Goal: Task Accomplishment & Management: Manage account settings

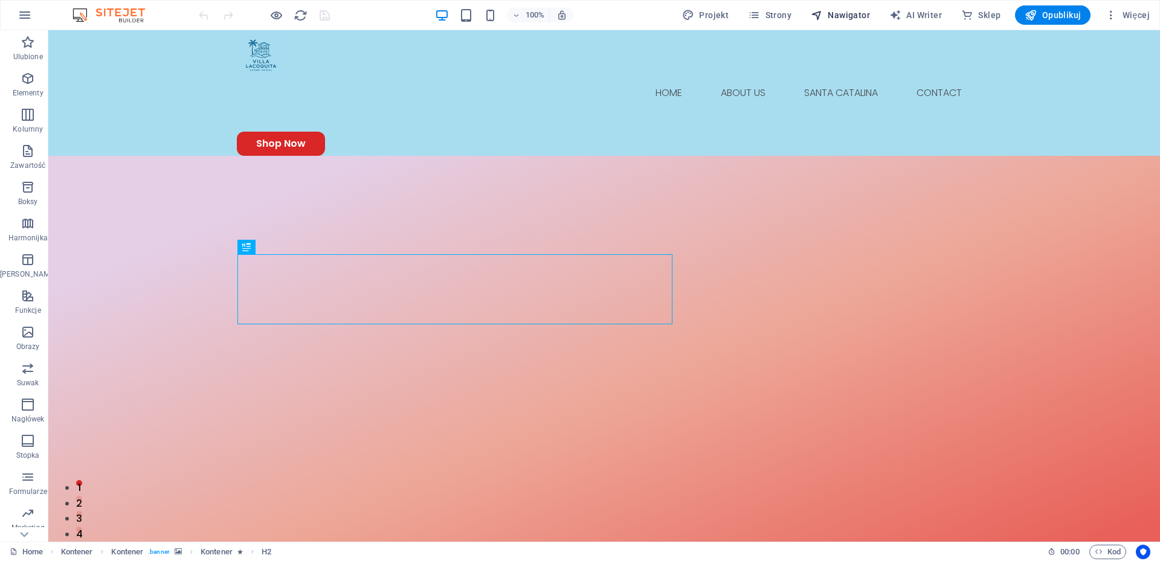
click at [846, 16] on span "Nawigator" at bounding box center [839, 15] width 59 height 12
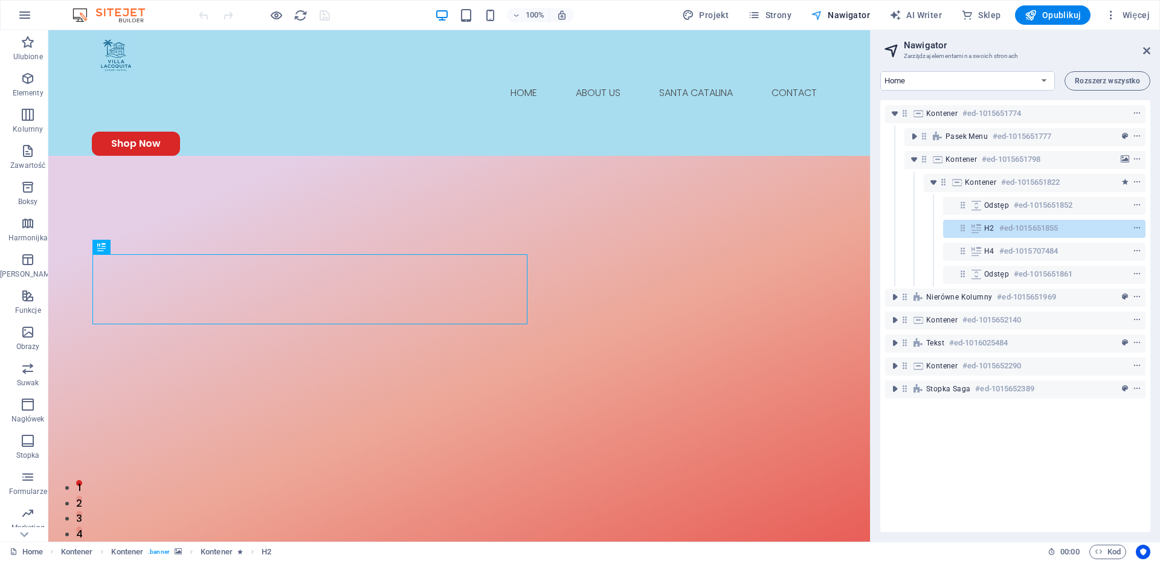
click at [846, 16] on span "Nawigator" at bounding box center [839, 15] width 59 height 12
click at [929, 11] on span "AI Writer" at bounding box center [915, 15] width 53 height 12
select select "English"
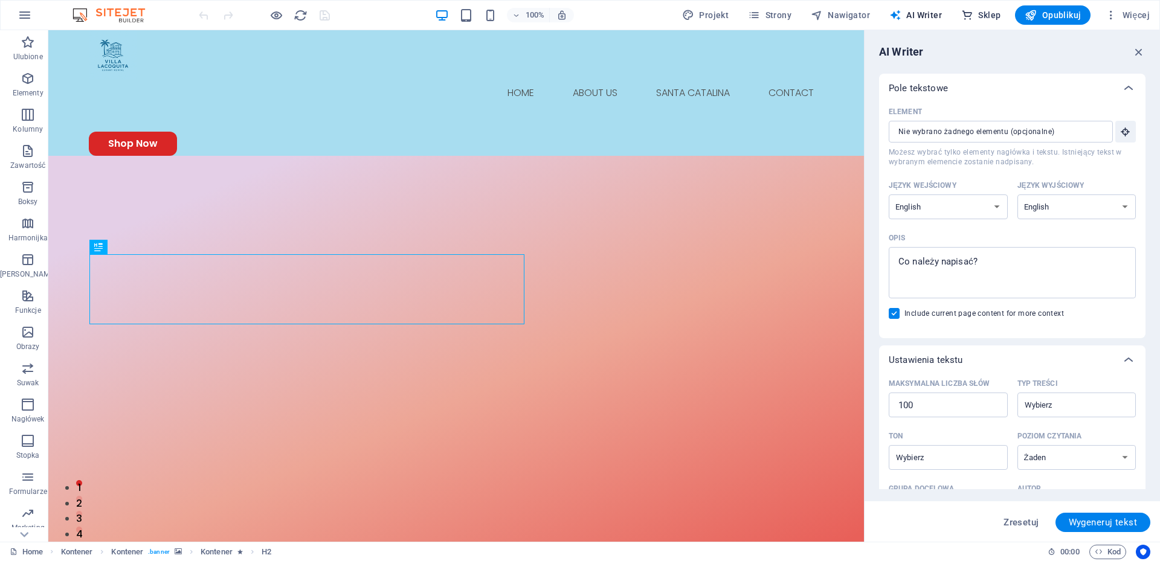
click at [990, 12] on span "Sklep" at bounding box center [980, 15] width 39 height 12
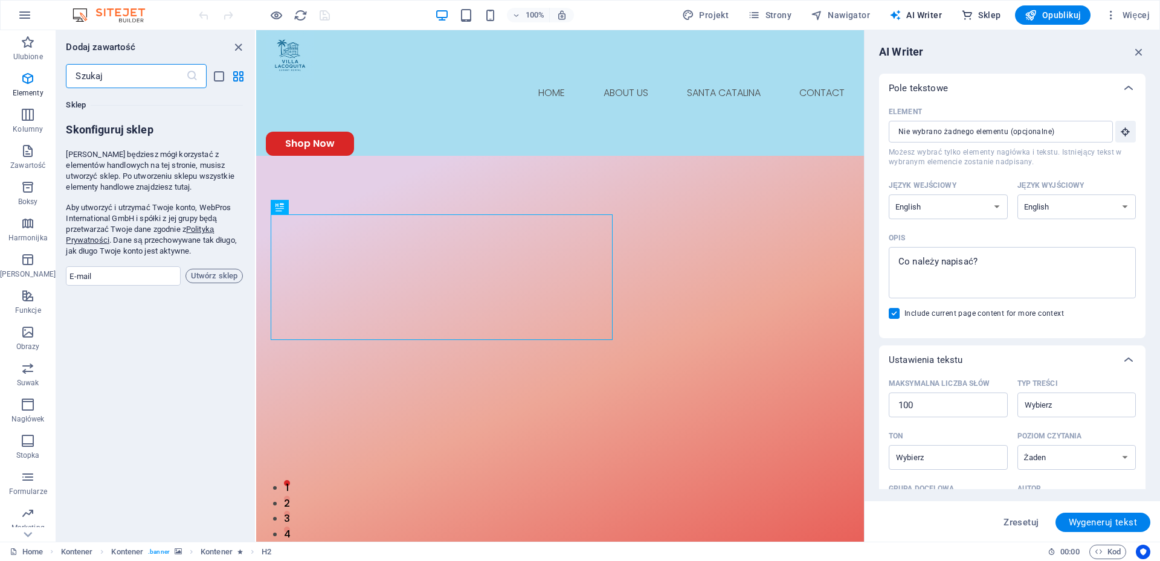
scroll to position [11638, 0]
click at [219, 77] on icon "list-view" at bounding box center [219, 76] width 14 height 14
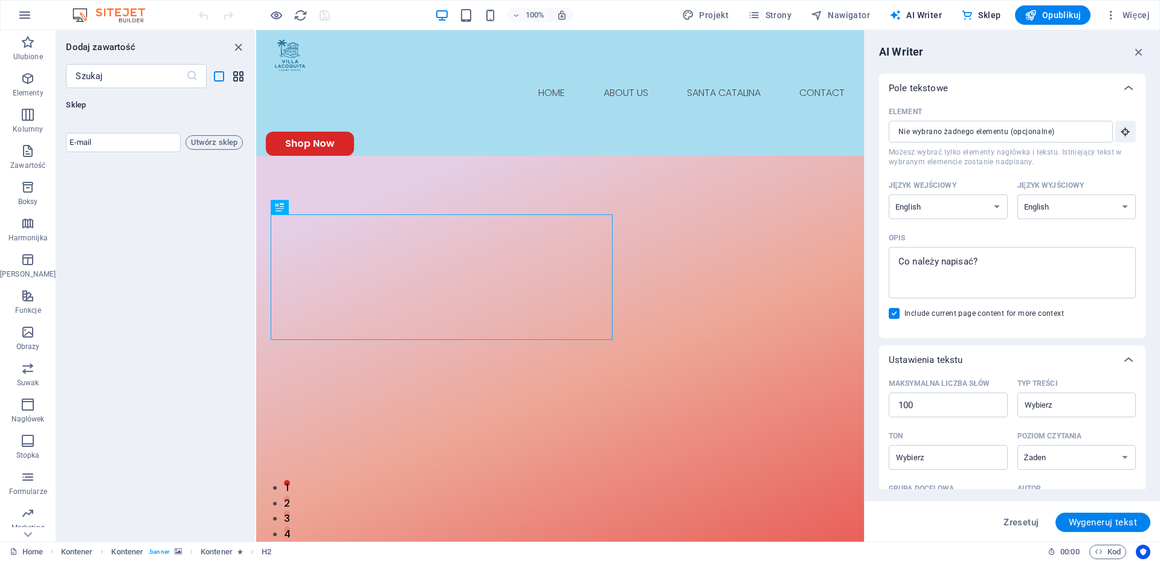
click at [242, 77] on icon "grid-view" at bounding box center [238, 76] width 14 height 14
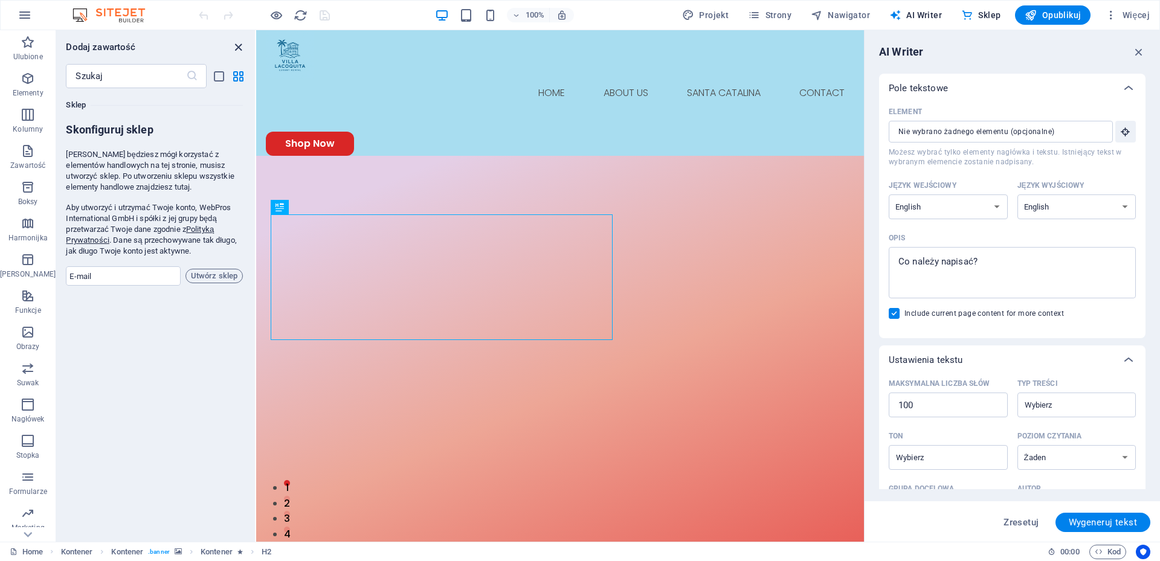
click at [239, 48] on icon "close panel" at bounding box center [238, 47] width 14 height 14
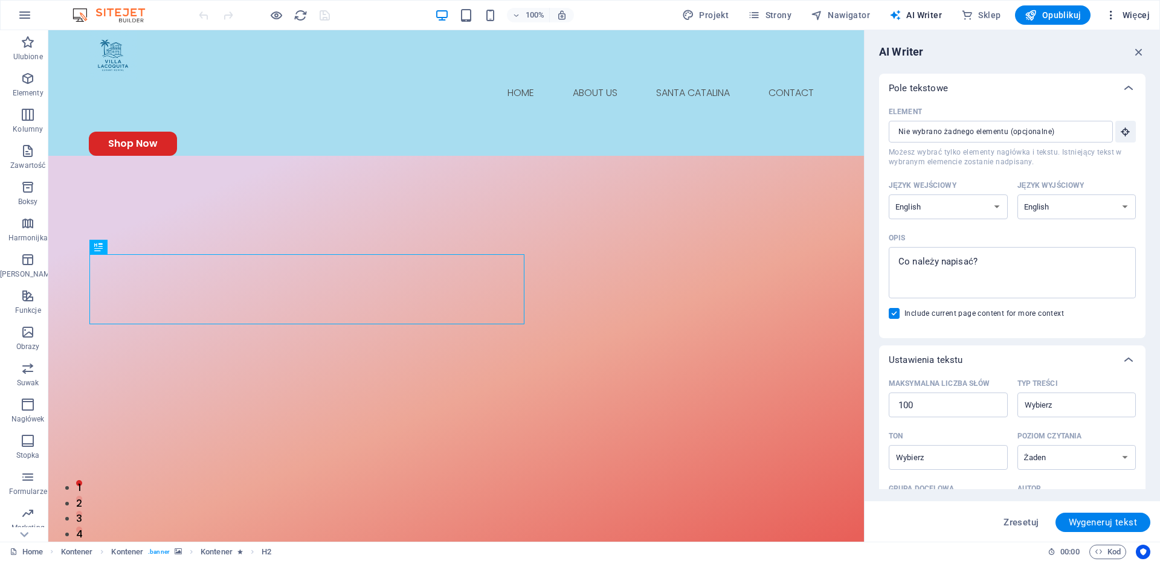
click at [1137, 16] on span "Więcej" at bounding box center [1127, 15] width 45 height 12
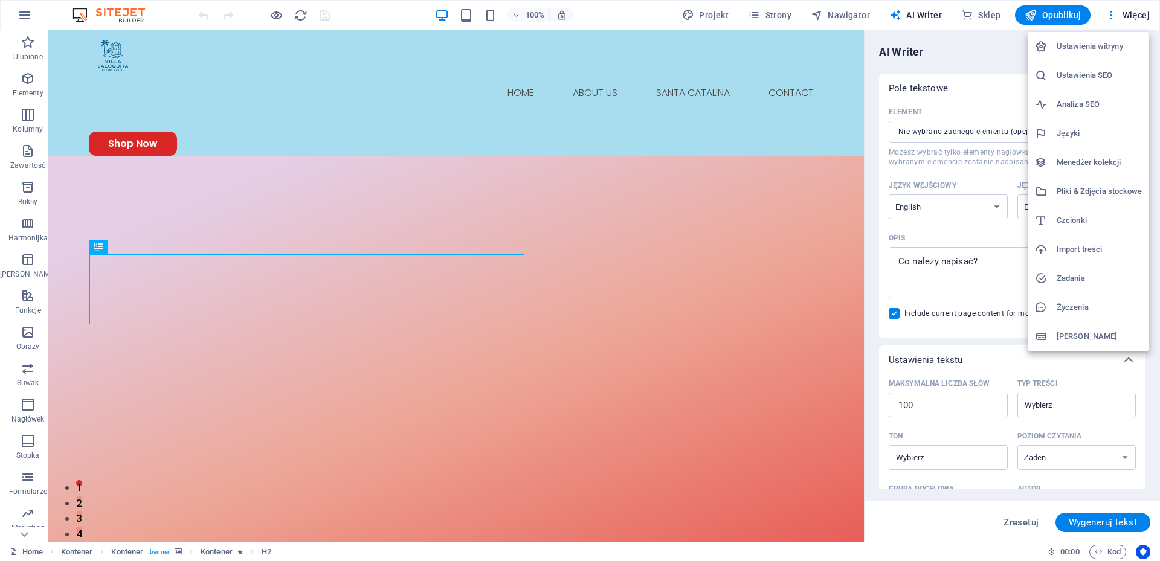
click at [1073, 105] on h6 "Analiza SEO" at bounding box center [1098, 104] width 85 height 14
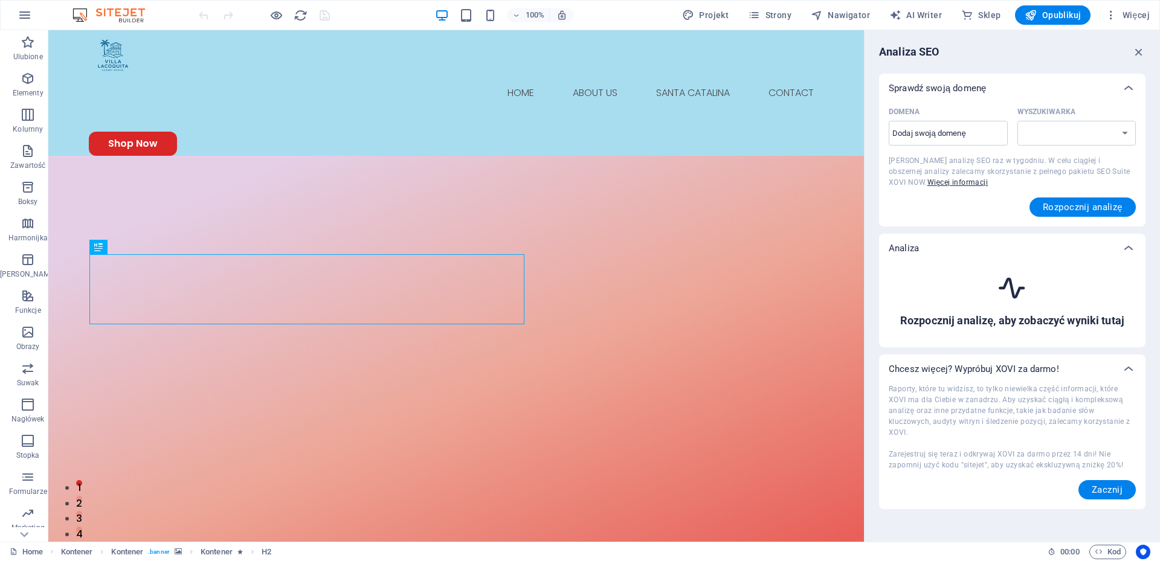
select select "[DOMAIN_NAME]"
click at [987, 133] on input "Domena ​" at bounding box center [947, 133] width 119 height 19
click at [1110, 131] on select "[DOMAIN_NAME] [DOMAIN_NAME] [DOMAIN_NAME] [DOMAIN_NAME] [DOMAIN_NAME] [DOMAIN_N…" at bounding box center [1076, 133] width 119 height 25
click at [928, 132] on input "vi" at bounding box center [947, 133] width 119 height 19
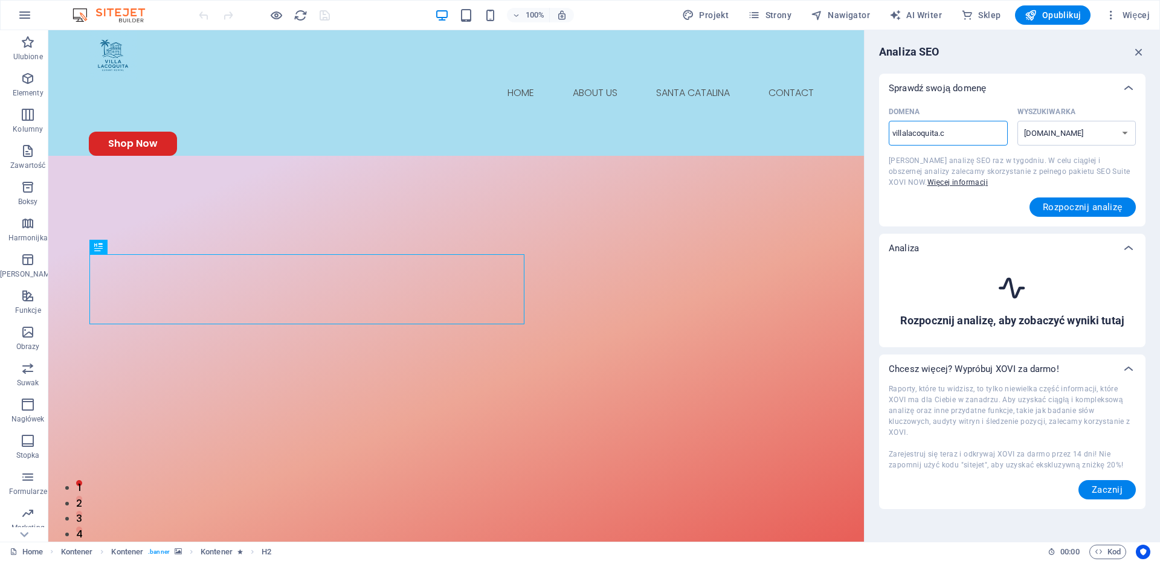
type input "[DOMAIN_NAME]"
select select "[DOMAIN_NAME]"
type input "[DOMAIN_NAME]"
select select "[DOMAIN_NAME]"
type input "[DOMAIN_NAME]"
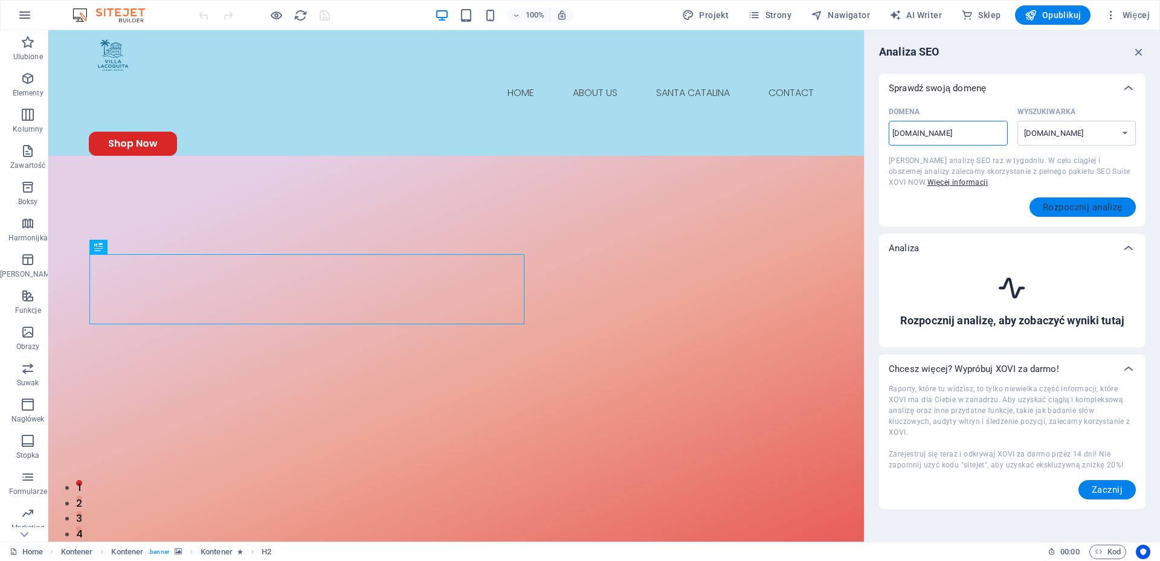
click at [1079, 208] on span "Rozpocznij analizę" at bounding box center [1082, 207] width 80 height 10
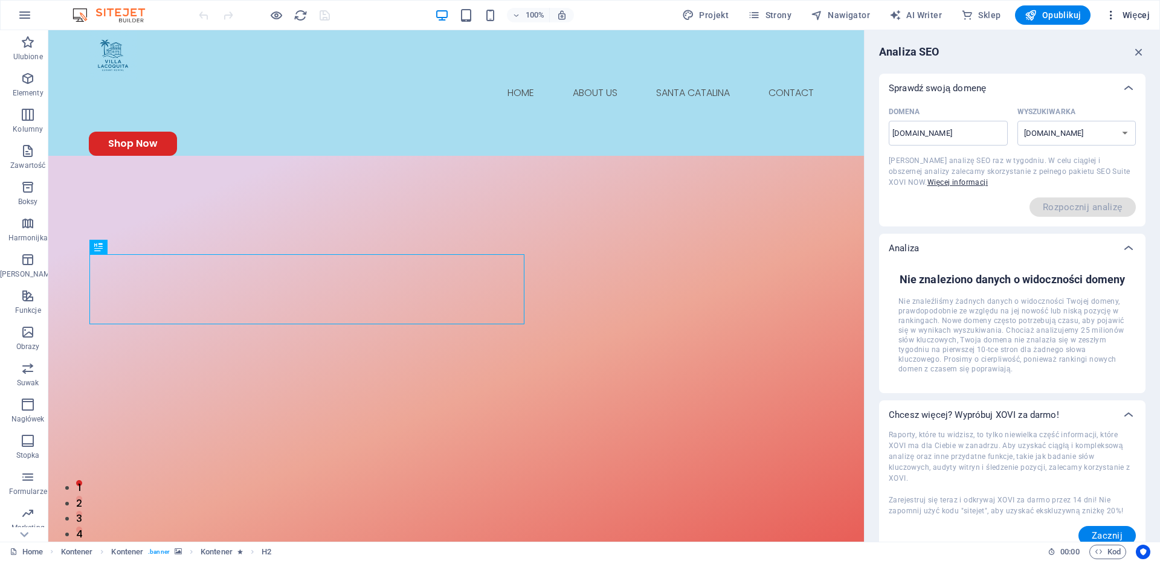
click at [1138, 14] on span "Więcej" at bounding box center [1127, 15] width 45 height 12
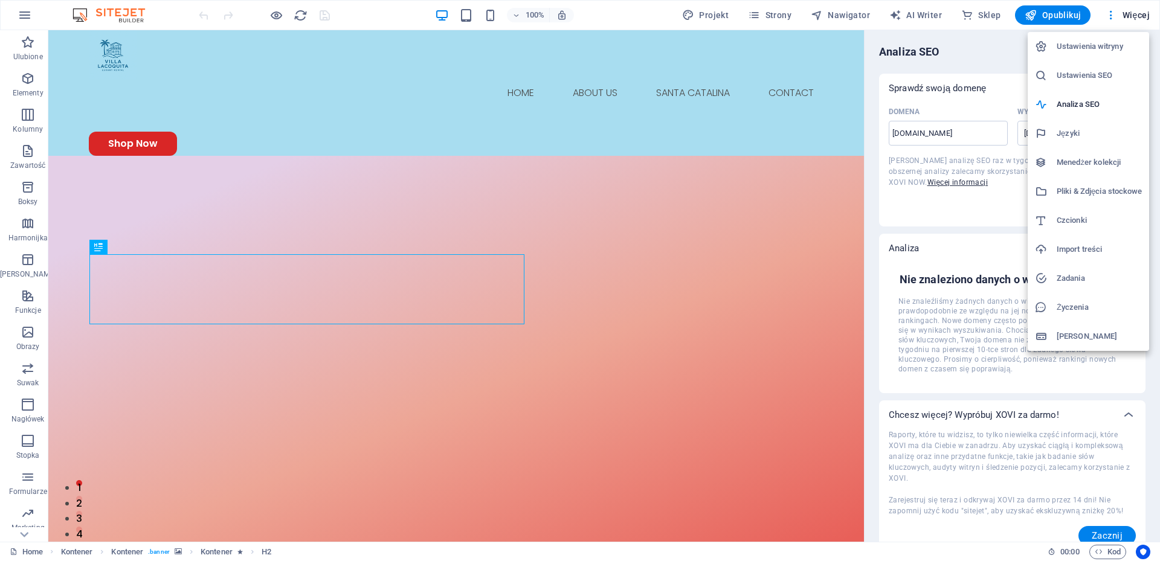
click at [1117, 77] on h6 "Ustawienia SEO" at bounding box center [1098, 75] width 85 height 14
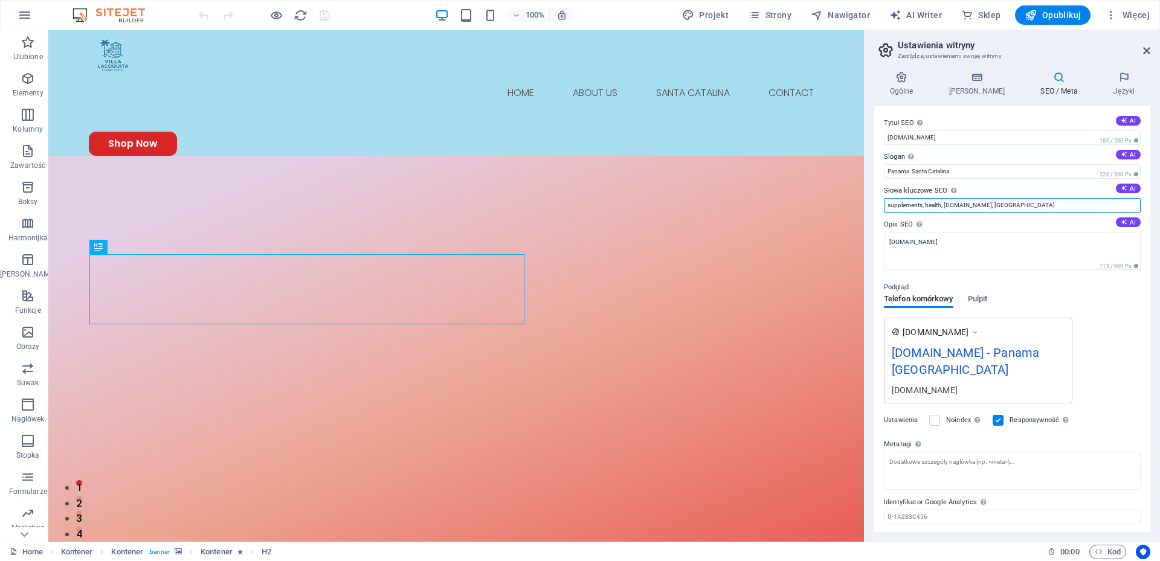
drag, startPoint x: 944, startPoint y: 203, endPoint x: 881, endPoint y: 206, distance: 63.5
click at [881, 206] on div "Tytuł SEO Tytuł Twojej witryny - spraw, aby wyróżniała się w wynikach wyszukiwa…" at bounding box center [1012, 319] width 276 height 426
click at [889, 205] on input "[DOMAIN_NAME], [GEOGRAPHIC_DATA]" at bounding box center [1012, 205] width 257 height 14
click at [1044, 204] on input "rentals, house, [DOMAIN_NAME], [GEOGRAPHIC_DATA]" at bounding box center [1012, 205] width 257 height 14
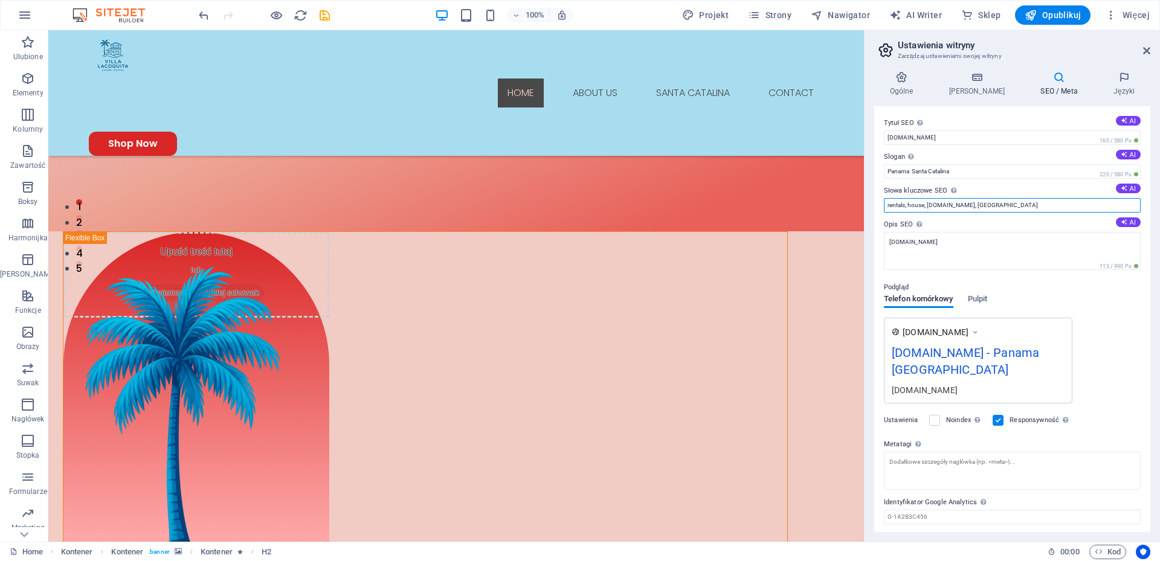
scroll to position [327, 0]
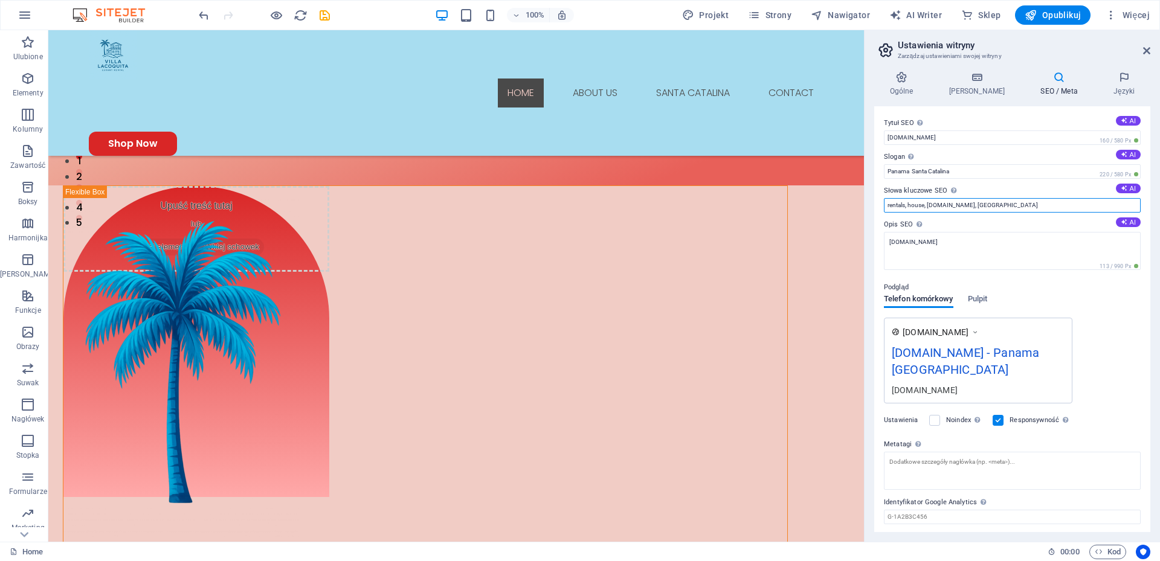
drag, startPoint x: 860, startPoint y: 101, endPoint x: 914, endPoint y: 196, distance: 109.3
type input "rentals, house, [DOMAIN_NAME], [GEOGRAPHIC_DATA]"
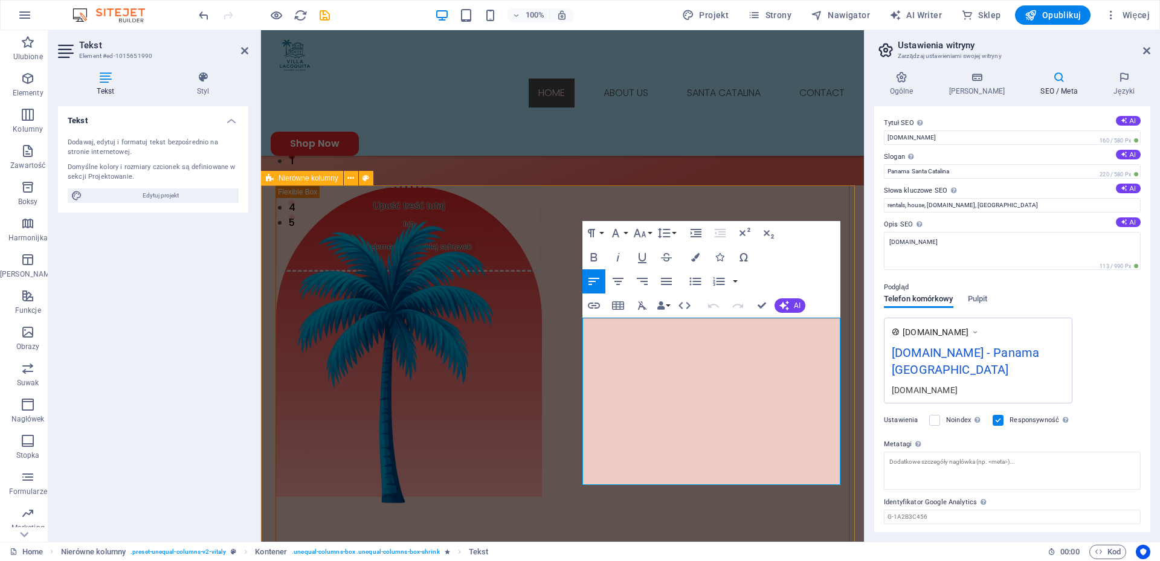
drag, startPoint x: 723, startPoint y: 373, endPoint x: 577, endPoint y: 328, distance: 152.2
click at [577, 328] on div "Upuść treść tutaj lub Dodaj elementy Wklej schowek About Us At [GEOGRAPHIC_DATA…" at bounding box center [562, 558] width 603 height 746
copy p "At [GEOGRAPHIC_DATA], we offer luxury and sustainably managed vacation home ren…"
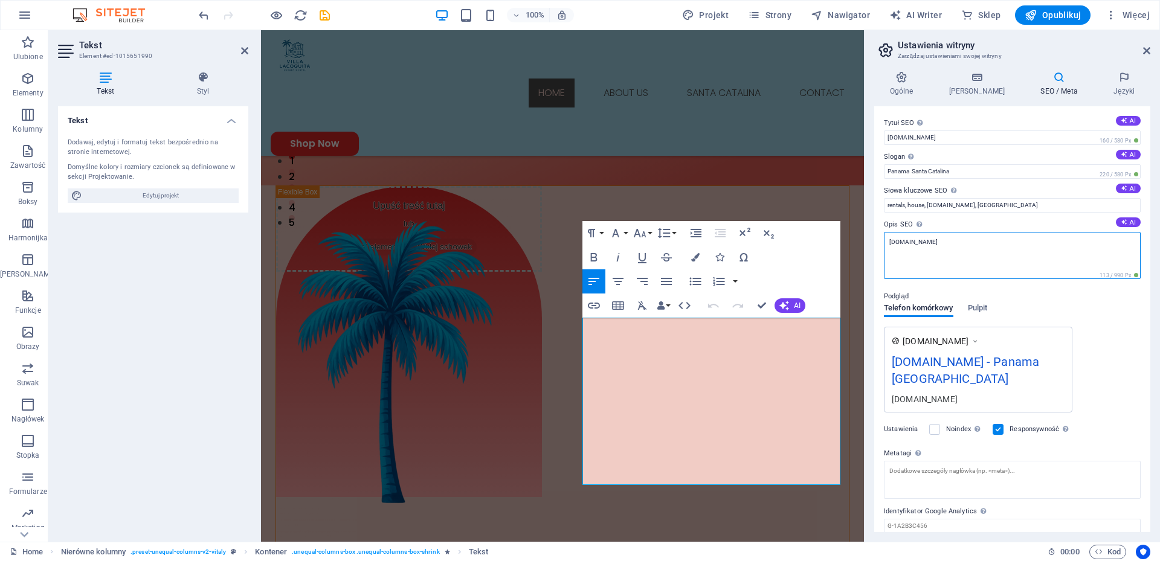
drag, startPoint x: 961, startPoint y: 245, endPoint x: 869, endPoint y: 253, distance: 92.1
click at [869, 253] on div "Ogólne Dane SEO / Meta Języki Nazwa strony [DOMAIN_NAME] Logo Przeciągnij pliki…" at bounding box center [1011, 302] width 295 height 480
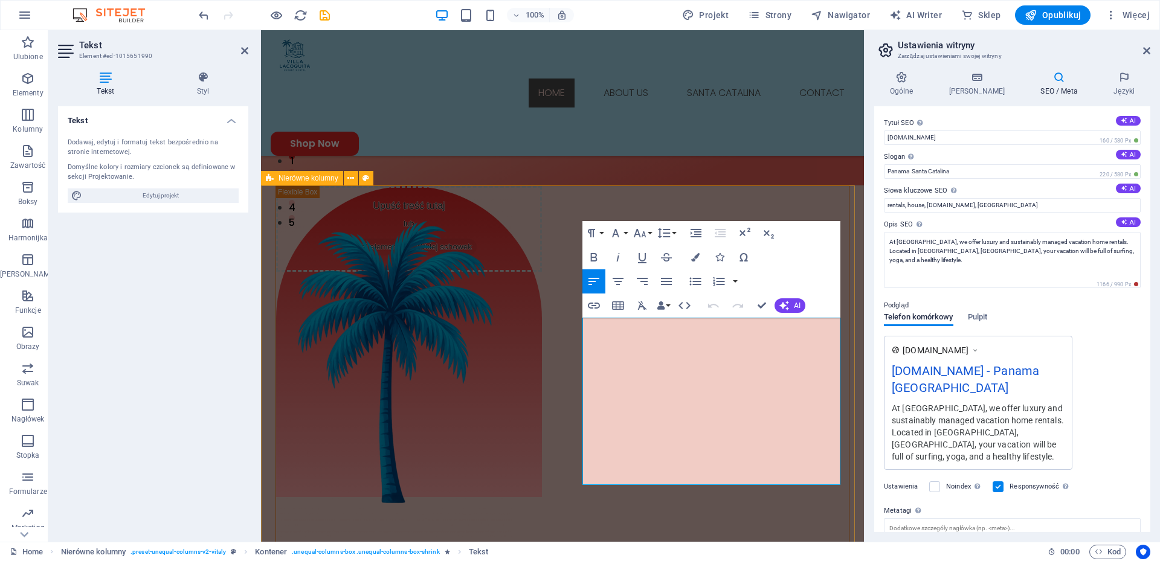
click at [478, 196] on div "Upuść treść tutaj lub Dodaj elementy Wklej schowek About Us At [GEOGRAPHIC_DATA…" at bounding box center [562, 558] width 603 height 746
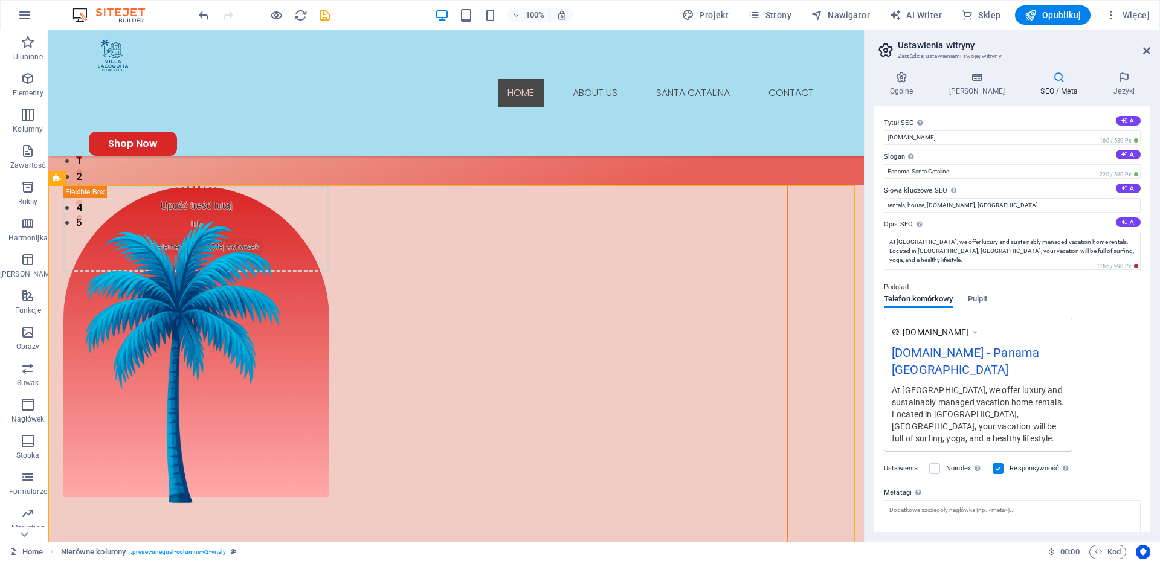
click at [1150, 284] on div "Ogólne Dane SEO / Meta Języki Nazwa strony [DOMAIN_NAME] Logo Przeciągnij pliki…" at bounding box center [1011, 302] width 295 height 480
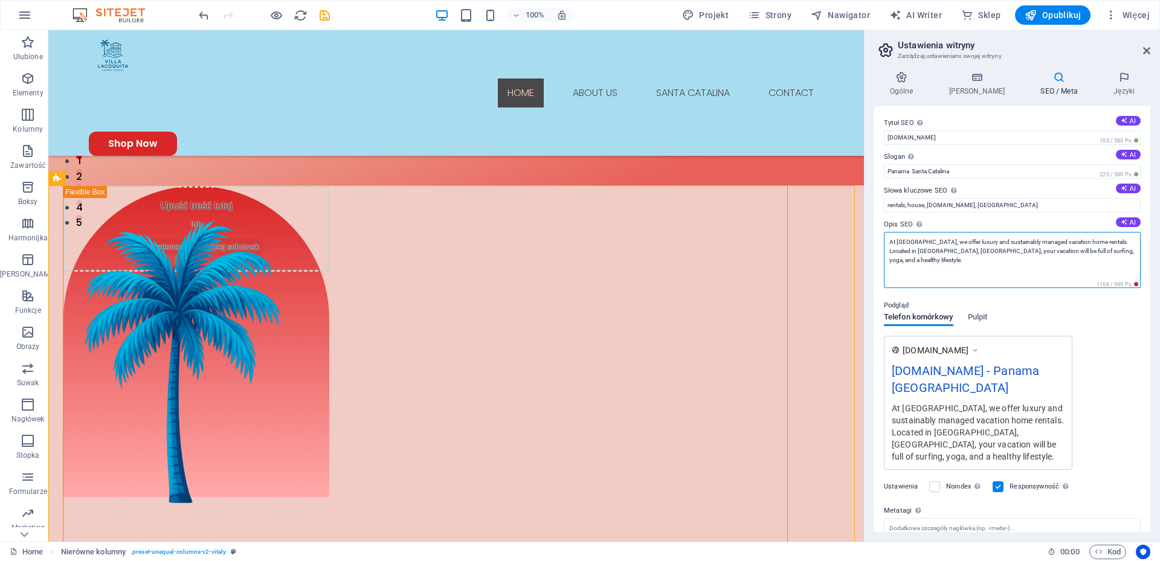
click at [949, 263] on textarea "At [GEOGRAPHIC_DATA], we offer luxury and sustainably managed vacation home ren…" at bounding box center [1012, 260] width 257 height 56
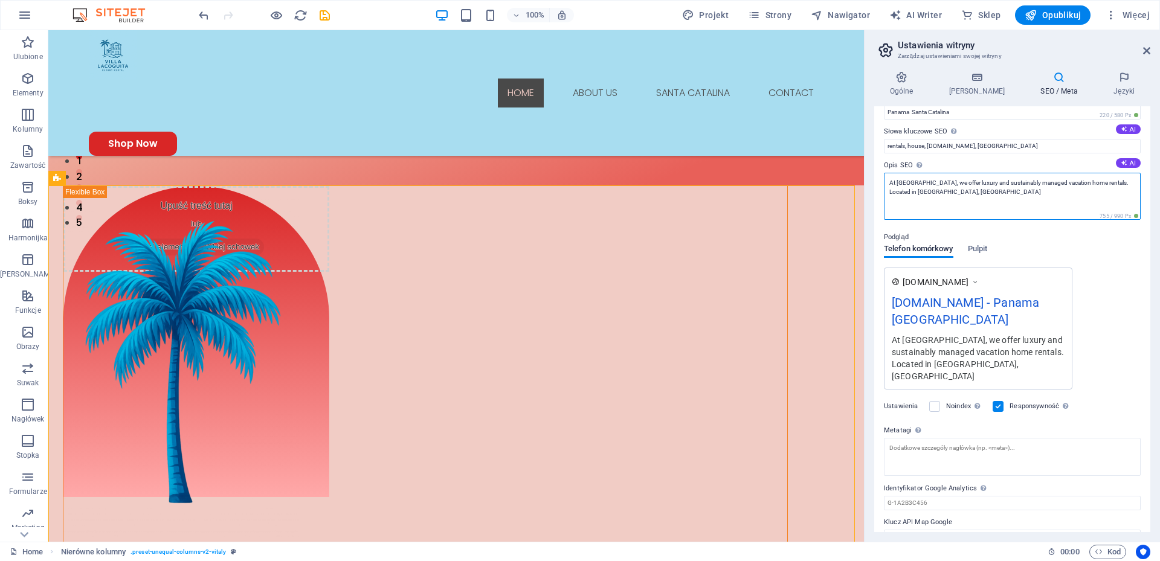
scroll to position [69, 0]
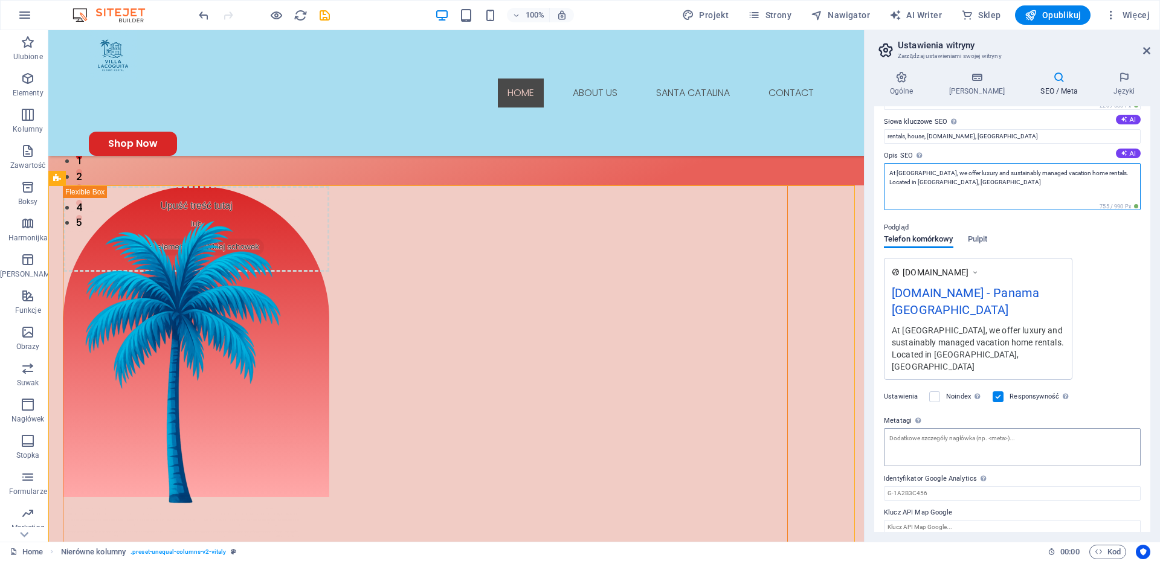
type textarea "At [GEOGRAPHIC_DATA], we offer luxury and sustainably managed vacation home ren…"
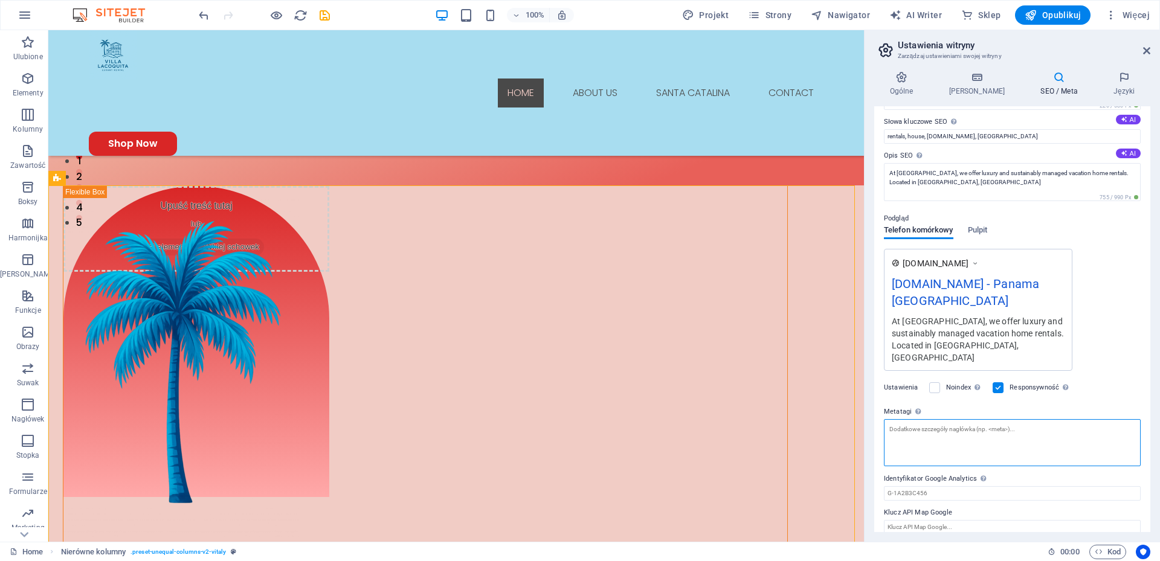
click at [1099, 433] on textarea "Metatagi Wpisz tutaj kod HTML, który zostanie umieszczony wewnątrz tagów Twojej…" at bounding box center [1012, 442] width 257 height 47
type textarea "[GEOGRAPHIC_DATA], [GEOGRAPHIC_DATA], house, rentals, surfing"
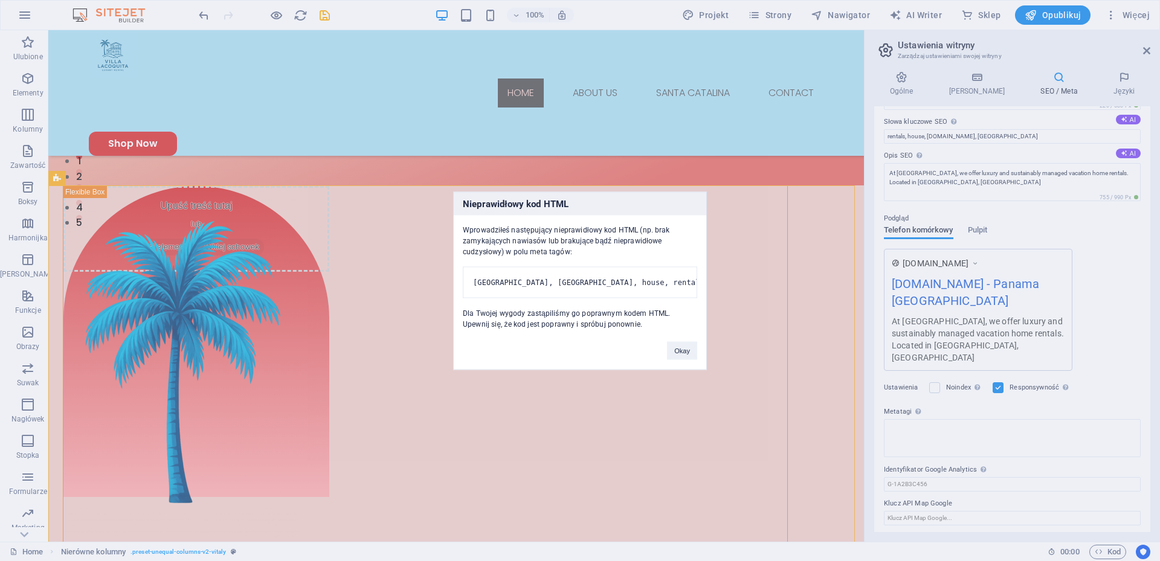
scroll to position [60, 0]
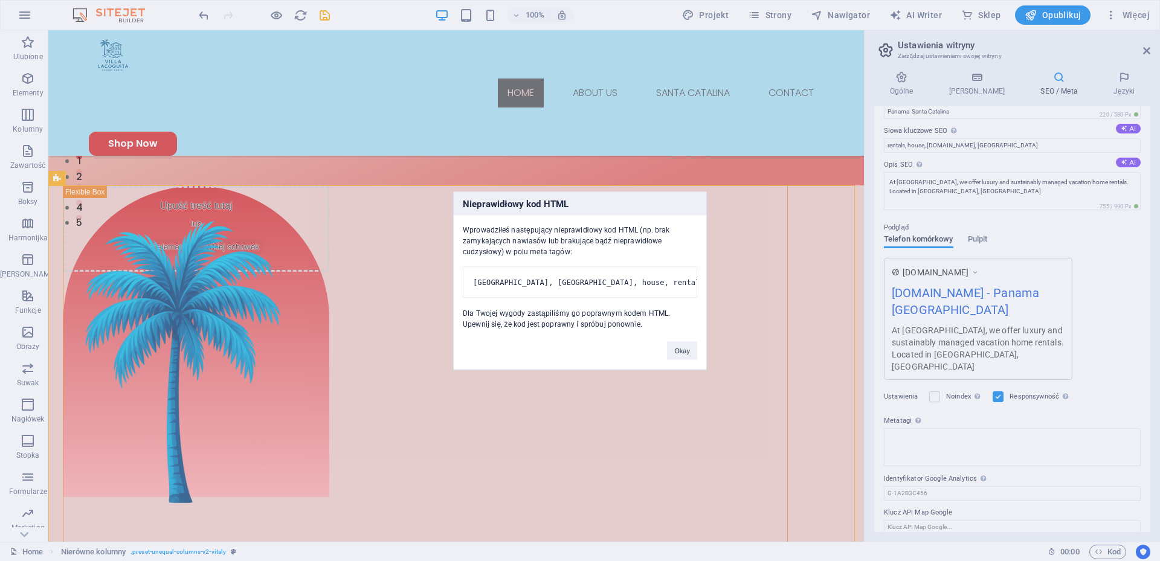
drag, startPoint x: 1150, startPoint y: 401, endPoint x: 1150, endPoint y: 425, distance: 23.6
click at [1150, 425] on body "[DOMAIN_NAME] Home Ulubione Elementy Kolumny Zawartość Boksy Harmonijka Tabele …" at bounding box center [580, 280] width 1160 height 561
click at [671, 359] on button "Okay" at bounding box center [682, 350] width 30 height 18
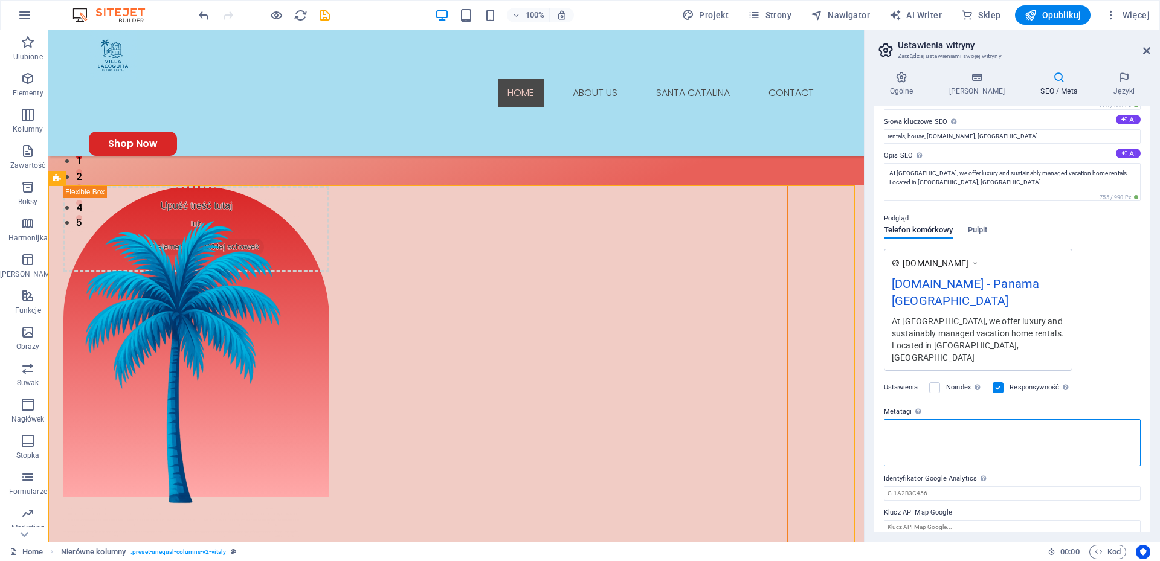
click at [956, 428] on textarea "Metatagi Wpisz tutaj kod HTML, który zostanie umieszczony wewnątrz tagów Twojej…" at bounding box center [1012, 442] width 257 height 47
type textarea "santa catalina;[GEOGRAPHIC_DATA]"
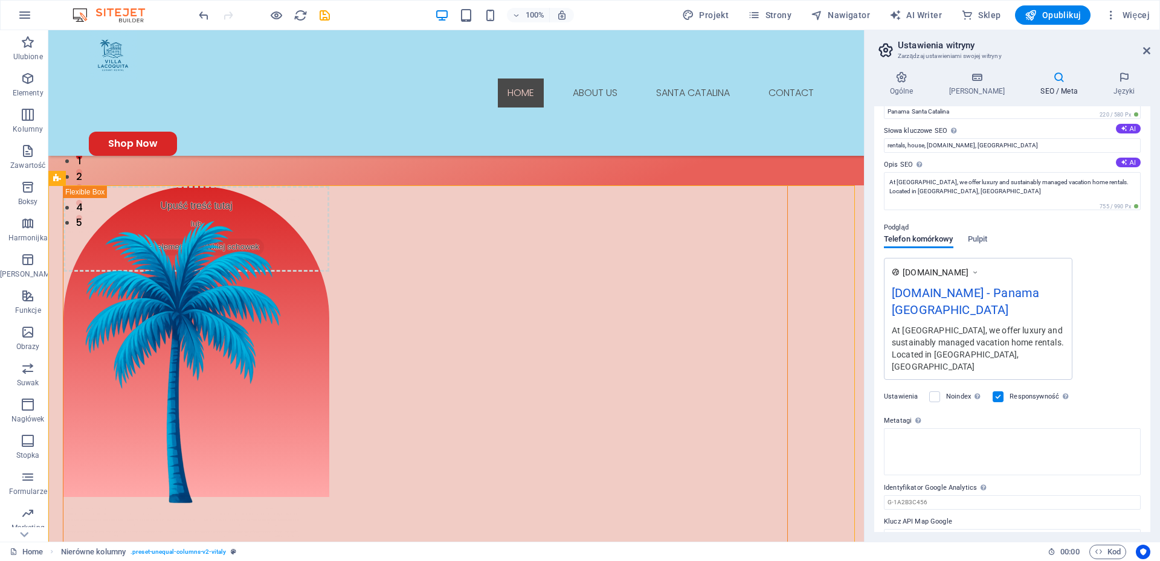
click at [1106, 362] on body "[DOMAIN_NAME] Home Ulubione Elementy Kolumny Zawartość Boksy Harmonijka Tabele …" at bounding box center [580, 280] width 1160 height 561
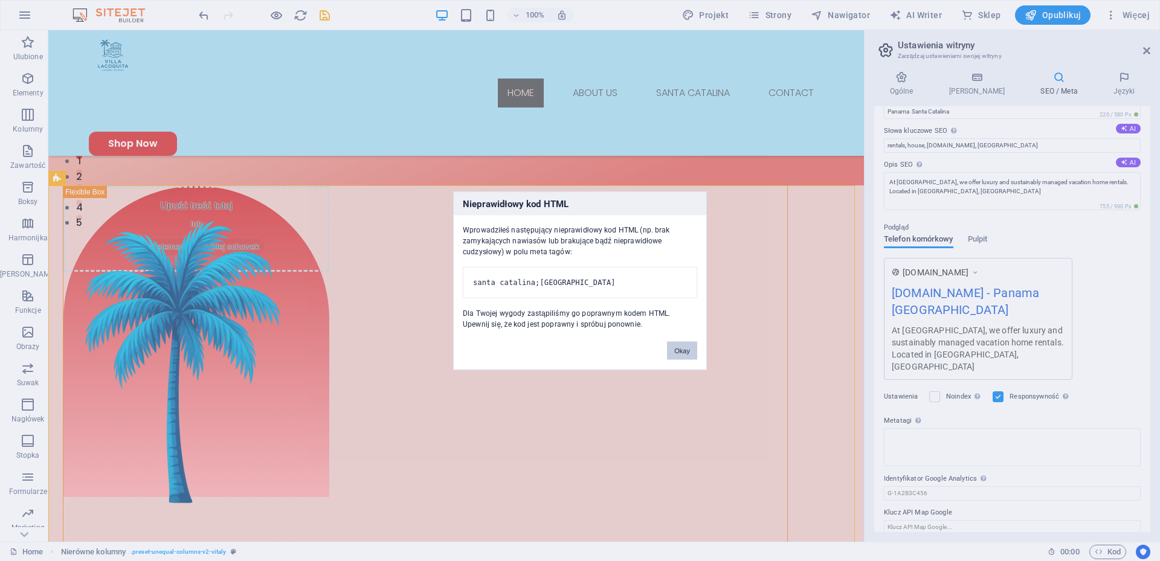
click at [684, 359] on button "Okay" at bounding box center [682, 350] width 30 height 18
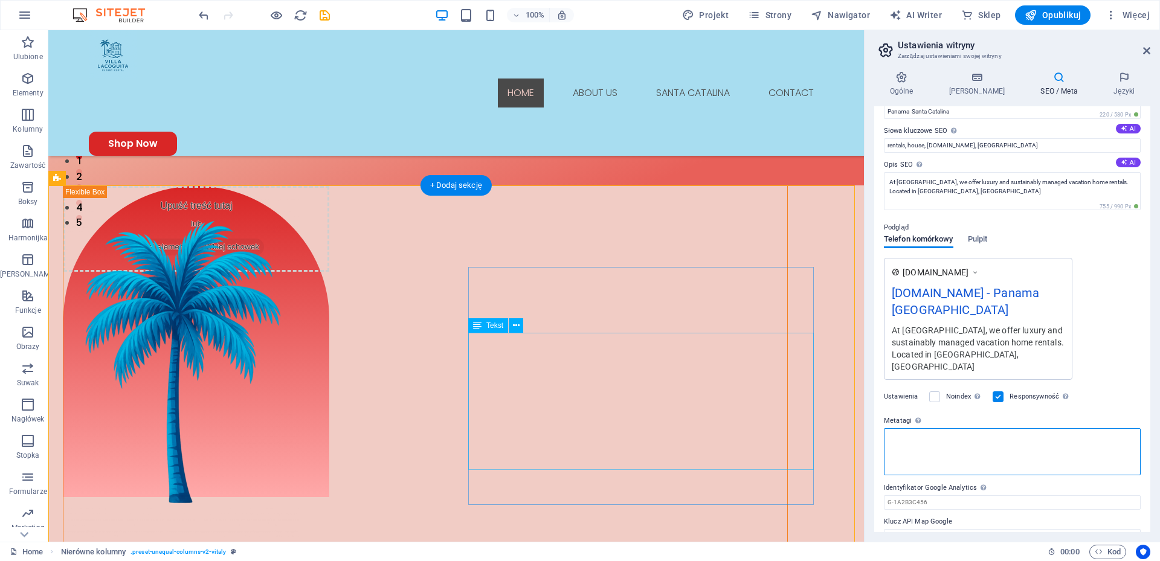
scroll to position [69, 0]
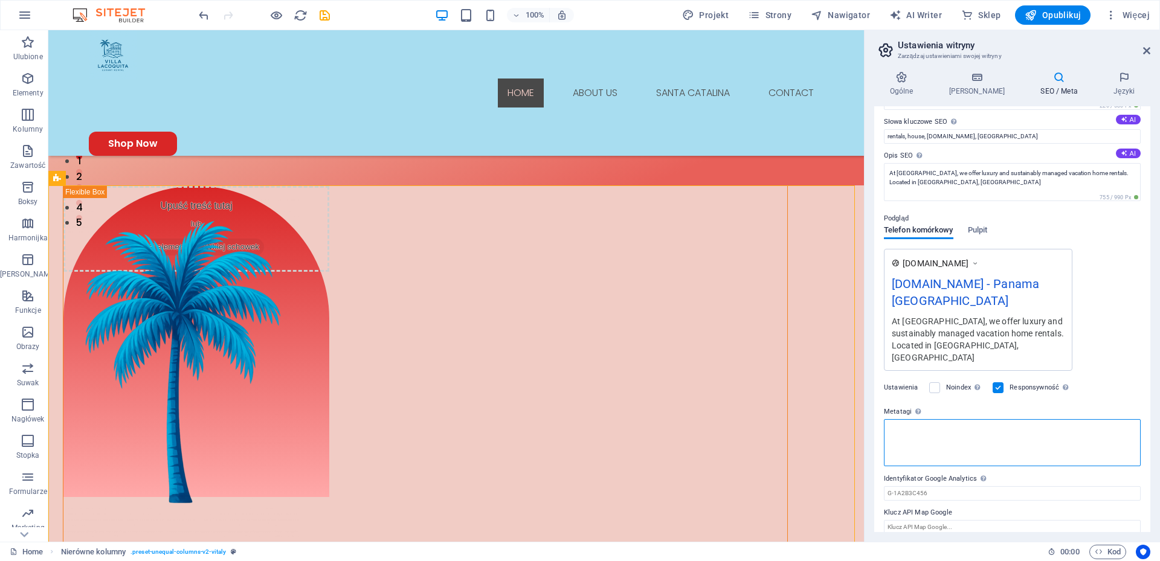
click at [938, 422] on textarea "Metatagi Wpisz tutaj kod HTML, który zostanie umieszczony wewnątrz tagów Twojej…" at bounding box center [1012, 442] width 257 height 47
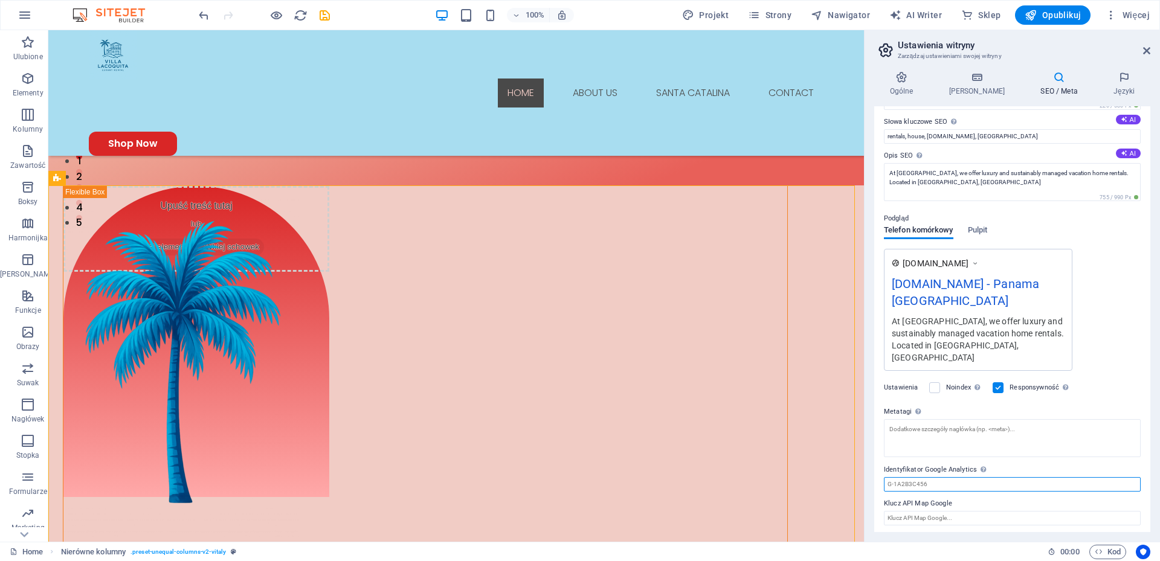
scroll to position [60, 0]
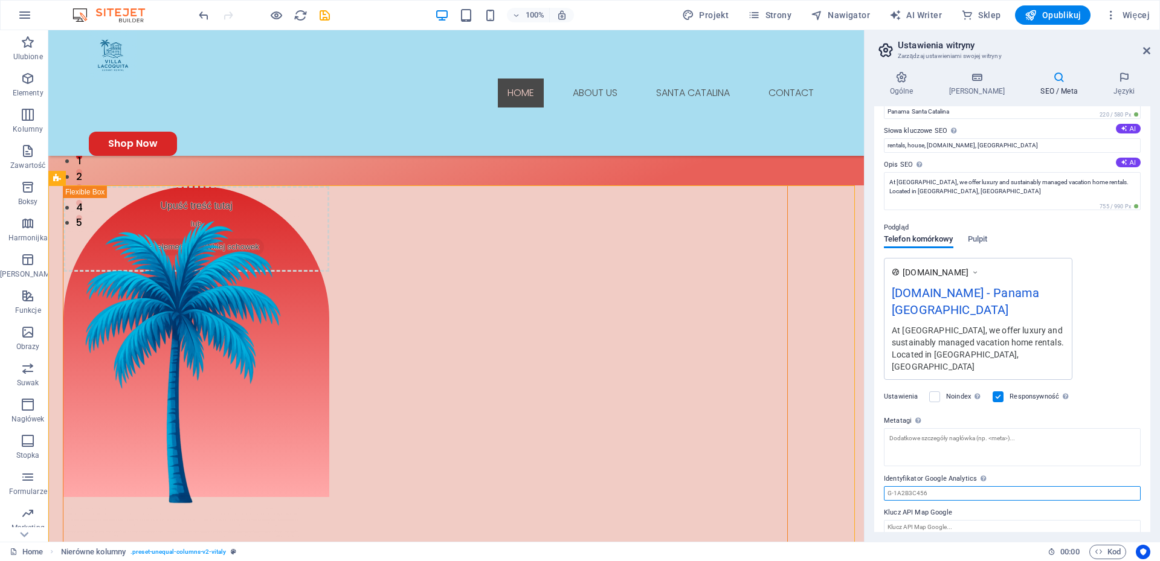
click at [939, 486] on input "Identyfikator Google Analytics Proszę dodać tylko identyfikator Google Analytic…" at bounding box center [1012, 493] width 257 height 14
click at [1056, 78] on icon at bounding box center [1059, 77] width 68 height 12
click at [965, 83] on icon at bounding box center [976, 77] width 87 height 12
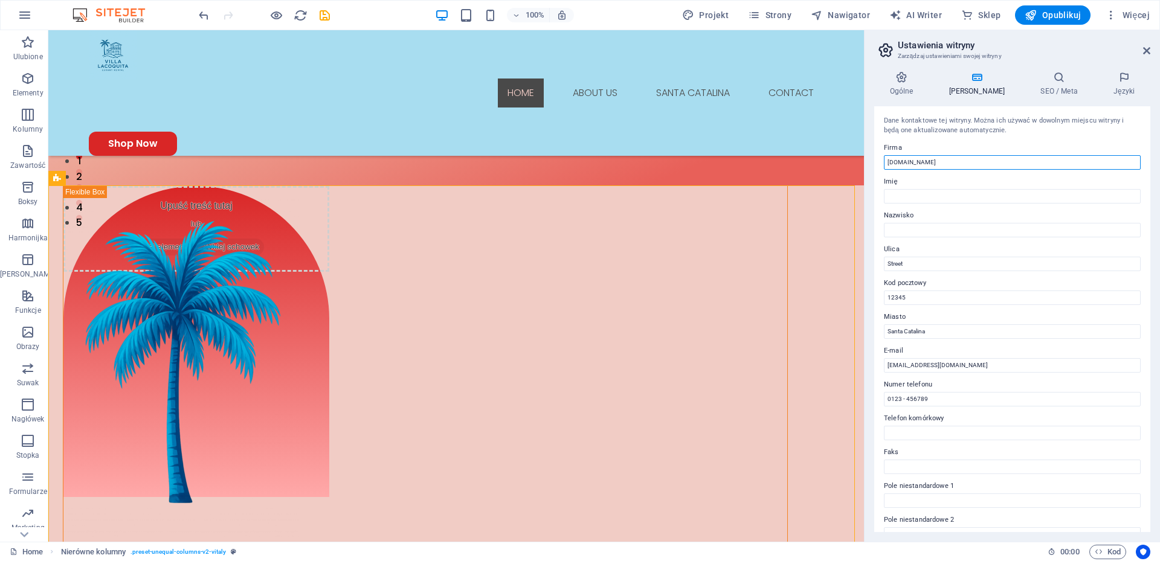
click at [978, 162] on input "[DOMAIN_NAME]" at bounding box center [1012, 162] width 257 height 14
type input "Hadar Company SA"
click at [1017, 139] on div "Dane kontaktowe tej witryny. Można ich używać w dowolnym miejscu witryny i będą…" at bounding box center [1012, 319] width 276 height 426
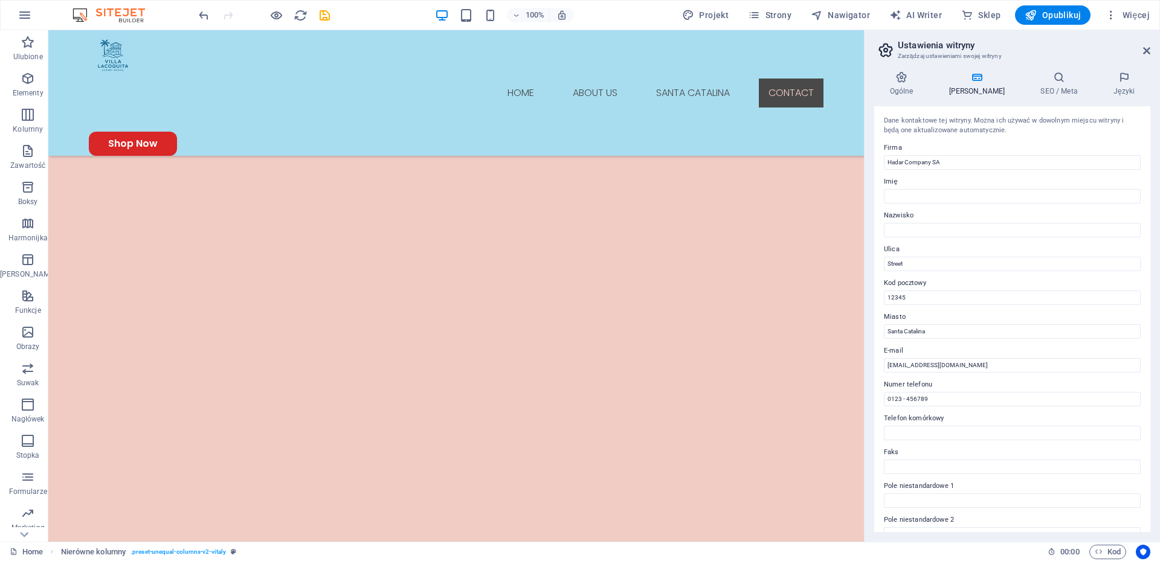
scroll to position [1966, 0]
click at [922, 290] on label "Kod pocztowy" at bounding box center [1012, 283] width 257 height 14
click at [922, 290] on input "12345" at bounding box center [1012, 297] width 257 height 14
drag, startPoint x: 964, startPoint y: 334, endPoint x: 858, endPoint y: 306, distance: 110.6
click at [895, 263] on input "Street" at bounding box center [1012, 264] width 257 height 14
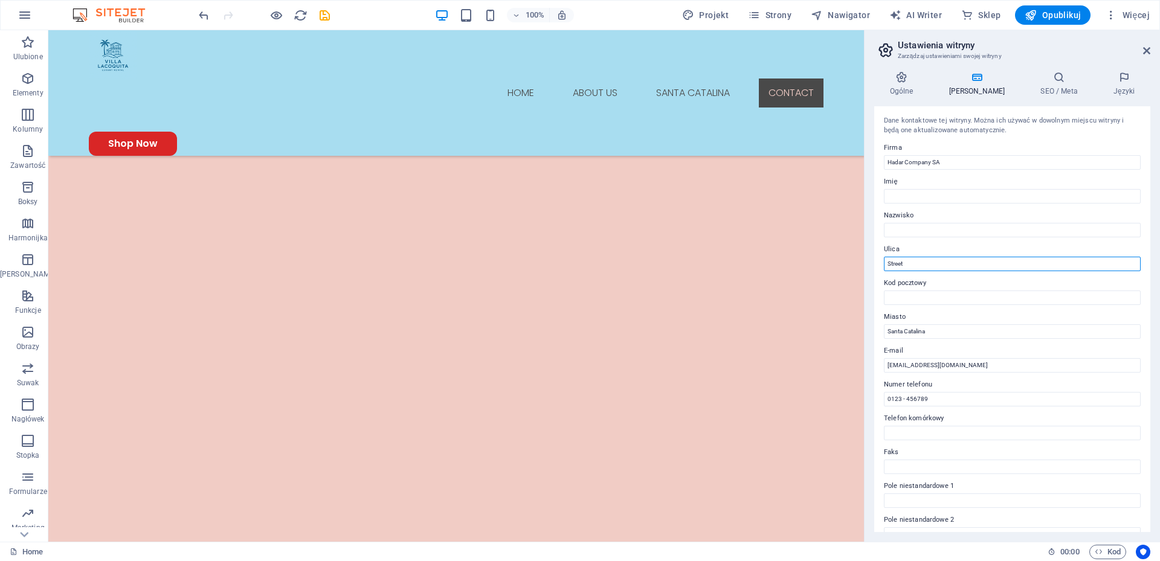
click at [895, 263] on input "Street" at bounding box center [1012, 264] width 257 height 14
click at [933, 403] on input "0123 - 456789" at bounding box center [1012, 399] width 257 height 14
type input "+507 - 456789"
click at [930, 502] on input "Pole niestandardowe 1" at bounding box center [1012, 500] width 257 height 14
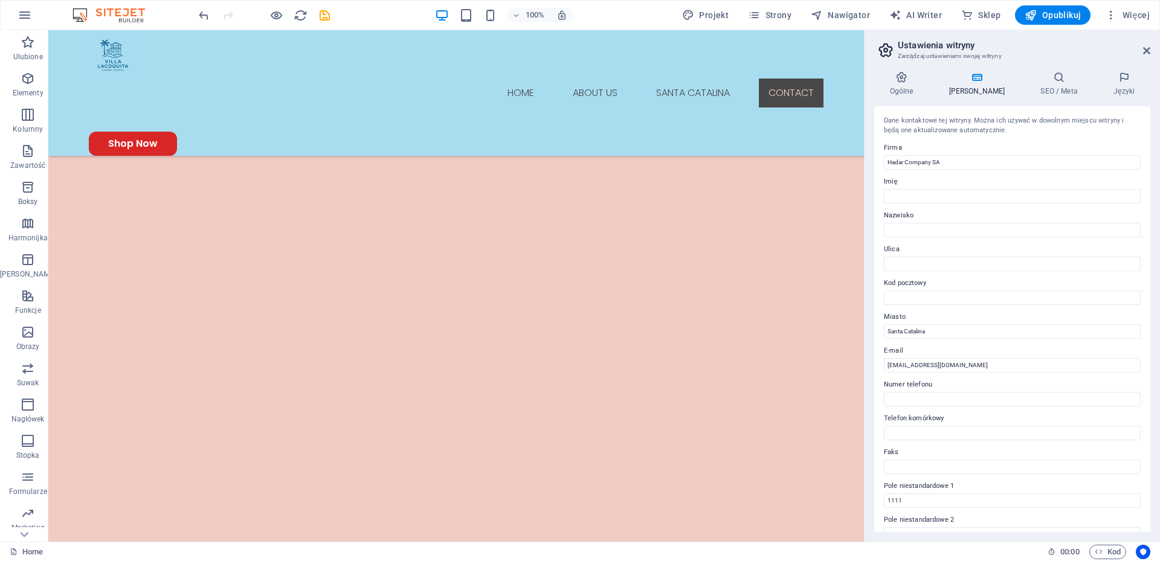
click at [925, 447] on label "Faks" at bounding box center [1012, 452] width 257 height 14
click at [925, 460] on input "Faks" at bounding box center [1012, 467] width 257 height 14
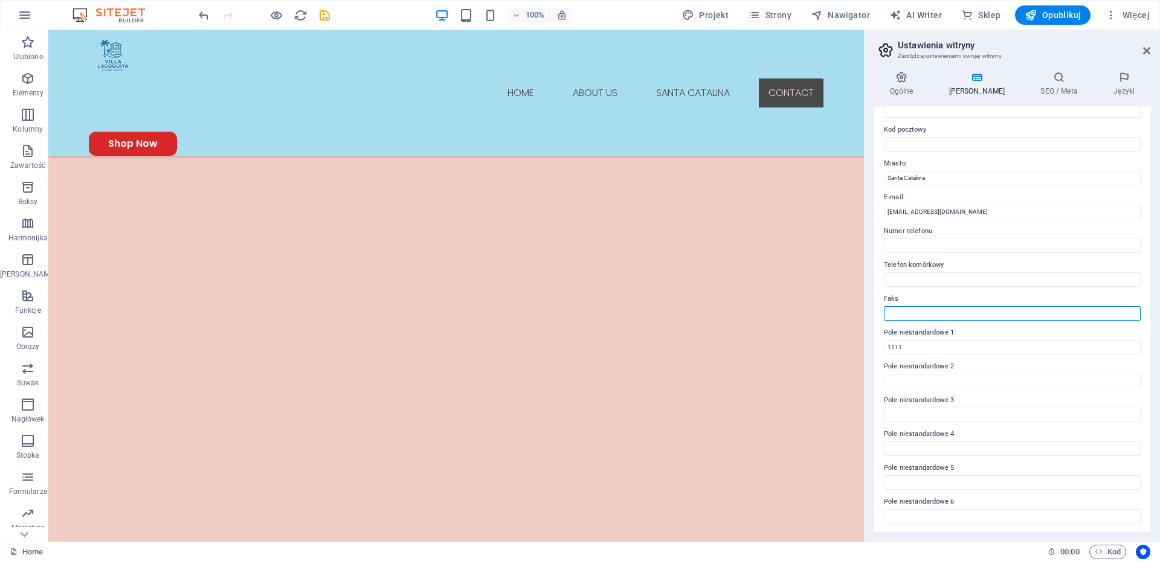
scroll to position [155, 0]
click at [922, 344] on input "1111" at bounding box center [1012, 346] width 257 height 14
type input "1"
click at [937, 175] on input "Santa Catalina" at bounding box center [1012, 177] width 257 height 14
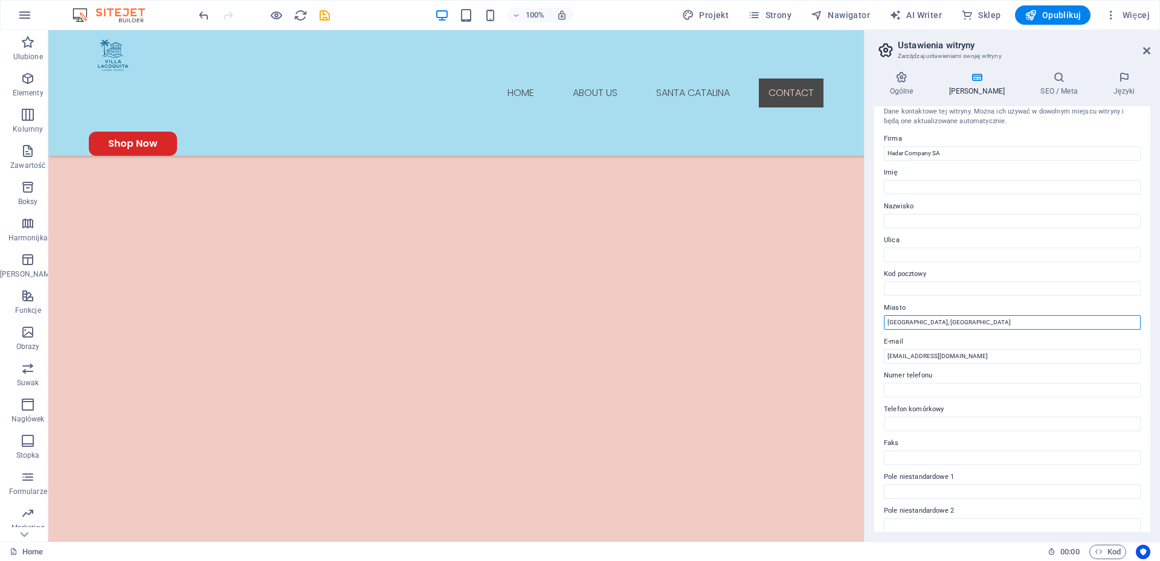
scroll to position [0, 0]
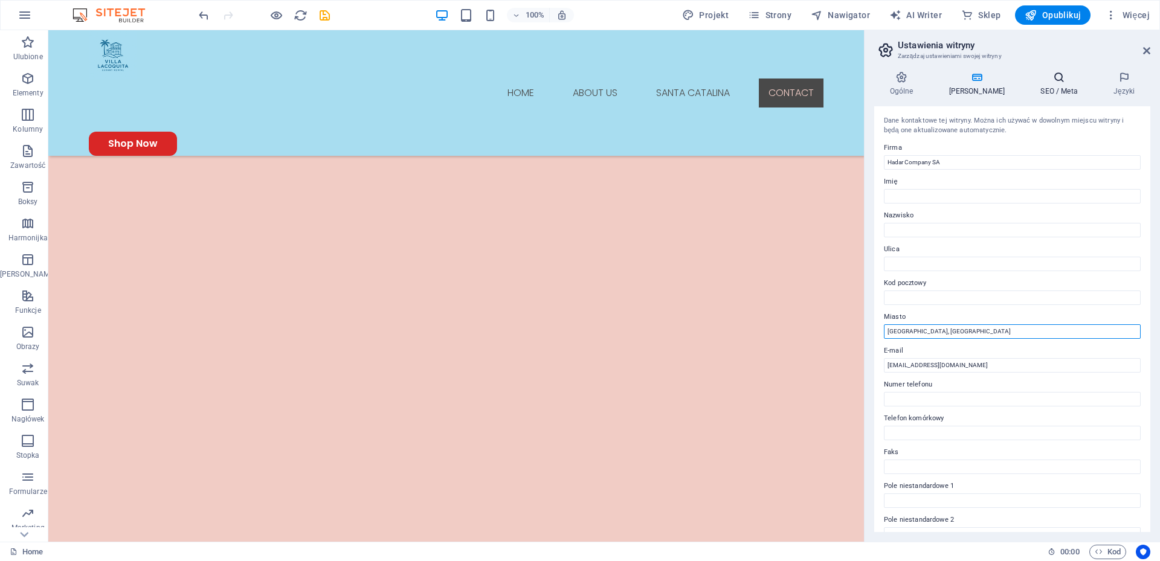
type input "[GEOGRAPHIC_DATA], [GEOGRAPHIC_DATA]"
click at [1052, 72] on icon at bounding box center [1059, 77] width 68 height 12
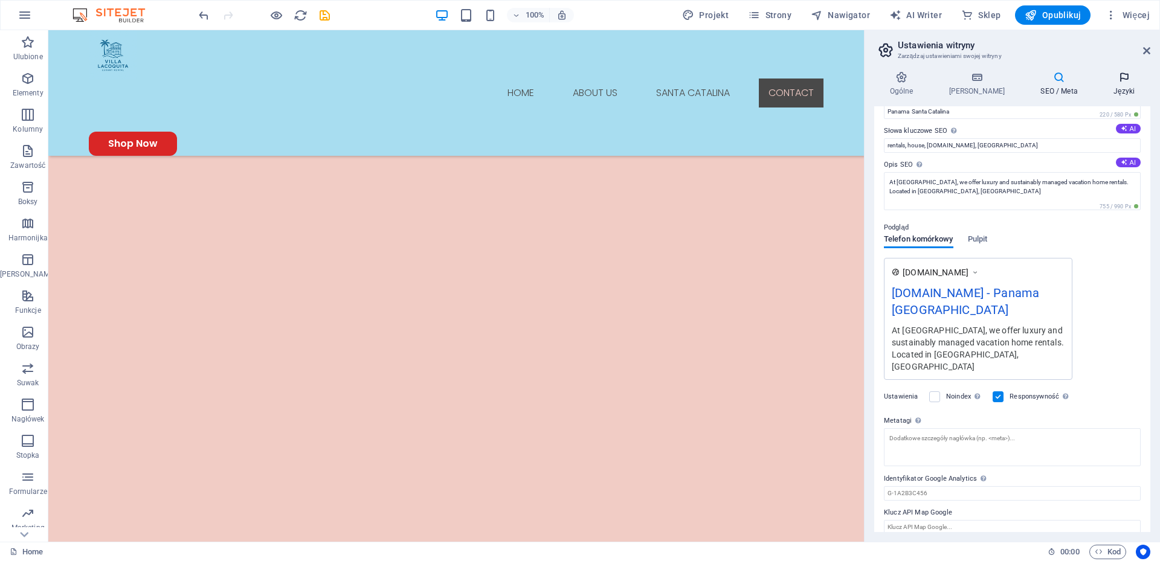
click at [1122, 79] on icon at bounding box center [1123, 77] width 53 height 12
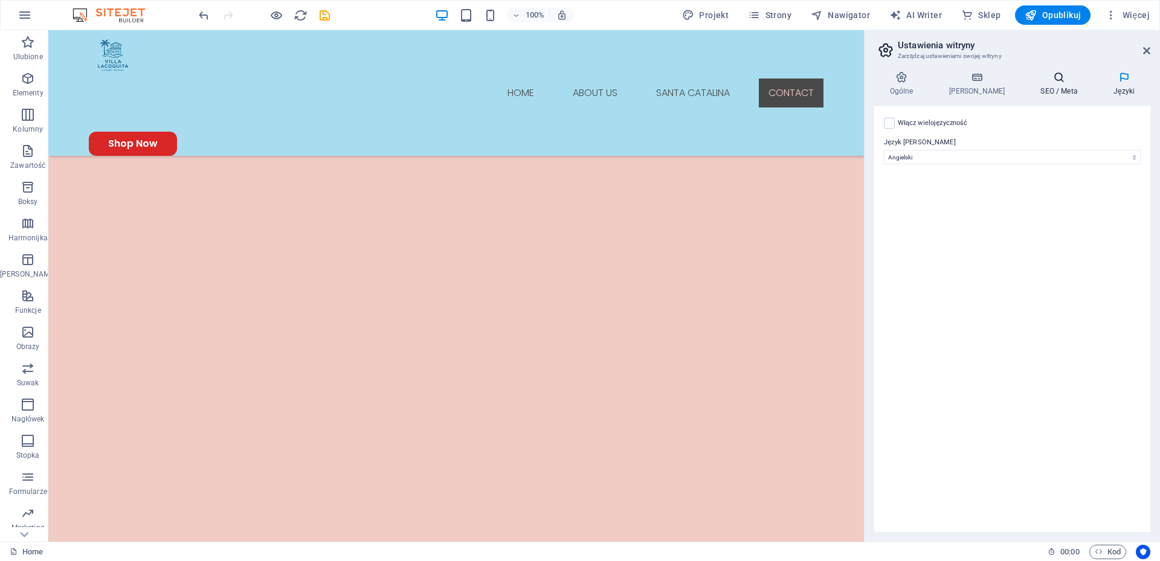
click at [1037, 83] on h4 "SEO / Meta" at bounding box center [1061, 83] width 73 height 25
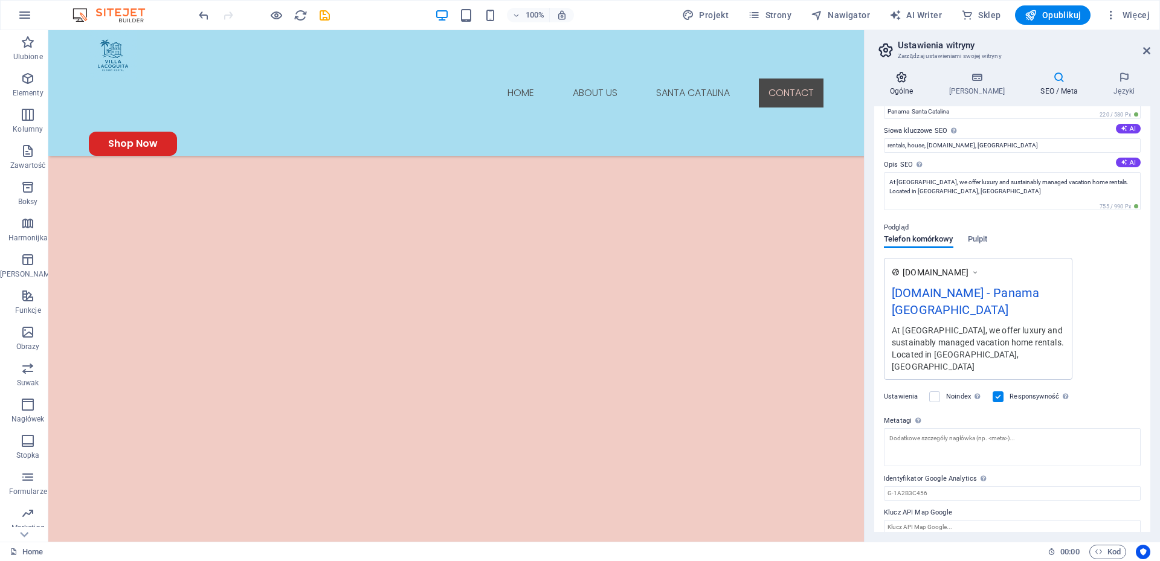
click at [905, 79] on icon at bounding box center [901, 77] width 54 height 12
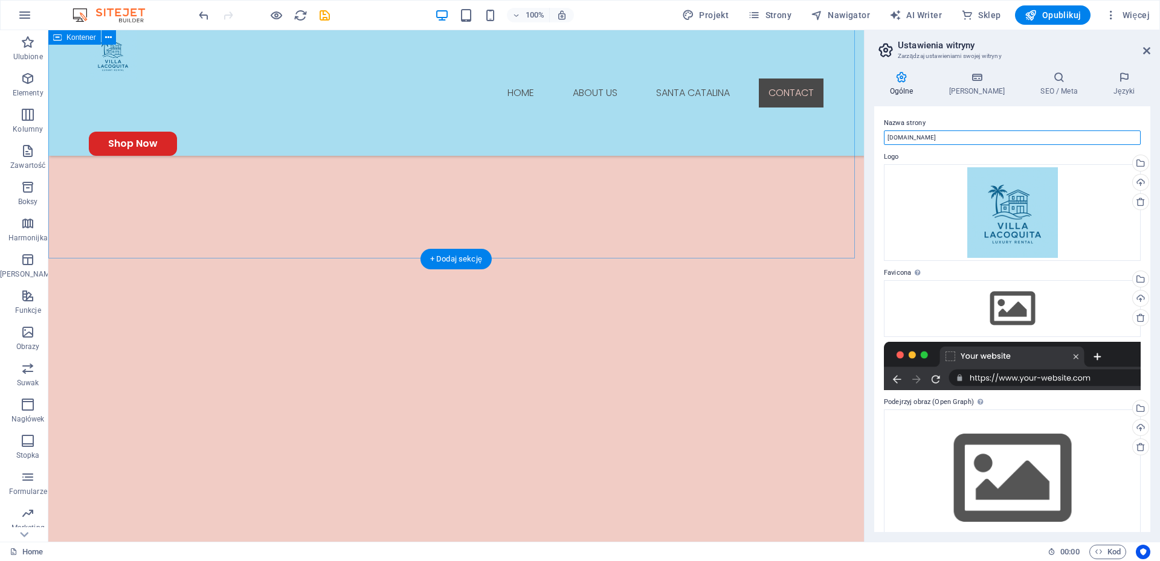
drag, startPoint x: 1019, startPoint y: 168, endPoint x: 810, endPoint y: 136, distance: 210.9
click at [958, 138] on input "[DOMAIN_NAME]" at bounding box center [1012, 137] width 257 height 14
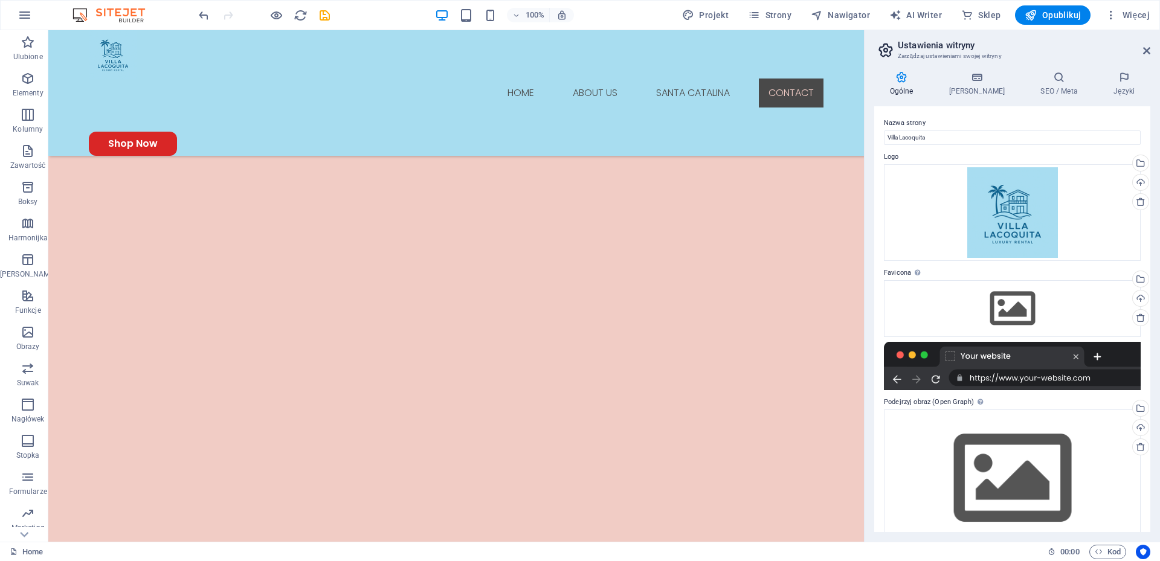
click at [1039, 117] on label "Nazwa strony" at bounding box center [1012, 123] width 257 height 14
click at [1039, 130] on input "Villa Lacoquita" at bounding box center [1012, 137] width 257 height 14
click at [958, 136] on input "Villa Lacoquita" at bounding box center [1012, 137] width 257 height 14
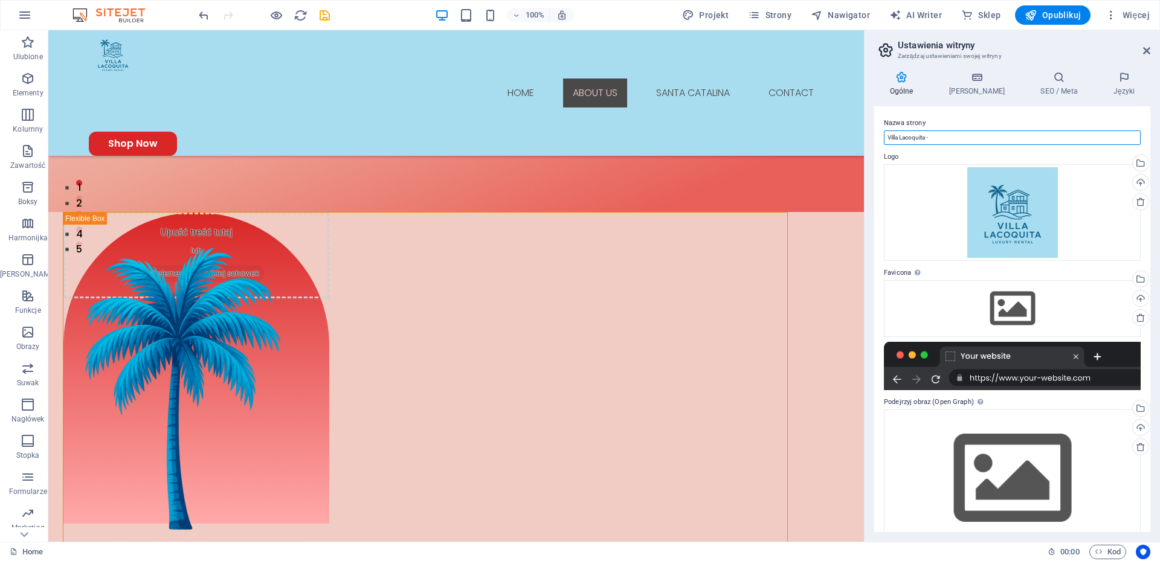
scroll to position [352, 0]
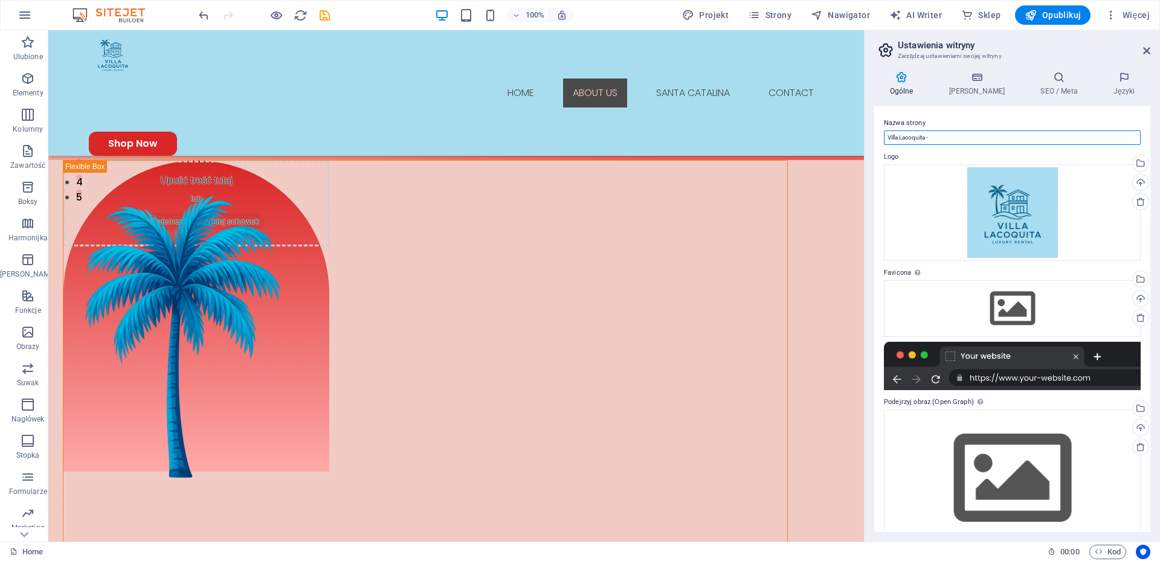
drag, startPoint x: 862, startPoint y: 469, endPoint x: 939, endPoint y: 181, distance: 298.3
type input "Villa Lacoquita - home rentals [GEOGRAPHIC_DATA]"
click at [1002, 115] on div "Nazwa strony Villa Lacoquita - home rentals Santa Catalina Logo Przeciągnij pli…" at bounding box center [1012, 319] width 276 height 426
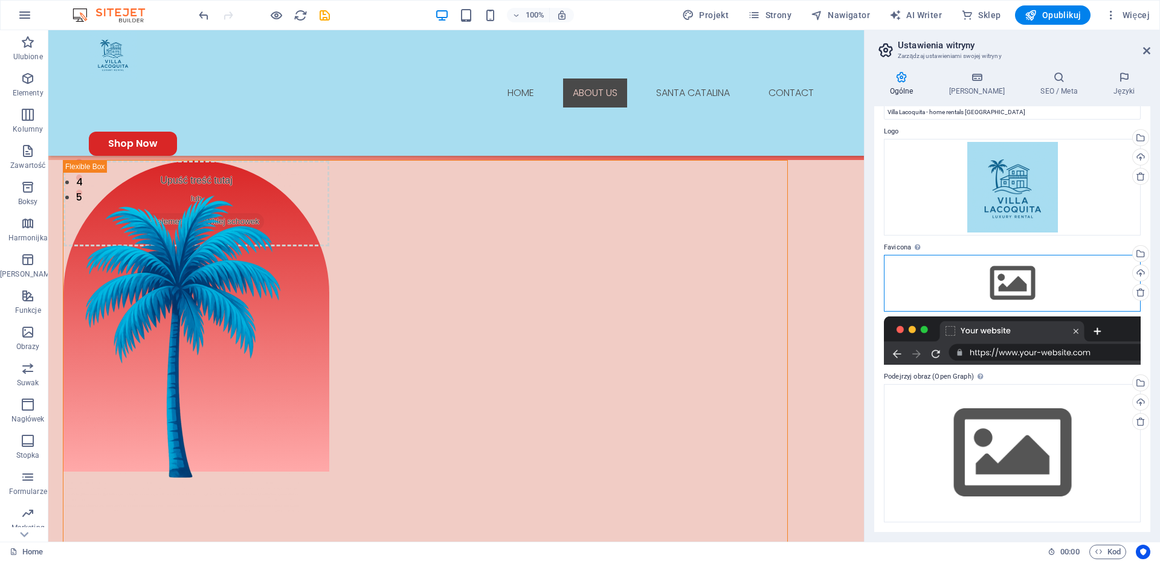
click at [1013, 278] on div "Przeciągnij pliki tutaj, kliknij, aby wybrać pliki lub wybierz pliki z Plików l…" at bounding box center [1012, 283] width 257 height 57
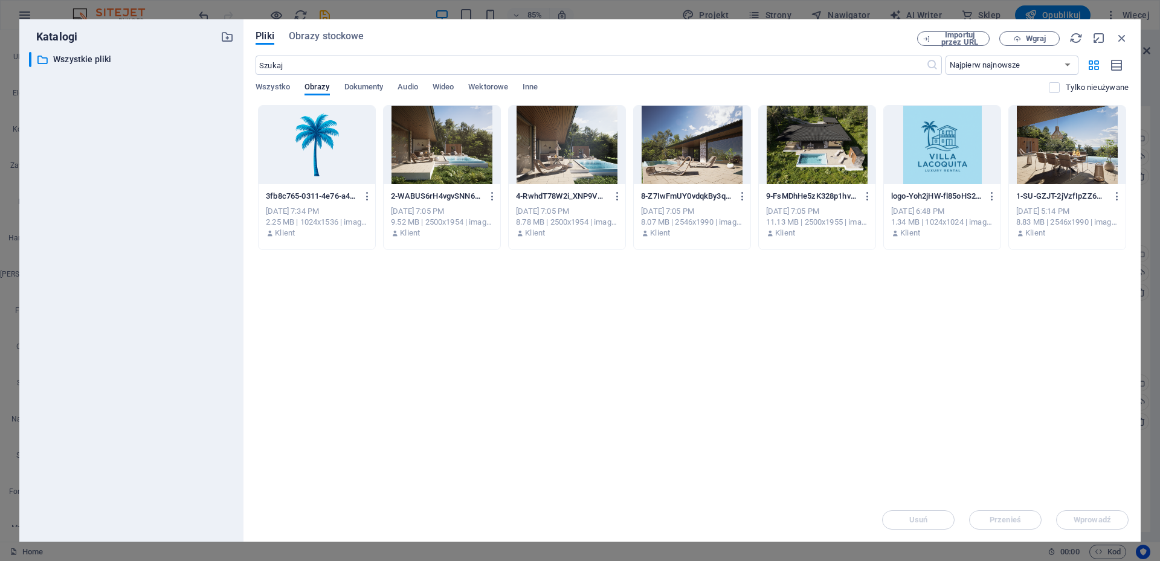
click at [929, 121] on div at bounding box center [942, 145] width 117 height 79
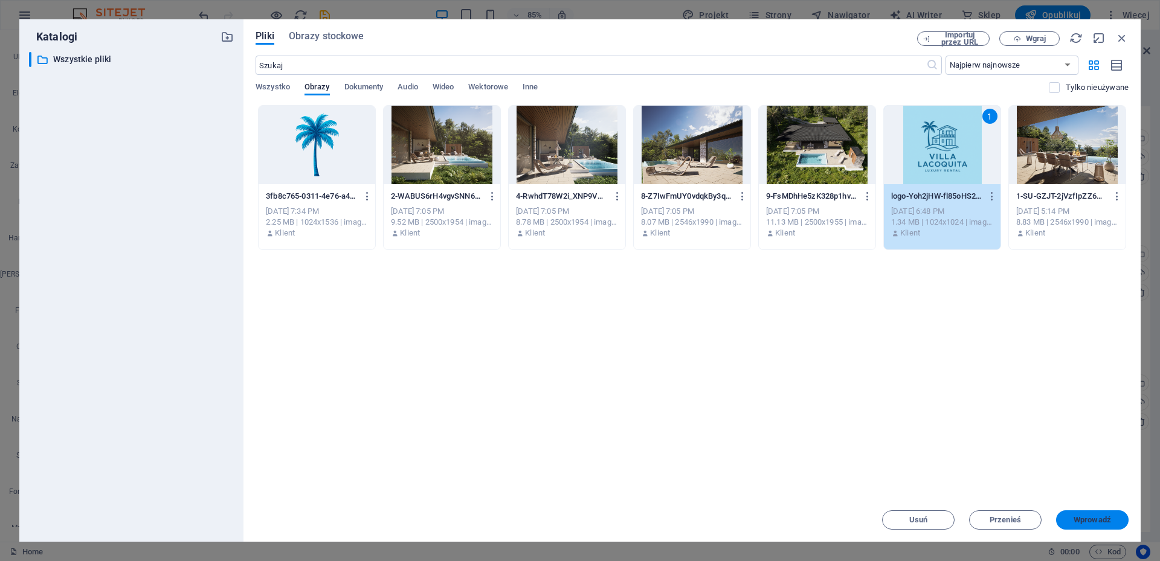
click at [1100, 521] on span "Wprowadź" at bounding box center [1091, 519] width 37 height 7
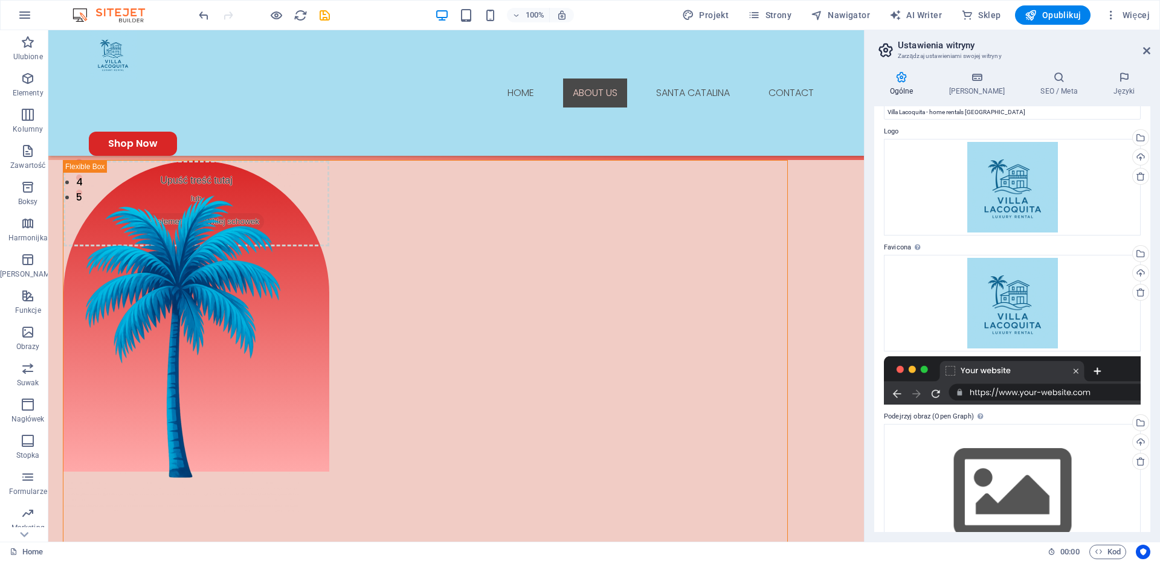
scroll to position [0, 0]
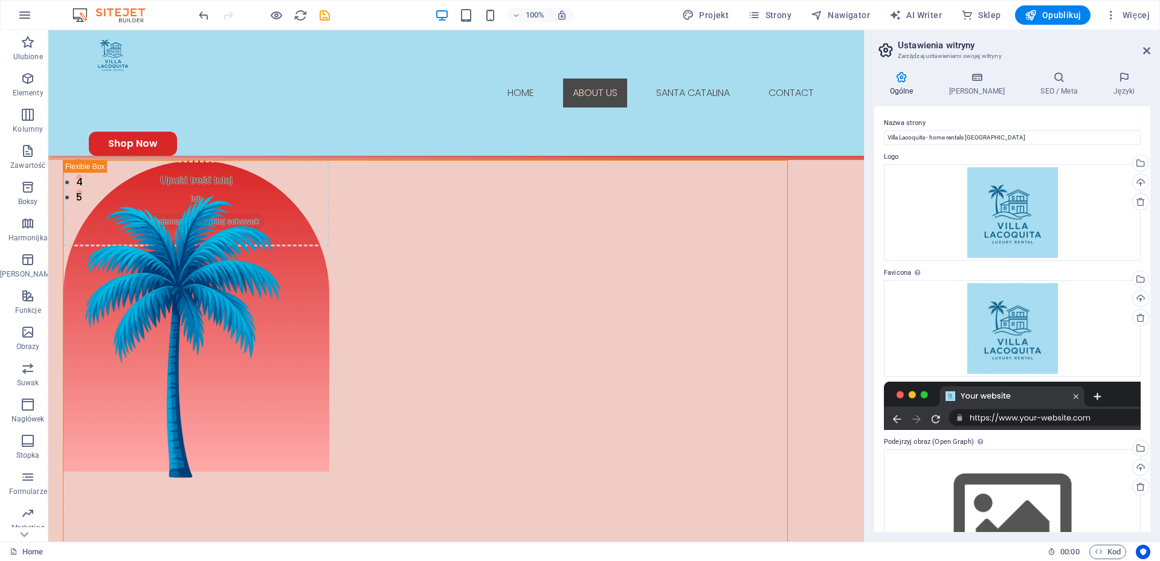
drag, startPoint x: 1150, startPoint y: 219, endPoint x: 1156, endPoint y: 300, distance: 81.8
click at [1156, 300] on div "Ogólne Dane SEO / Meta Języki Nazwa strony Villa Lacoquita - home rentals Santa…" at bounding box center [1011, 302] width 295 height 480
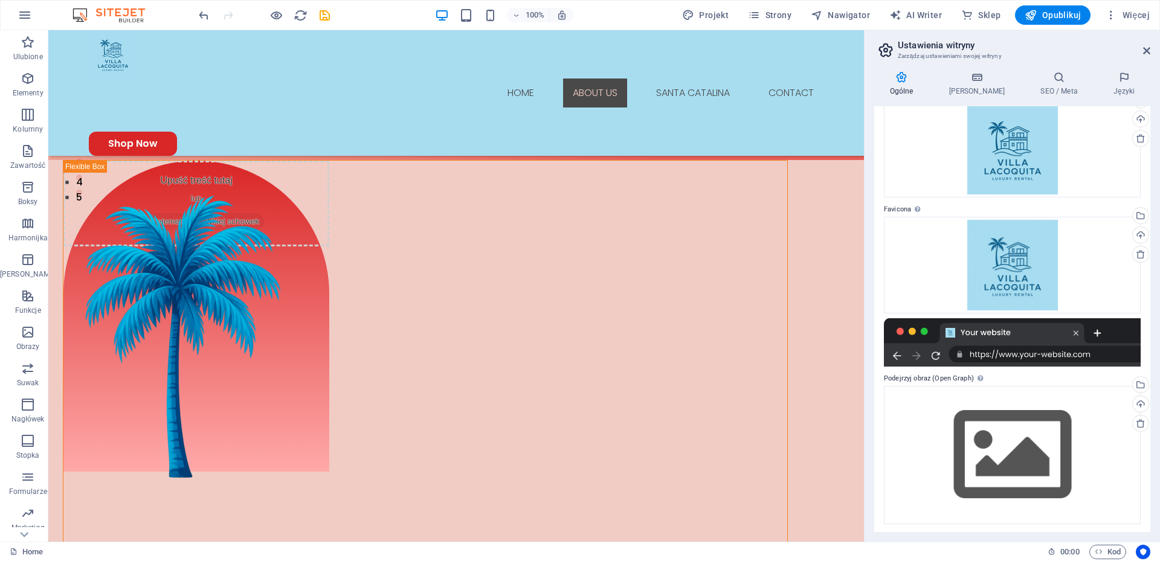
scroll to position [65, 0]
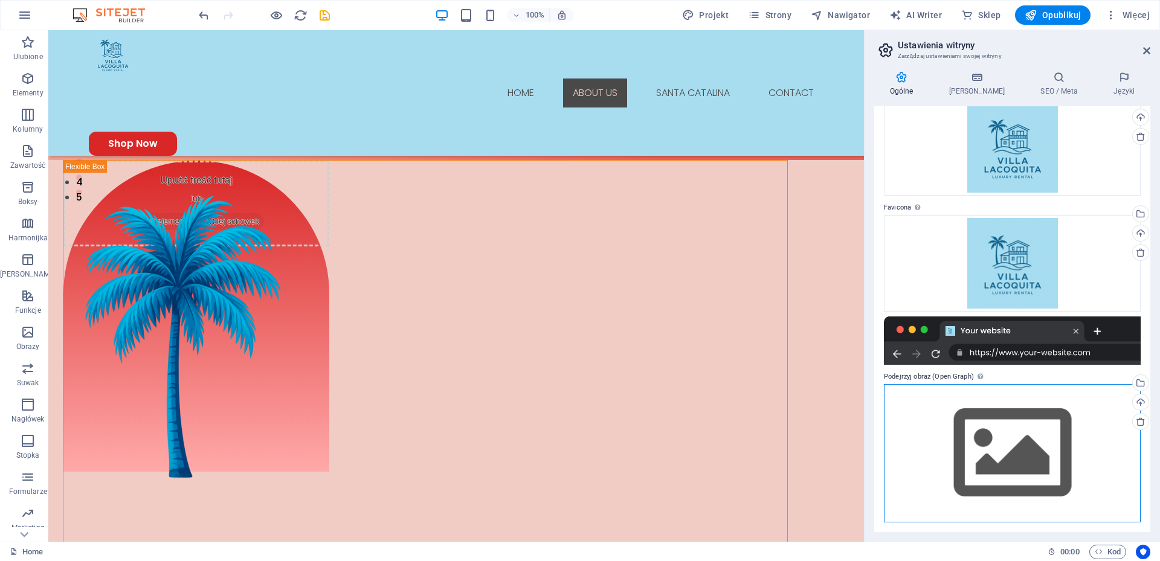
click at [1001, 426] on div "Przeciągnij pliki tutaj, kliknij, aby wybrać pliki lub wybierz pliki z Plików l…" at bounding box center [1012, 453] width 257 height 138
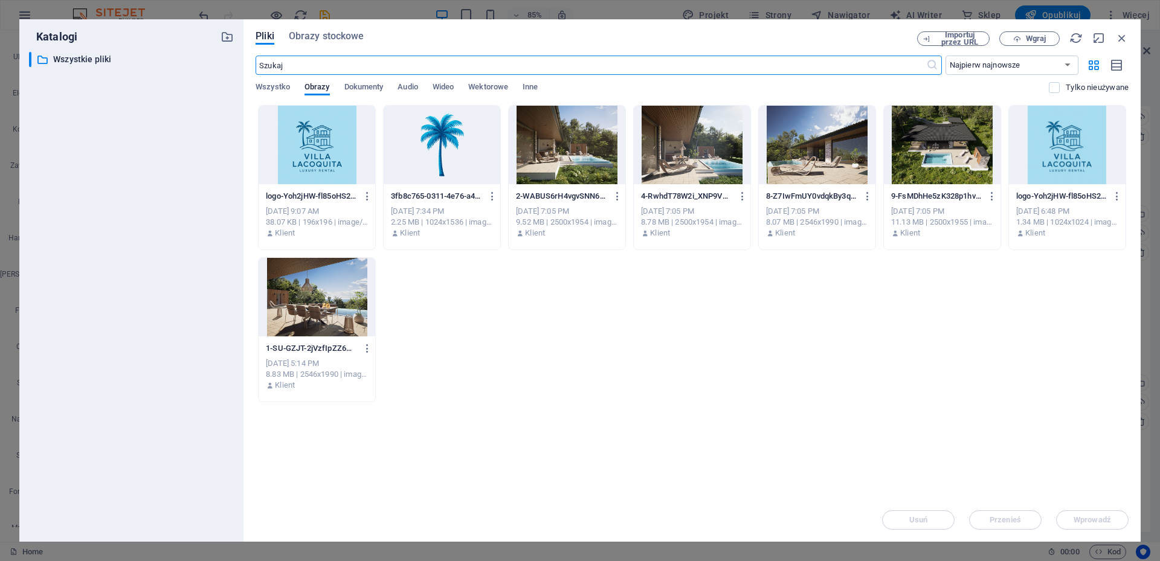
click at [1070, 145] on div at bounding box center [1067, 145] width 117 height 79
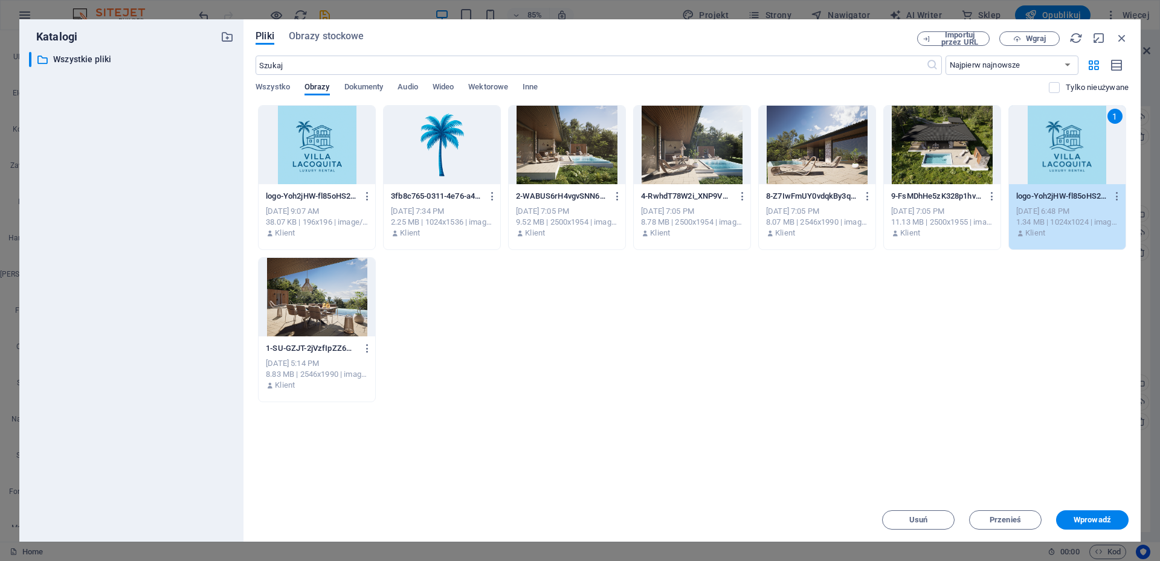
click at [1070, 145] on div "1" at bounding box center [1067, 145] width 117 height 79
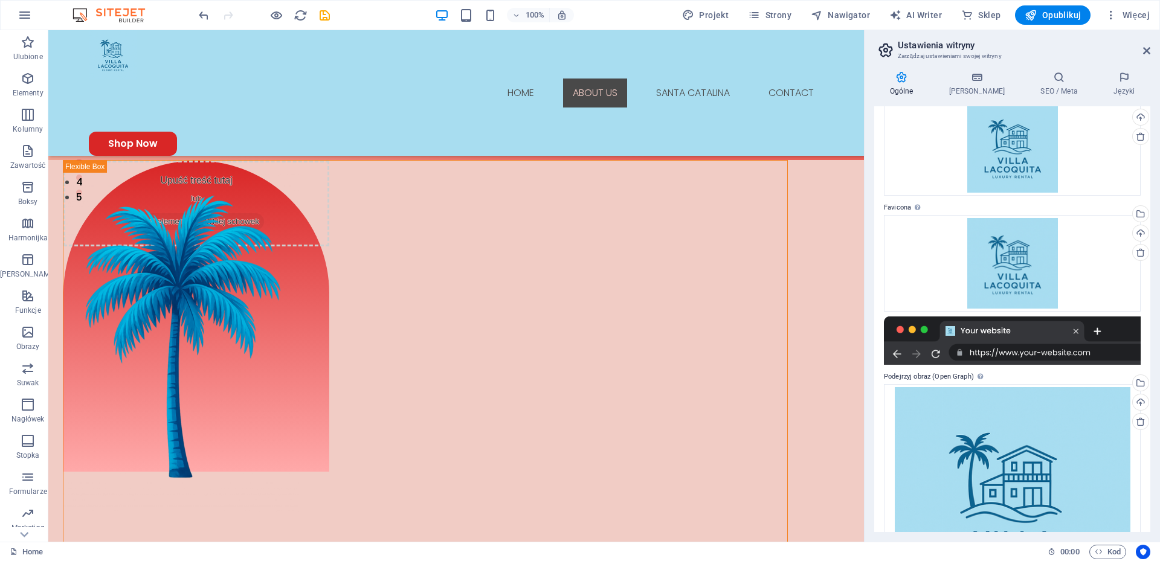
scroll to position [168, 0]
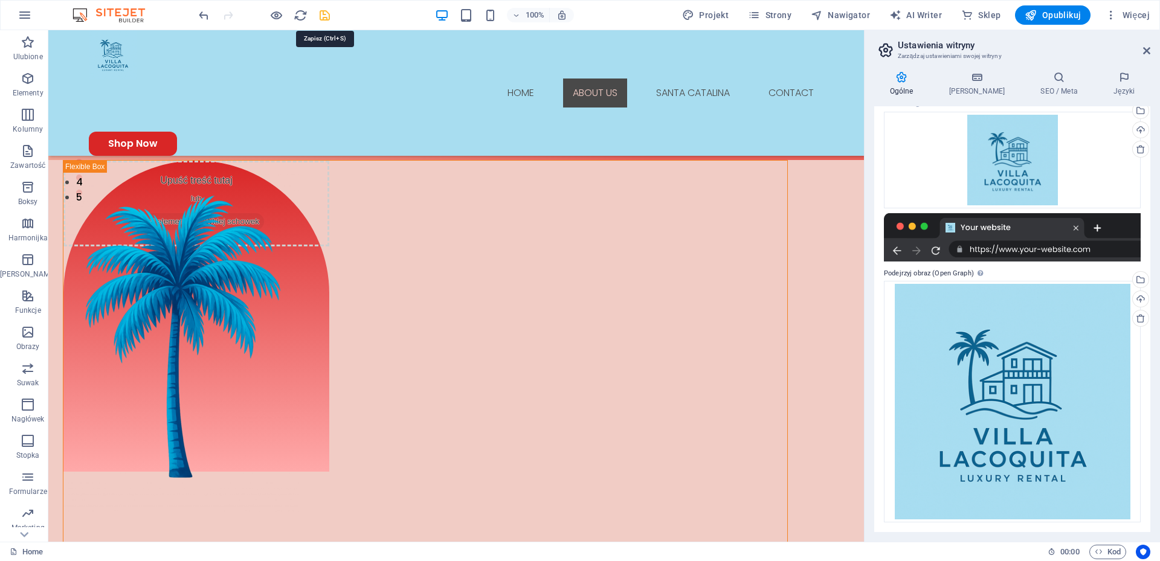
click at [326, 14] on icon "save" at bounding box center [325, 15] width 14 height 14
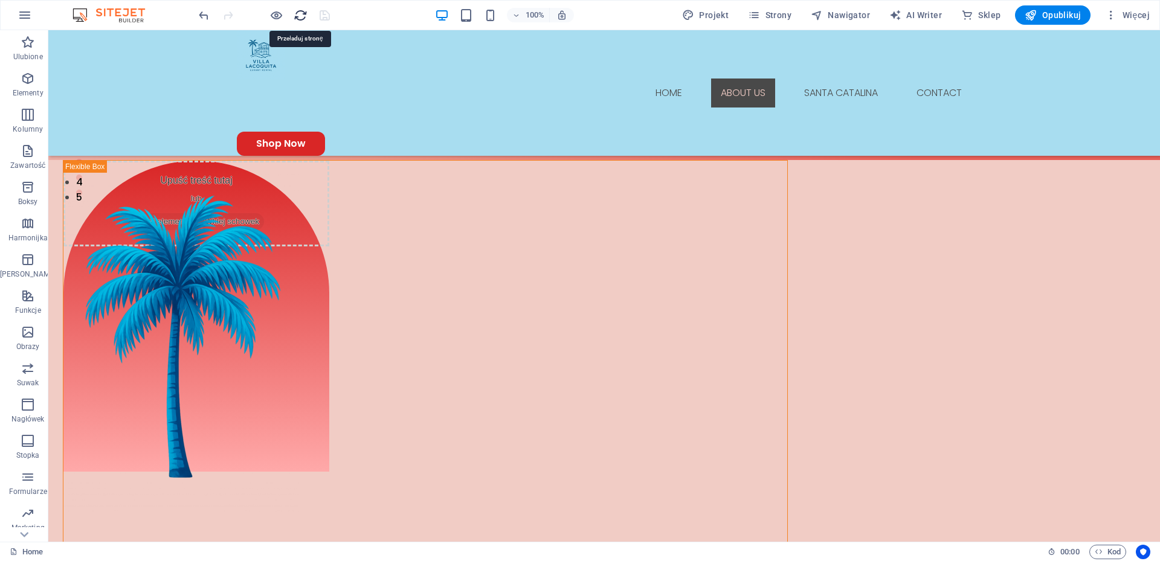
click at [299, 19] on icon "reload" at bounding box center [301, 15] width 14 height 14
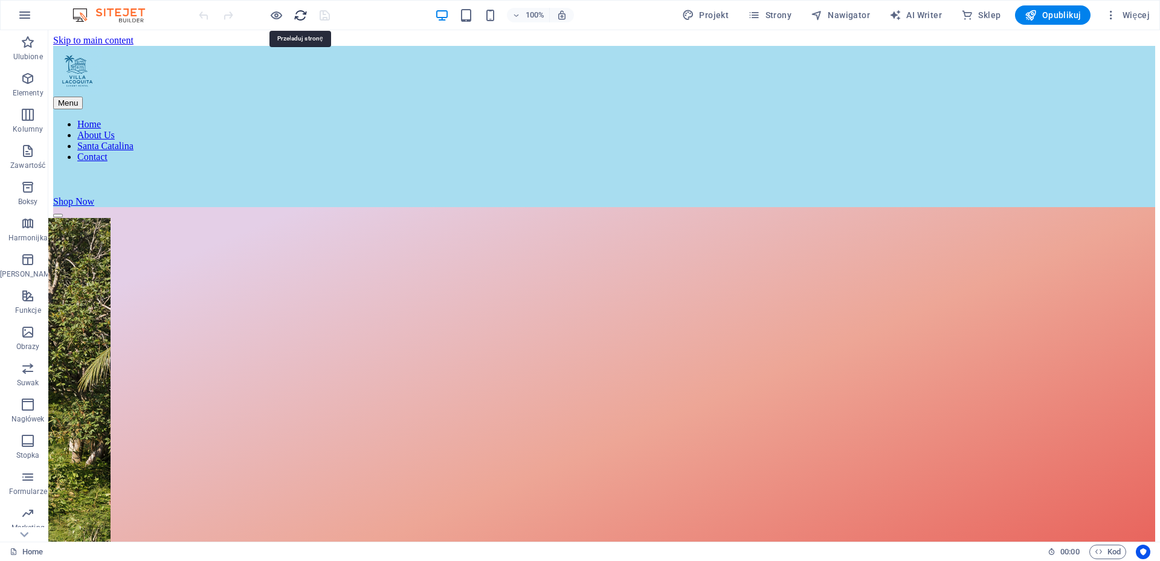
scroll to position [0, 0]
click at [1140, 12] on span "Więcej" at bounding box center [1127, 15] width 45 height 12
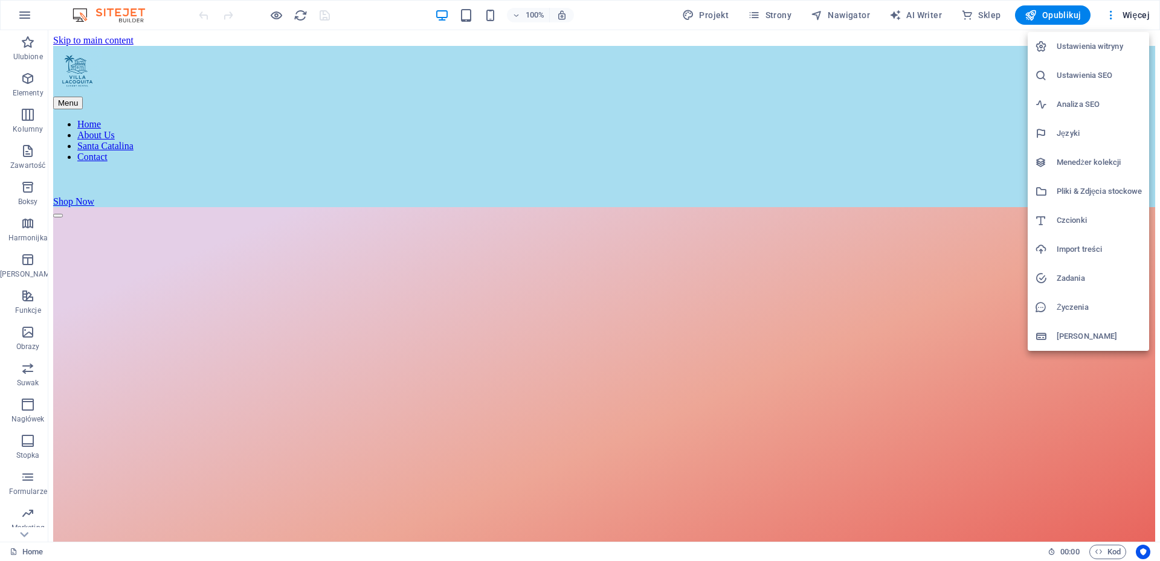
click at [1079, 161] on h6 "Menedżer kolekcji" at bounding box center [1098, 162] width 85 height 14
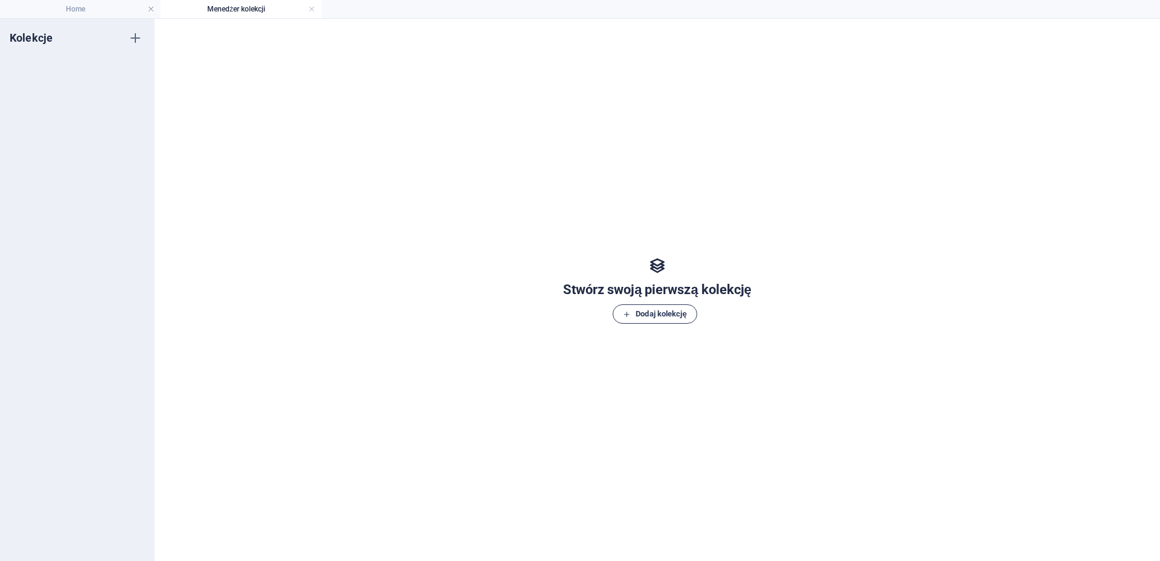
click at [662, 314] on span "Dodaj kolekcję" at bounding box center [655, 314] width 64 height 14
type input "123"
click at [21, 213] on div "Kolekcje 123 Nowa kolekcja" at bounding box center [77, 290] width 155 height 542
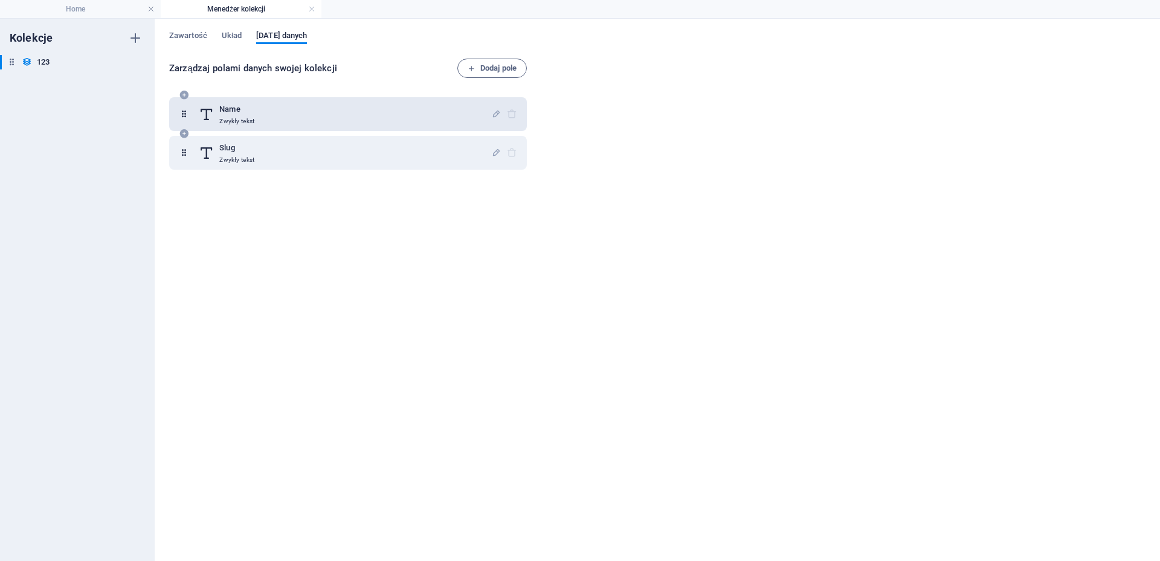
click at [347, 118] on div "Name Zwykły tekst" at bounding box center [345, 114] width 292 height 24
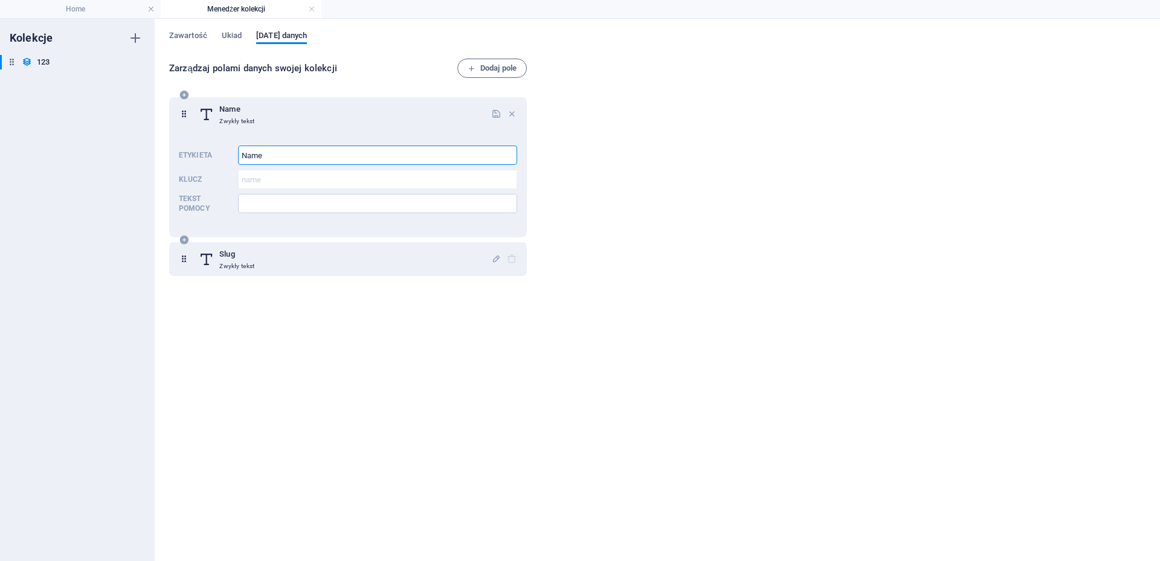
click at [316, 156] on input "Name" at bounding box center [377, 155] width 279 height 19
type input "Name1"
click at [272, 260] on div "Slug Zwykły tekst" at bounding box center [345, 259] width 292 height 24
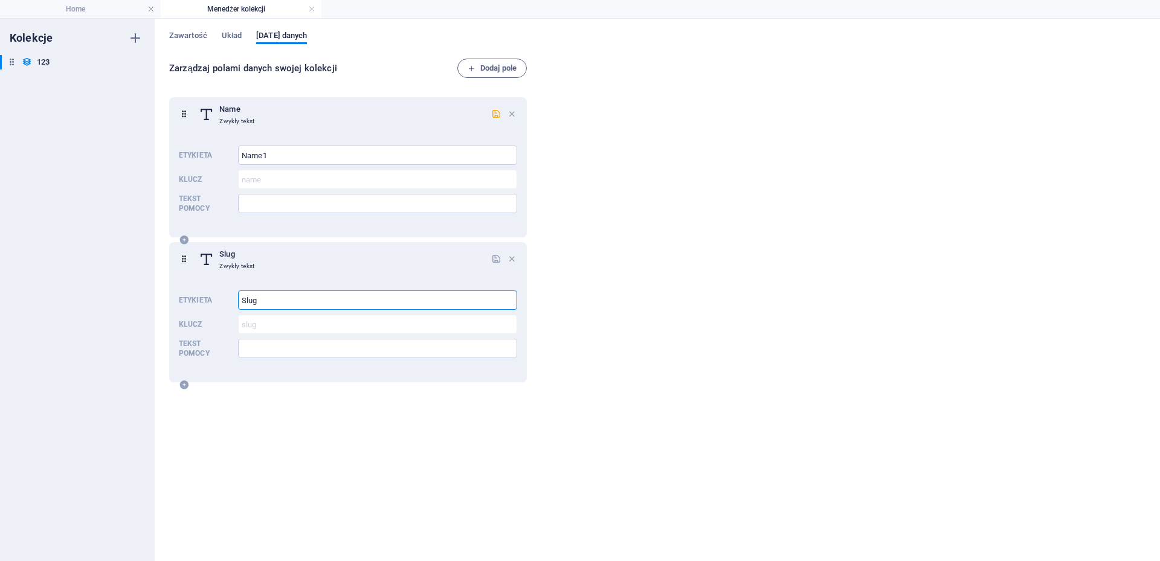
click at [273, 300] on input "Slug" at bounding box center [377, 299] width 279 height 19
type input "Slug1"
click at [618, 138] on div "Zarządzaj polami danych swojej kolekcji Dodaj pole Name Zwykły tekst Etykieta N…" at bounding box center [657, 304] width 976 height 490
click at [233, 36] on span "Układ" at bounding box center [232, 36] width 20 height 17
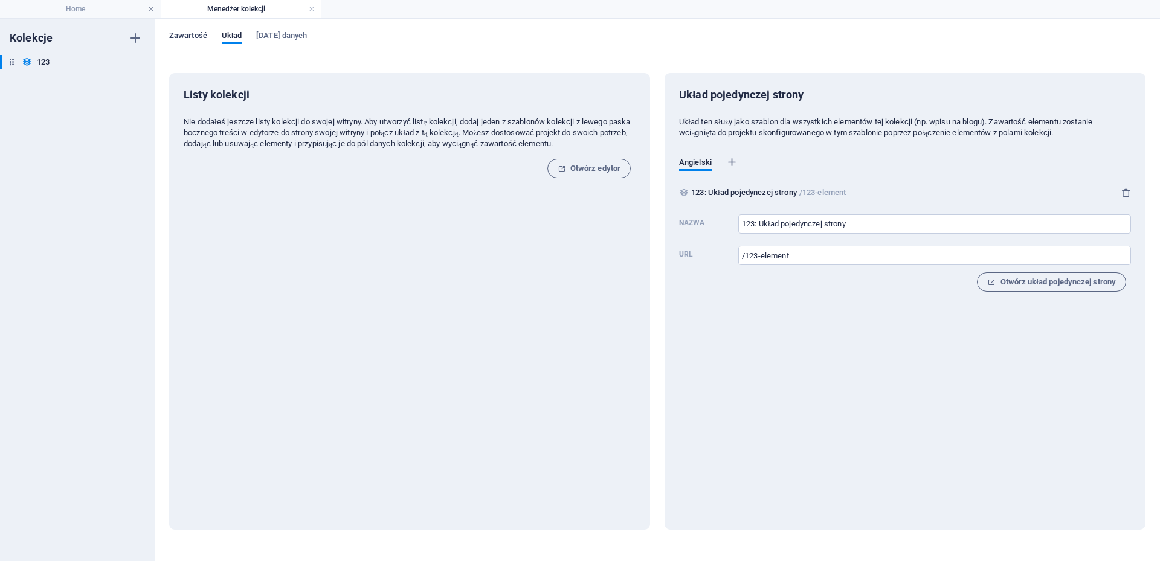
click at [190, 37] on span "Zawartość" at bounding box center [188, 36] width 38 height 17
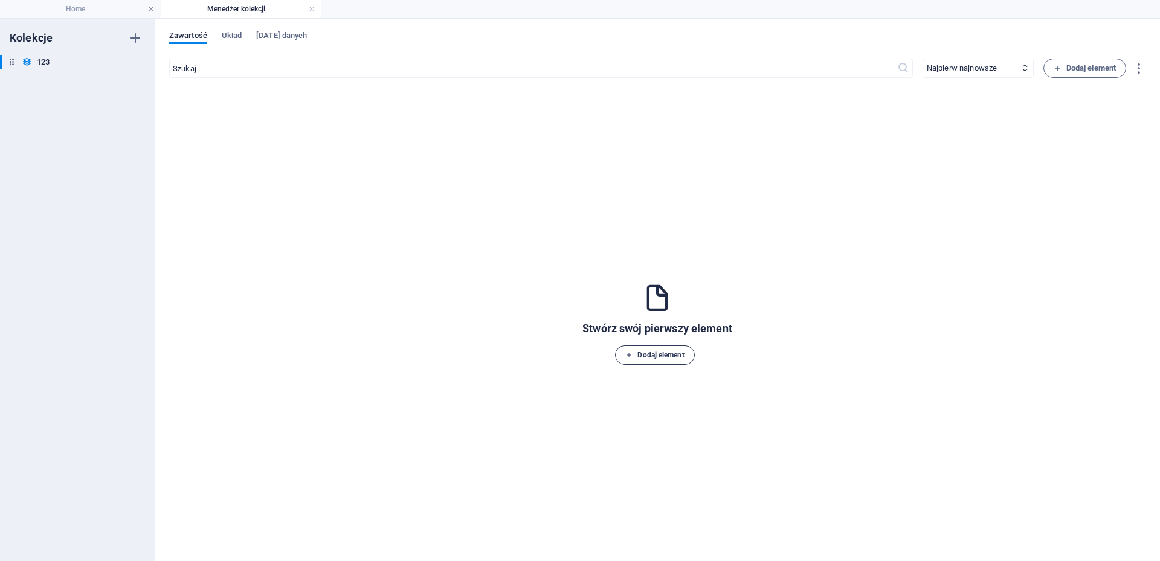
click at [666, 355] on span "Dodaj element" at bounding box center [654, 355] width 59 height 14
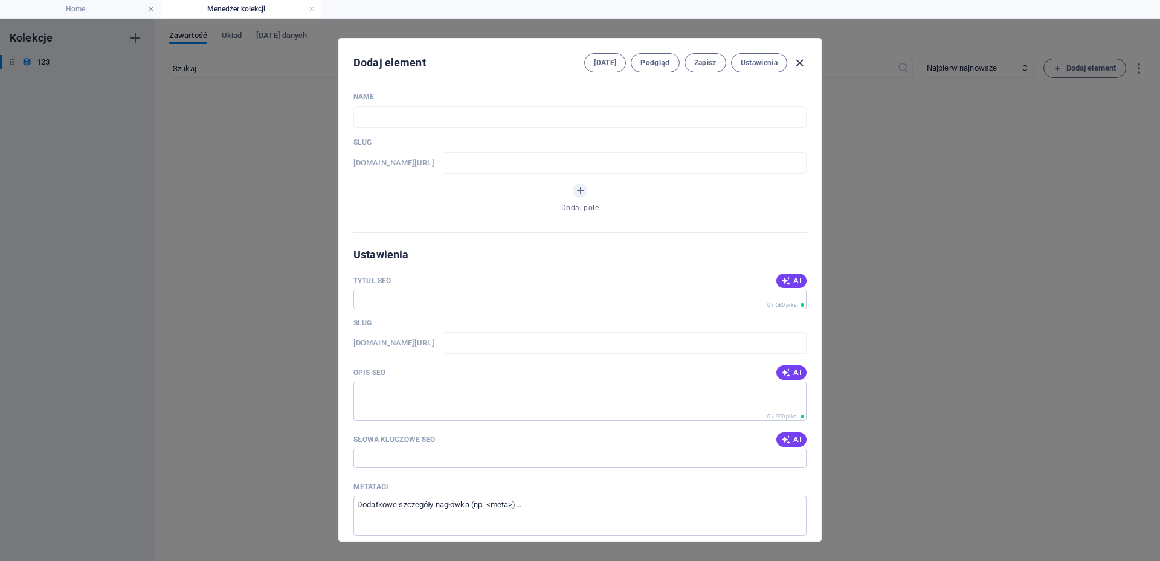
click at [798, 63] on icon "button" at bounding box center [799, 63] width 14 height 14
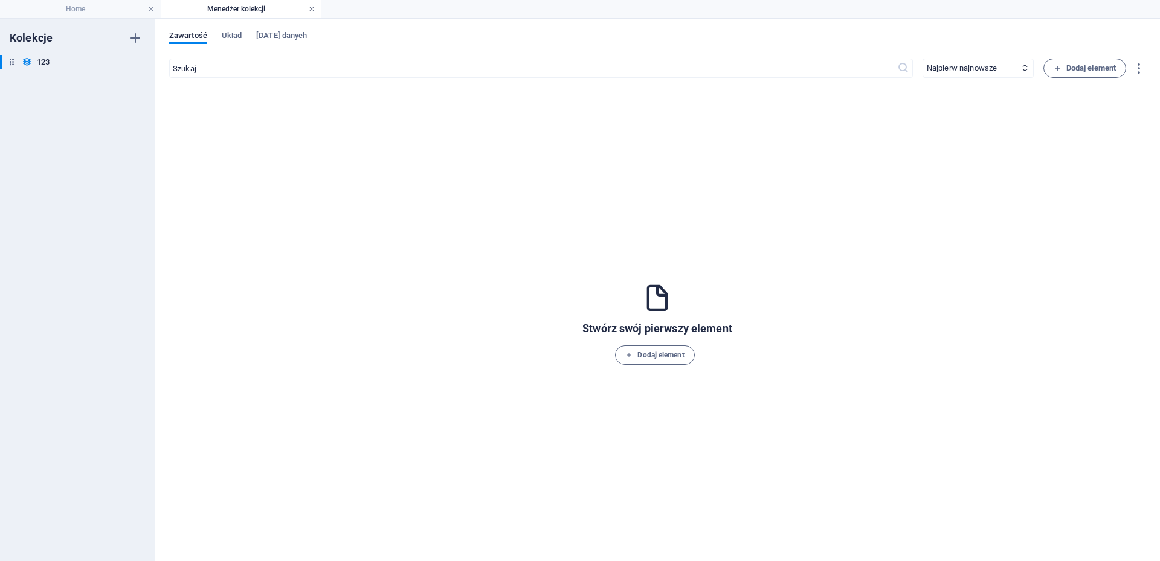
click at [309, 7] on link at bounding box center [311, 9] width 7 height 11
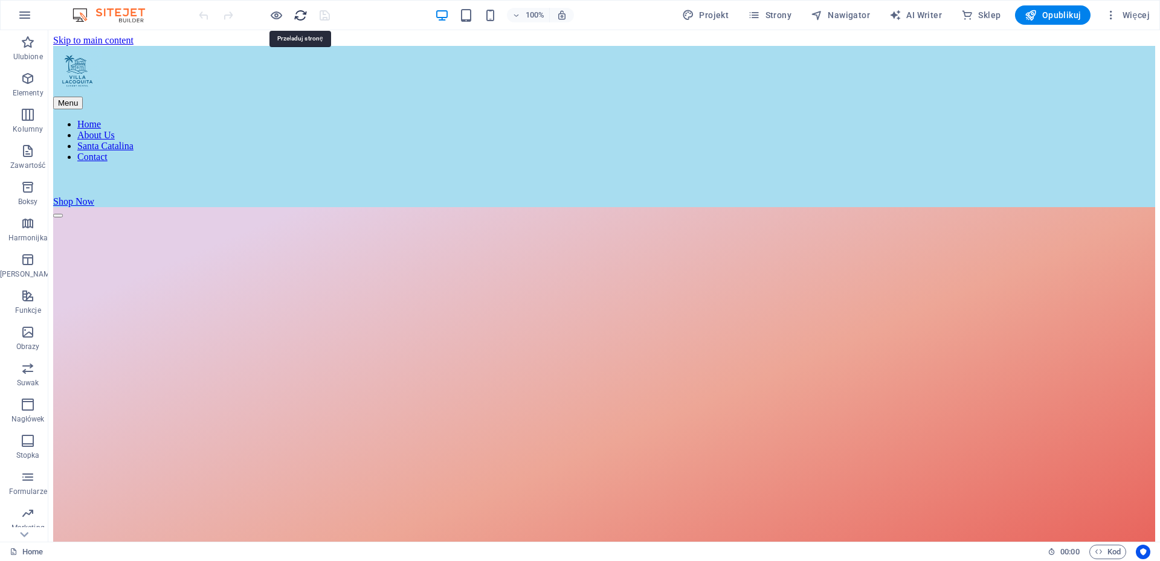
click at [294, 15] on icon "reload" at bounding box center [301, 15] width 14 height 14
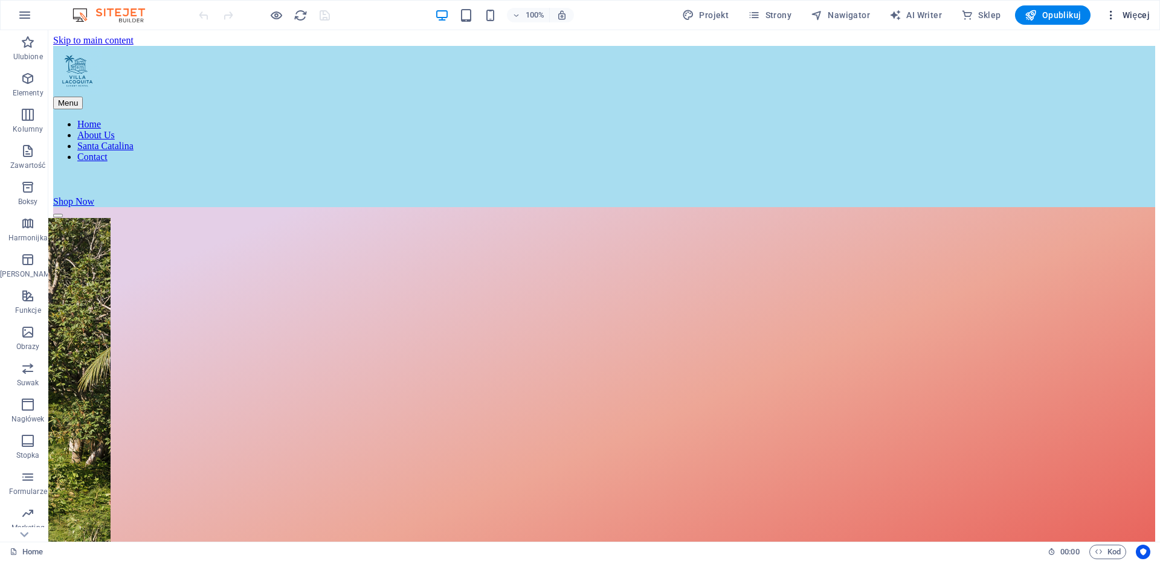
click at [1134, 11] on span "Więcej" at bounding box center [1127, 15] width 45 height 12
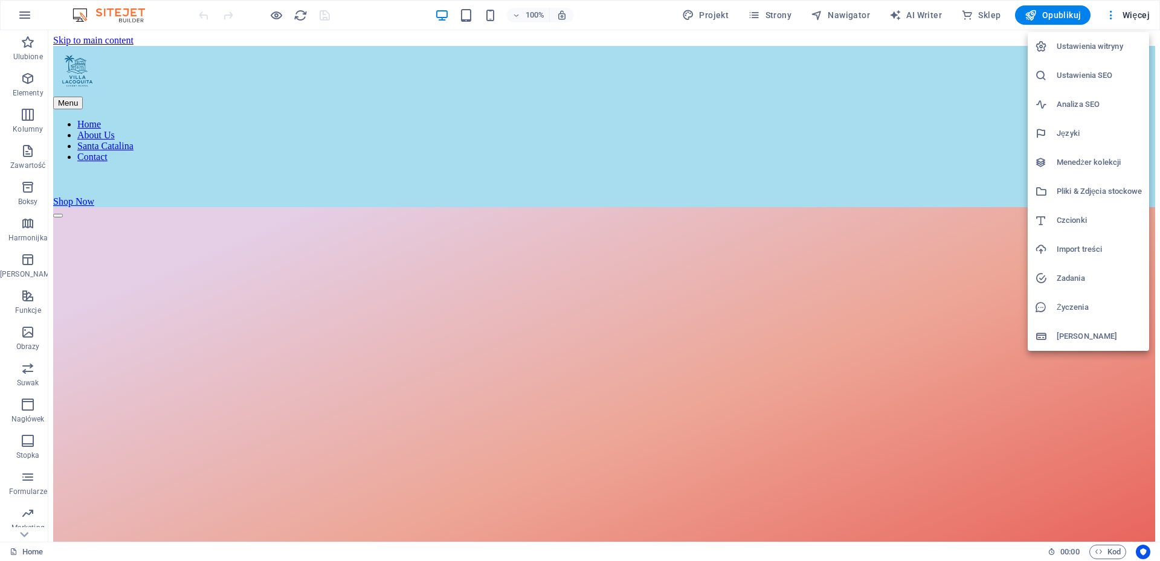
click at [1088, 214] on h6 "Czcionki" at bounding box center [1098, 220] width 85 height 14
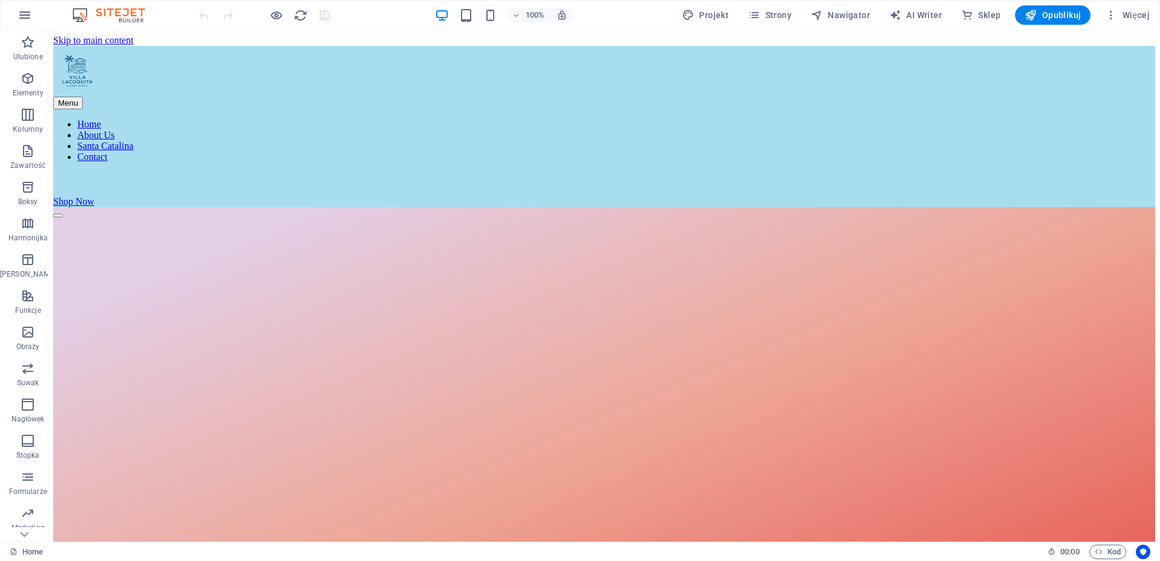
select select "popularity"
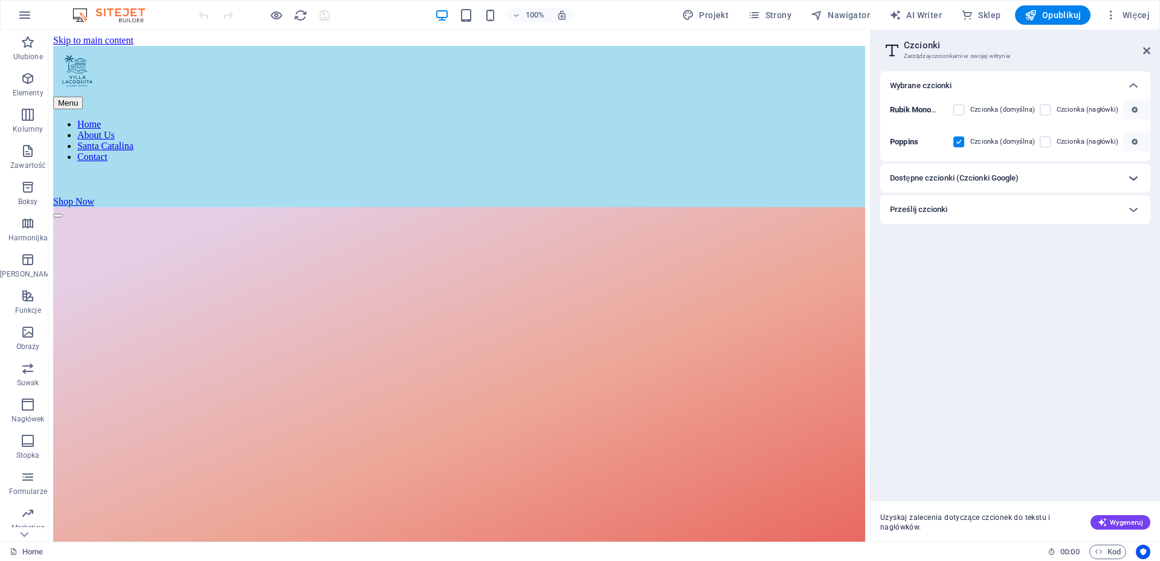
click at [1126, 181] on icon at bounding box center [1133, 178] width 14 height 14
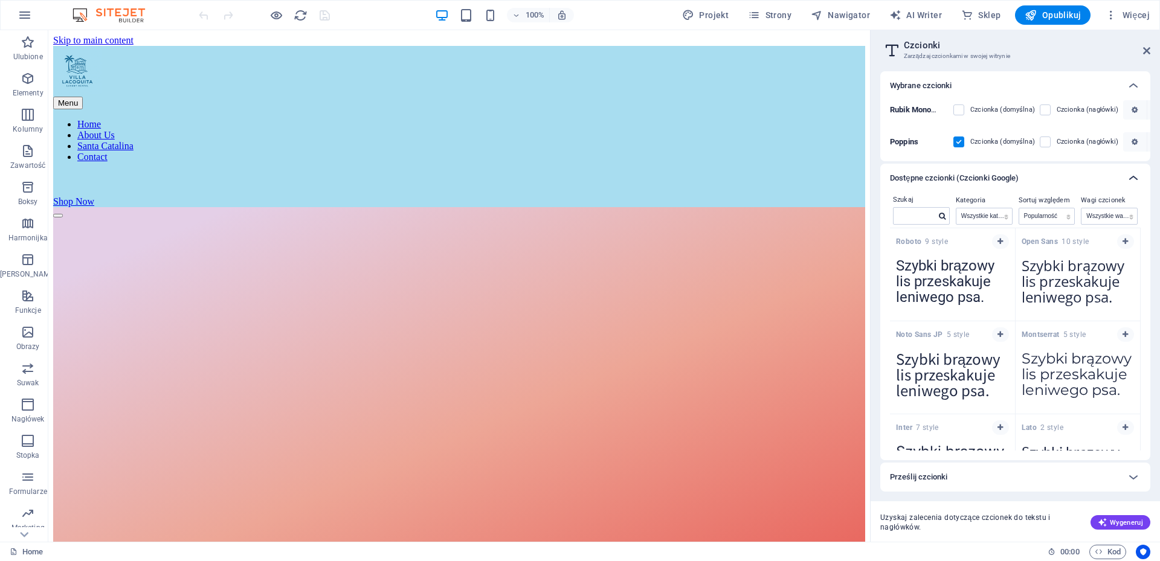
click at [1135, 180] on icon at bounding box center [1133, 178] width 14 height 14
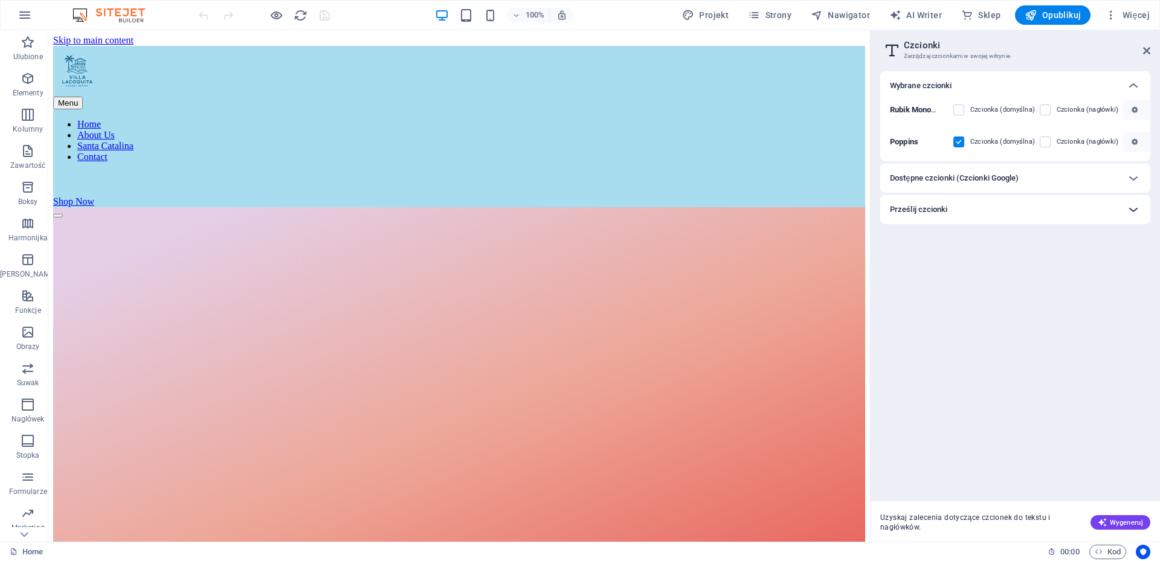
click at [1132, 208] on icon at bounding box center [1133, 209] width 14 height 14
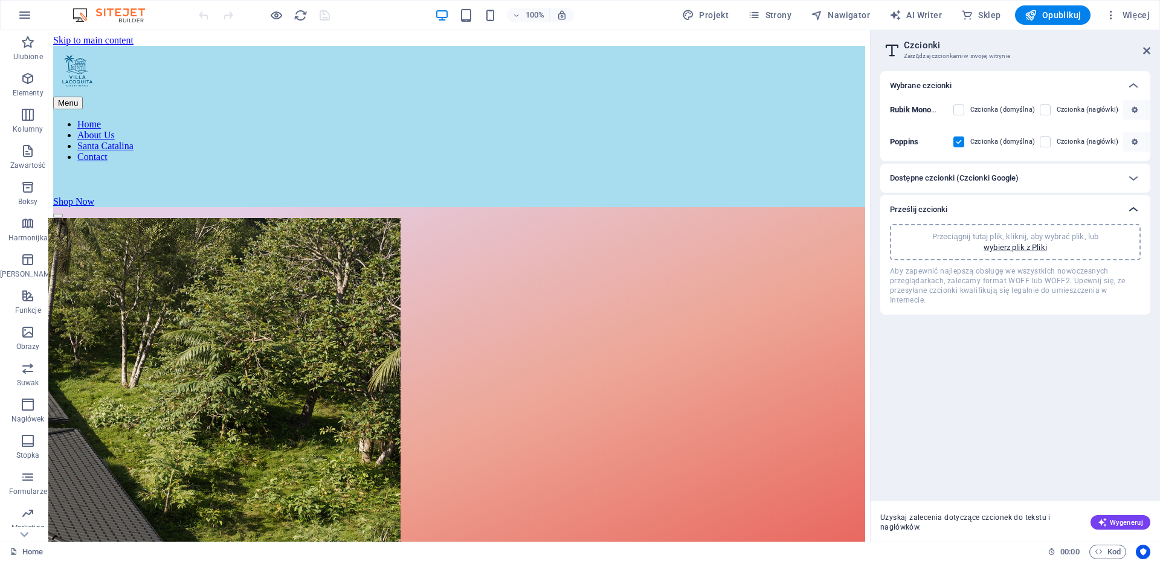
click at [1132, 208] on icon at bounding box center [1133, 209] width 14 height 14
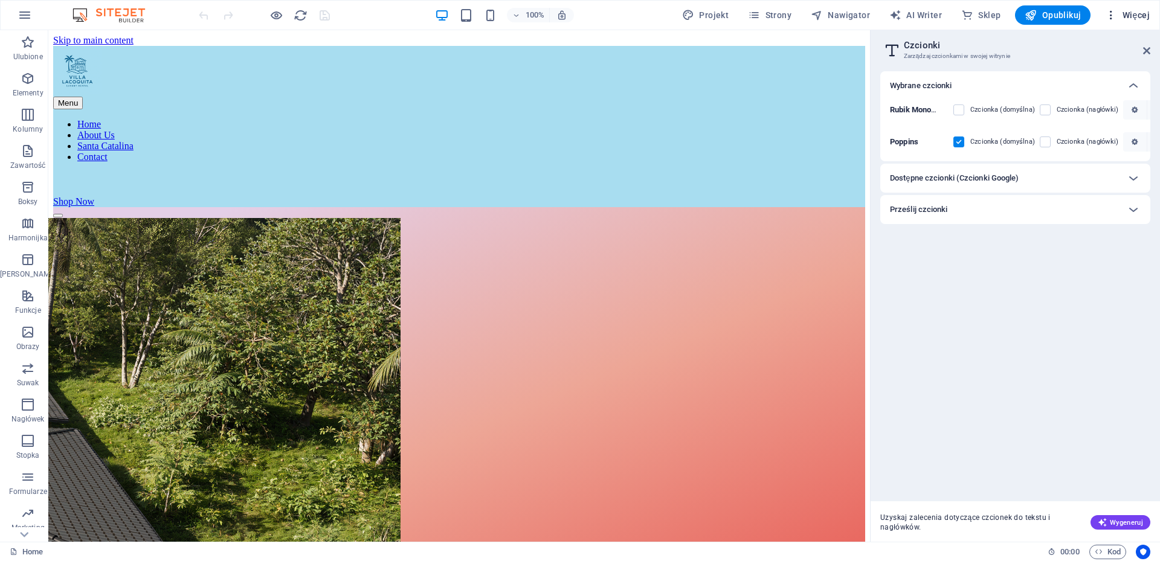
click at [1141, 14] on span "Więcej" at bounding box center [1127, 15] width 45 height 12
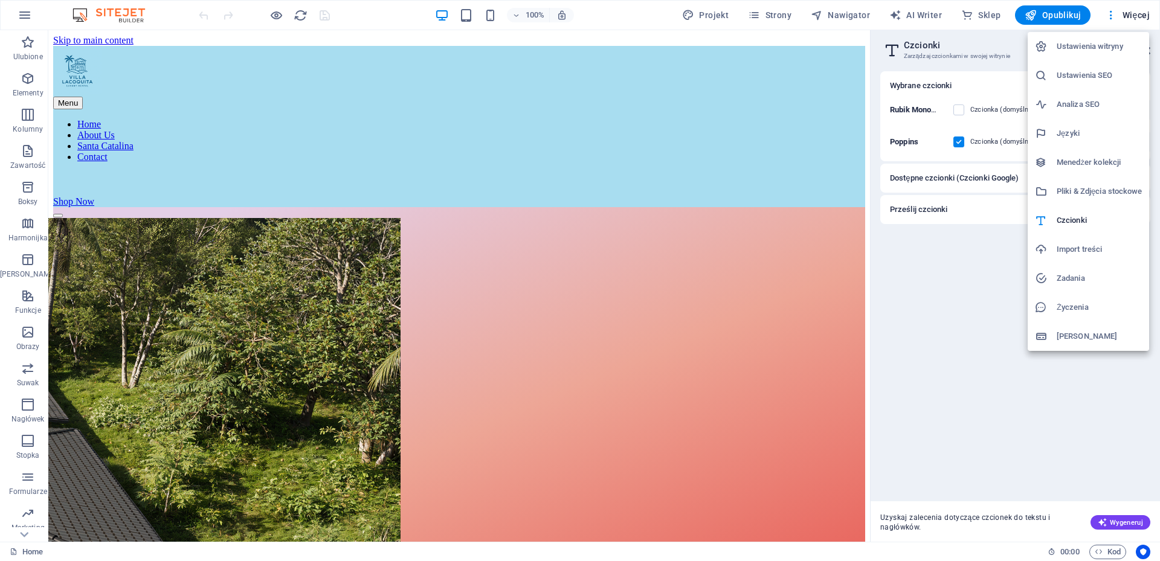
click at [1066, 276] on h6 "Zadania" at bounding box center [1098, 278] width 85 height 14
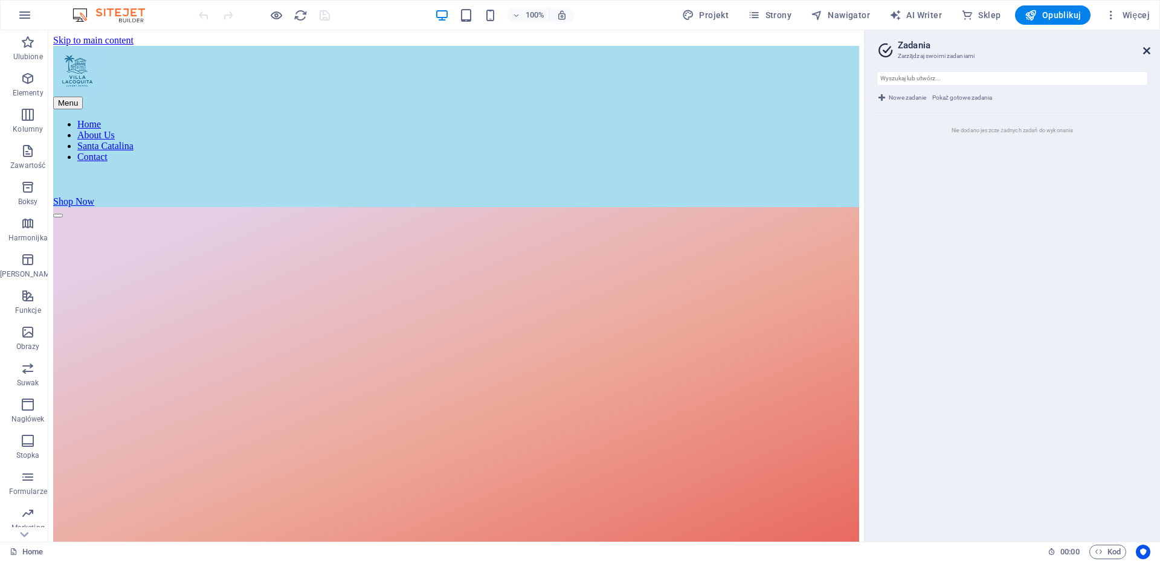
click at [1146, 49] on icon at bounding box center [1146, 51] width 7 height 10
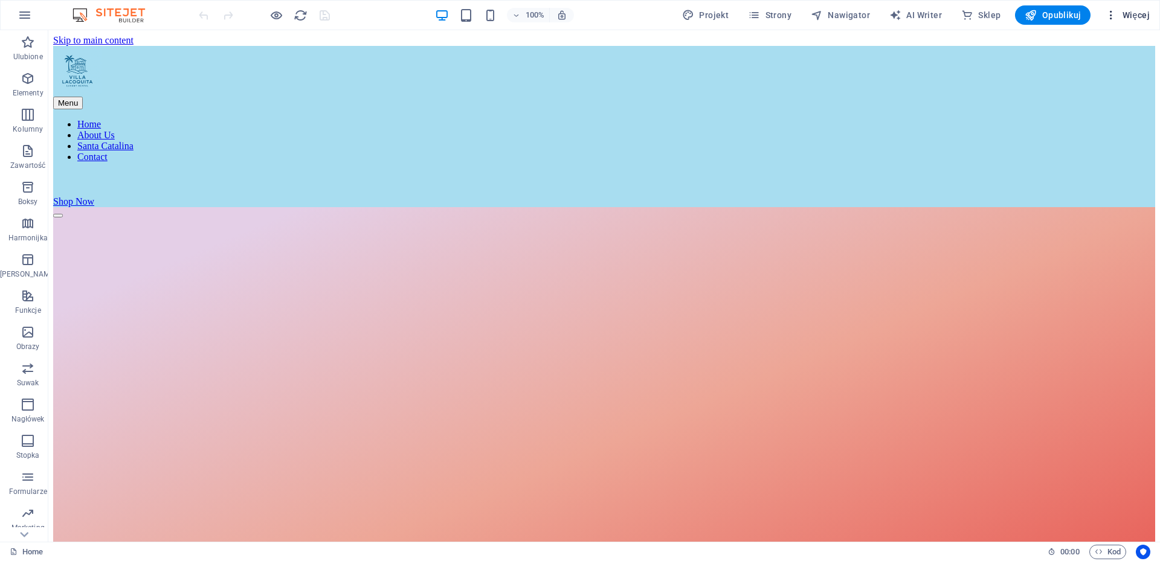
click at [1143, 16] on span "Więcej" at bounding box center [1127, 15] width 45 height 12
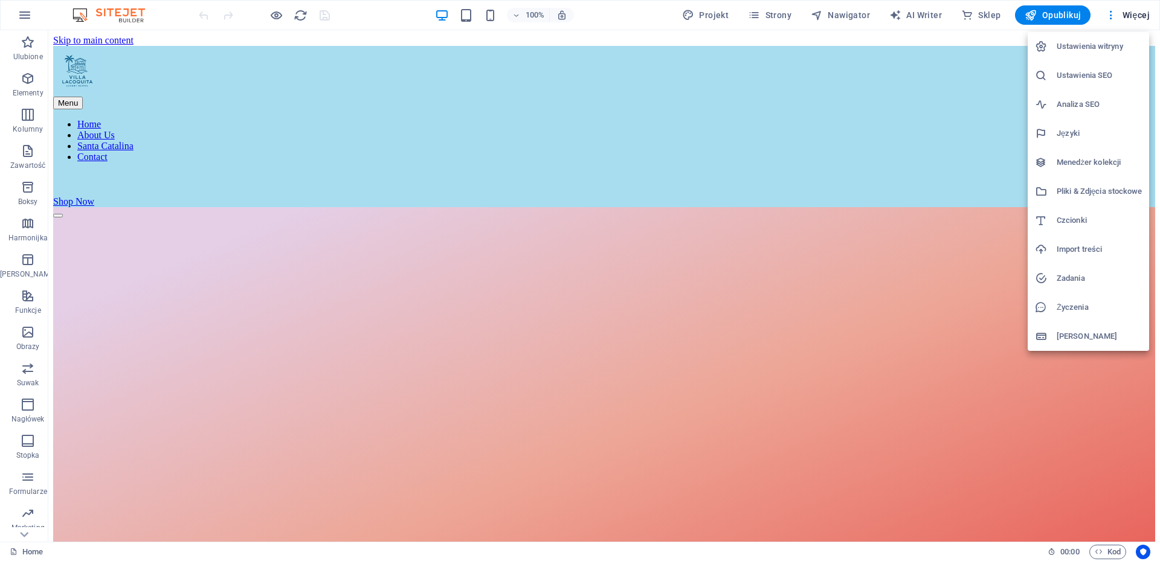
click at [1068, 312] on h6 "Życzenia" at bounding box center [1098, 307] width 85 height 14
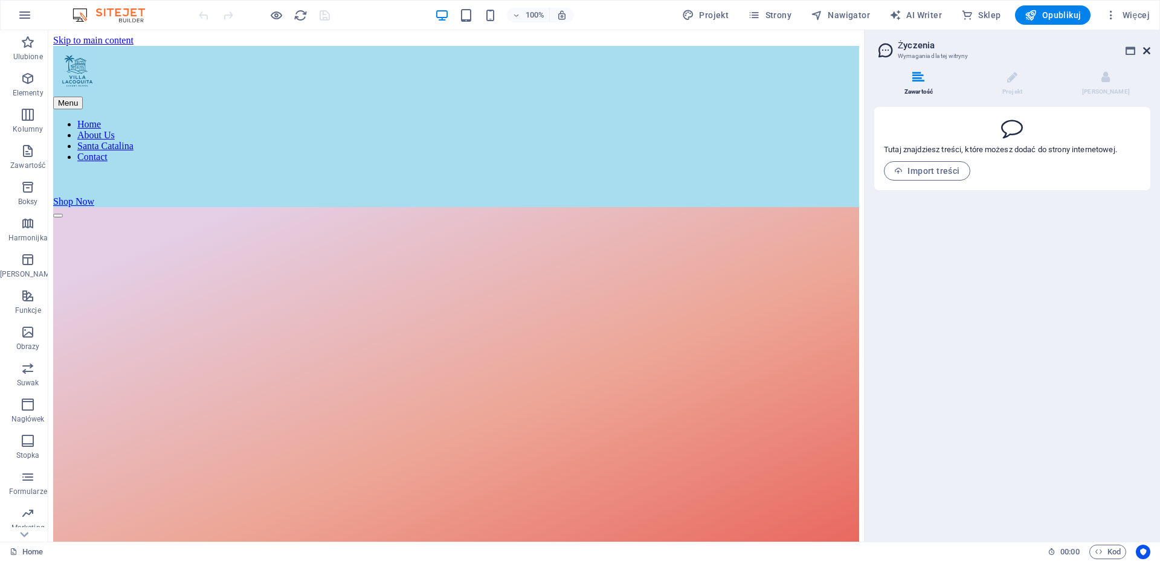
click at [1146, 49] on icon at bounding box center [1146, 51] width 7 height 10
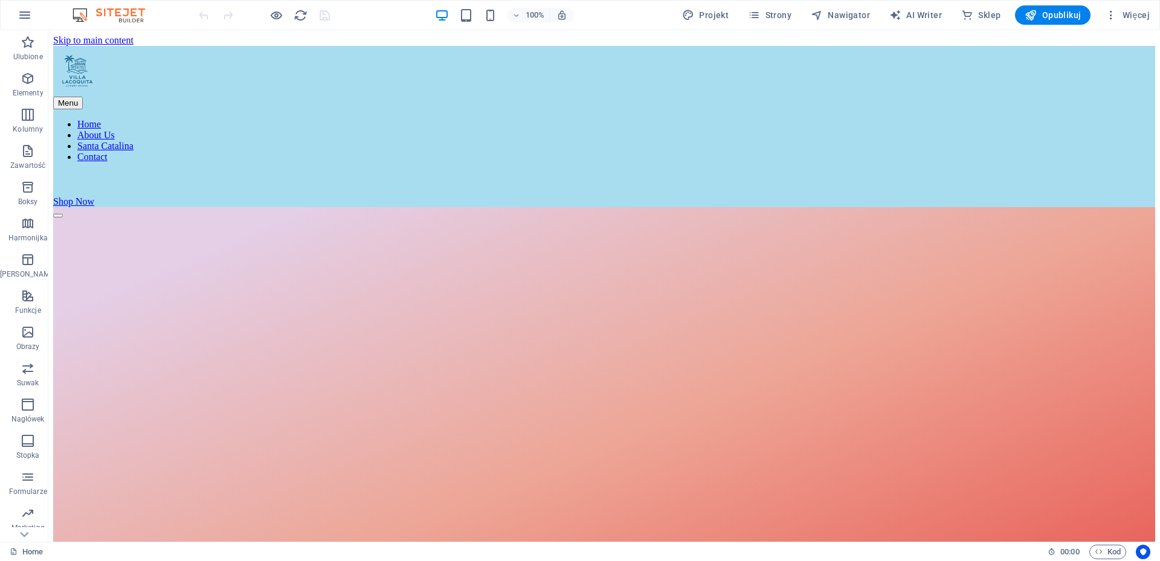
click at [1144, 4] on div "100% Projekt Strony Nawigator AI Writer Sklep Opublikuj Więcej" at bounding box center [580, 15] width 1158 height 29
click at [1135, 18] on span "Więcej" at bounding box center [1127, 15] width 45 height 12
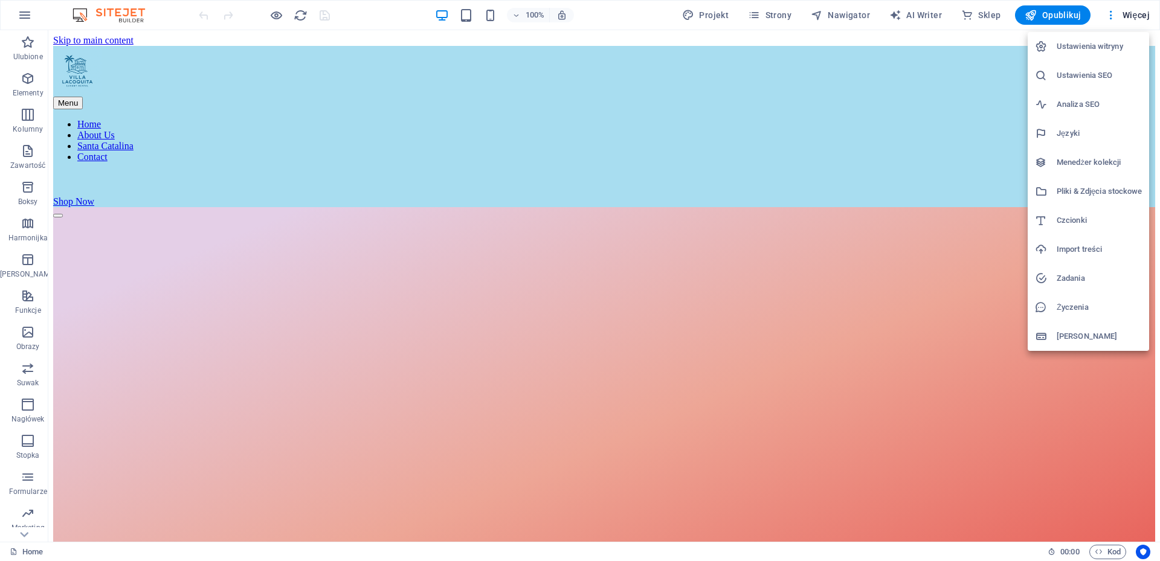
click at [1065, 337] on h6 "[PERSON_NAME]" at bounding box center [1098, 336] width 85 height 14
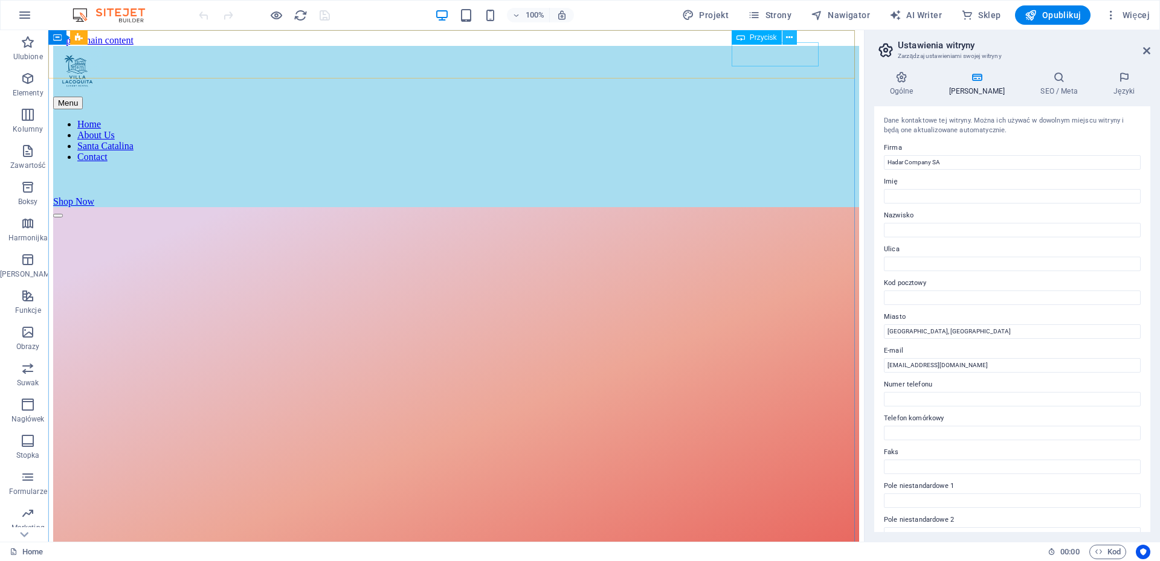
click at [791, 34] on icon at bounding box center [789, 37] width 7 height 13
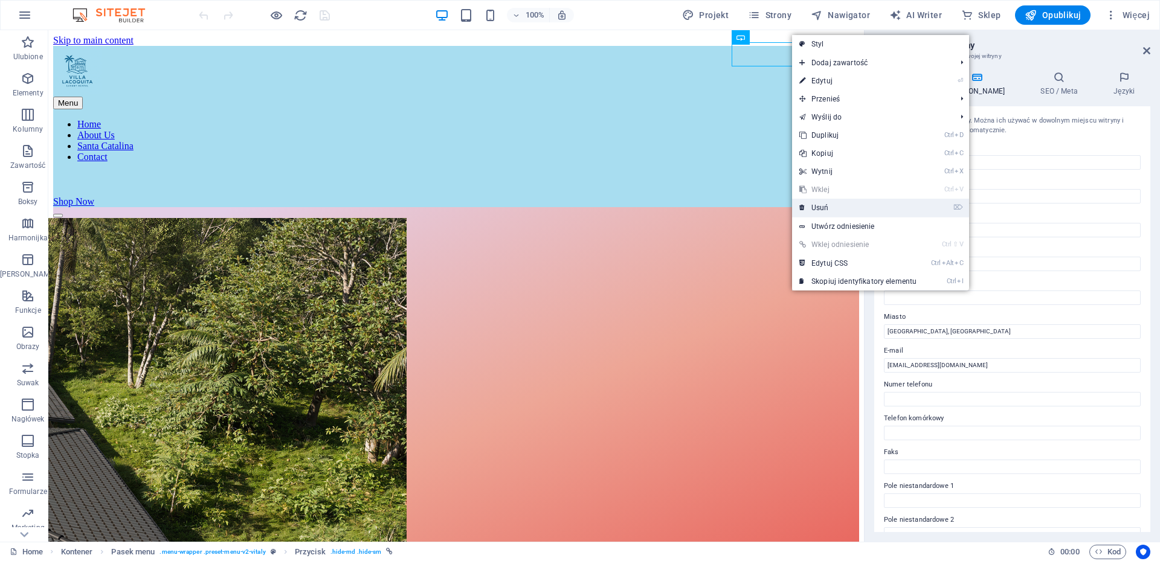
click at [822, 214] on link "⌦ Usuń" at bounding box center [858, 208] width 132 height 18
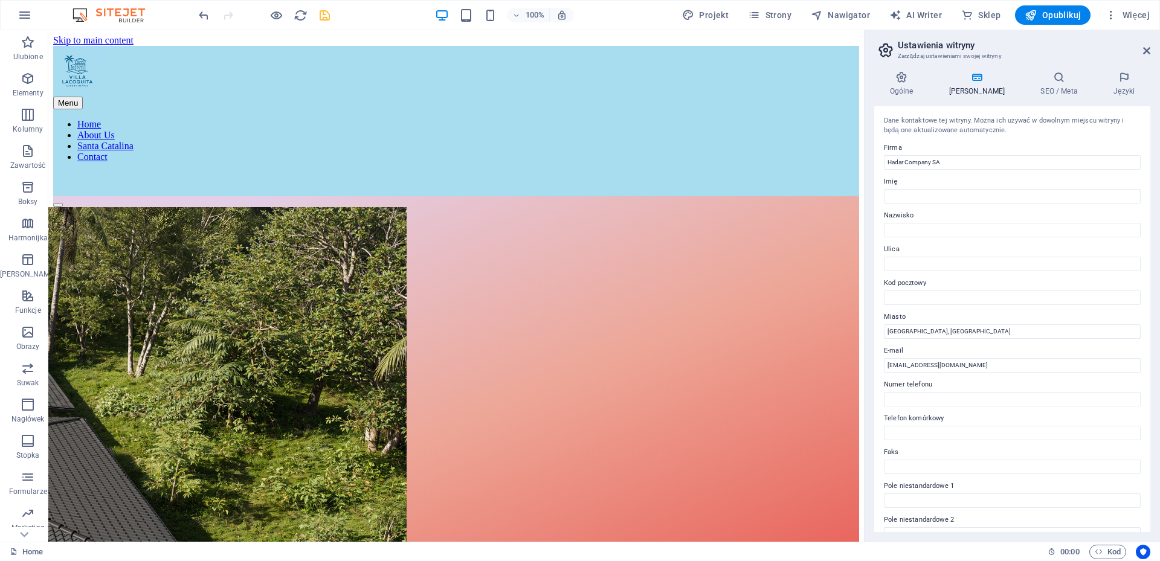
click at [1146, 57] on header "Ustawienia witryny Zarządzaj ustawieniami swojej witryny" at bounding box center [1013, 45] width 274 height 31
click at [1150, 51] on aside "Ustawienia witryny Zarządzaj ustawieniami swojej witryny Ogólne Dane SEO / Meta…" at bounding box center [1012, 286] width 296 height 512
click at [1150, 52] on aside "Ustawienia witryny Zarządzaj ustawieniami swojej witryny Ogólne Dane SEO / Meta…" at bounding box center [1012, 286] width 296 height 512
click at [1147, 49] on icon at bounding box center [1146, 51] width 7 height 10
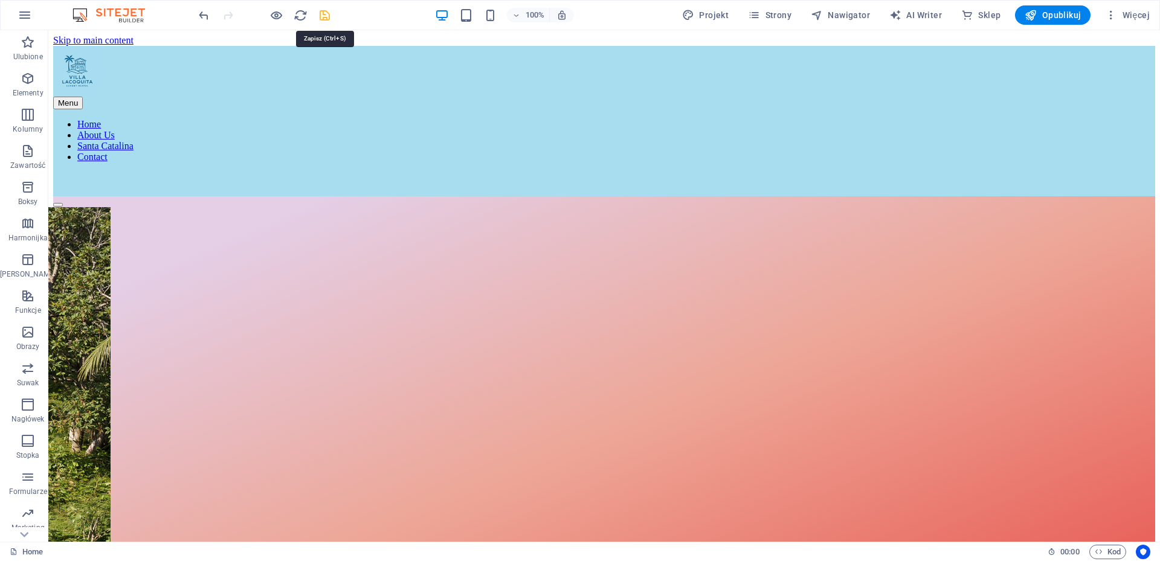
click at [324, 16] on icon "save" at bounding box center [325, 15] width 14 height 14
checkbox input "false"
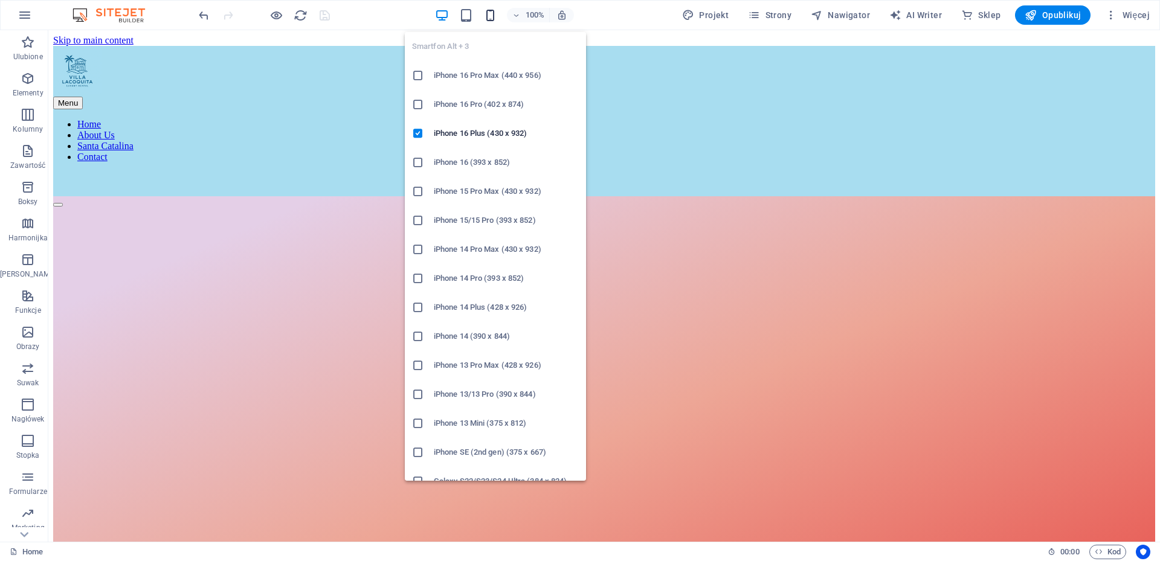
click at [490, 16] on icon "button" at bounding box center [490, 15] width 14 height 14
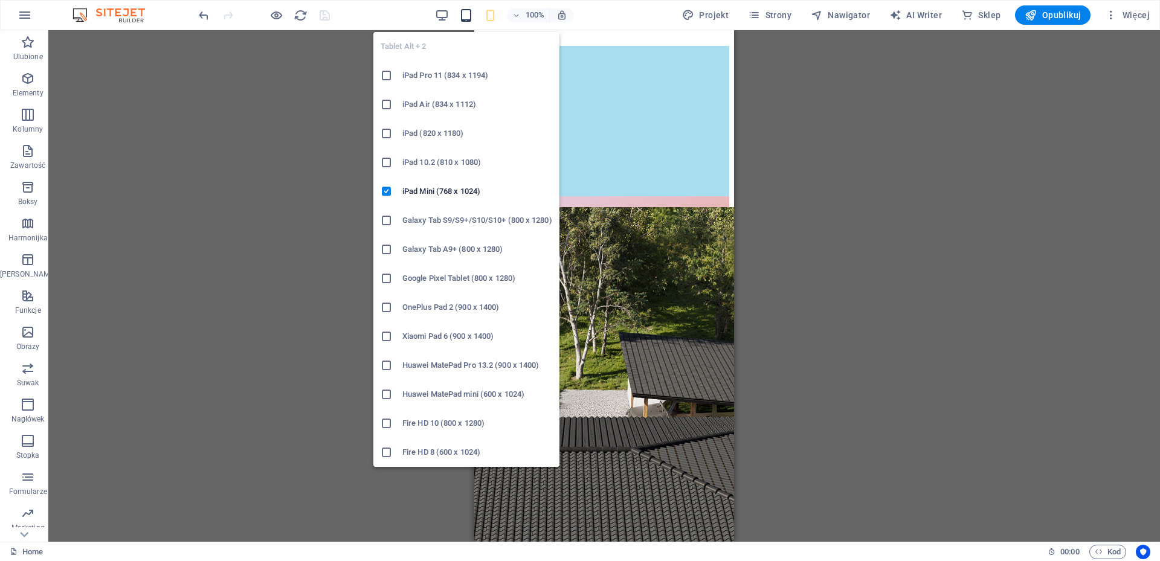
click at [470, 14] on icon "button" at bounding box center [466, 15] width 14 height 14
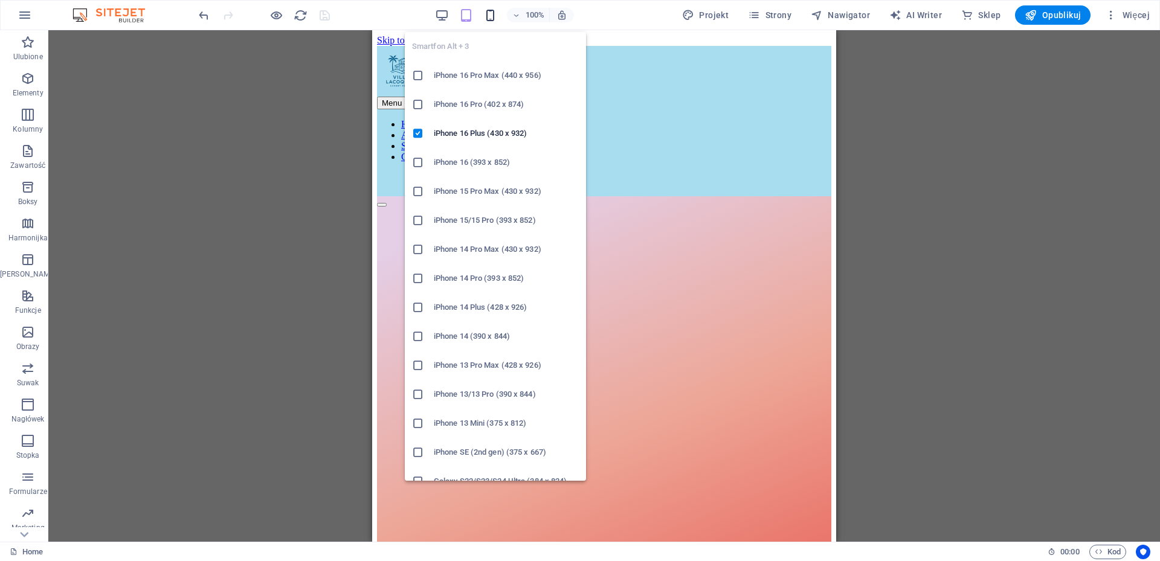
click at [496, 14] on icon "button" at bounding box center [490, 15] width 14 height 14
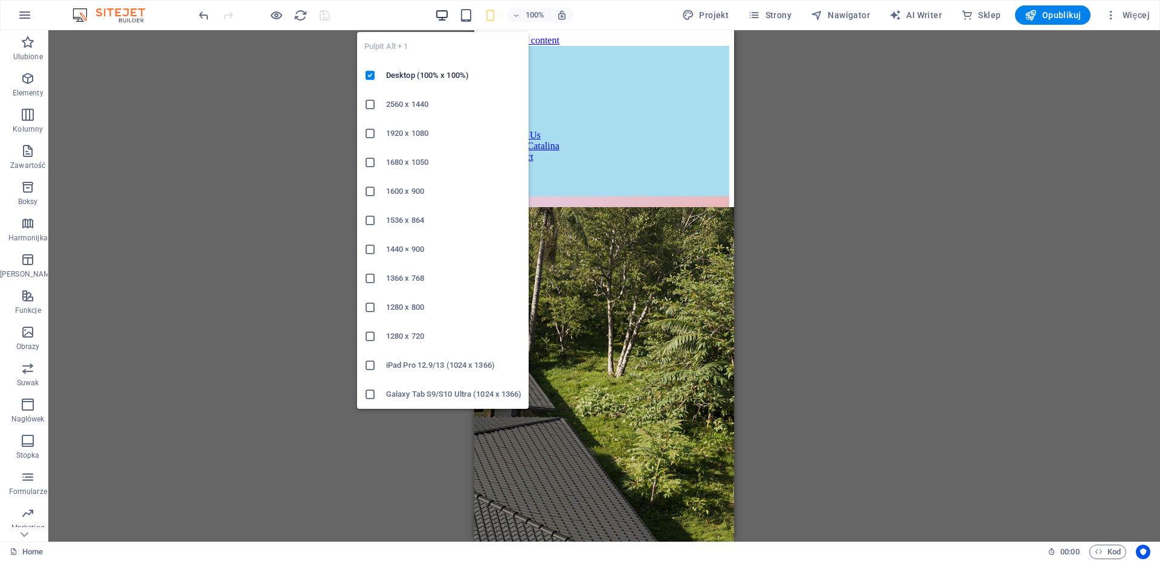
click at [438, 16] on icon "button" at bounding box center [442, 15] width 14 height 14
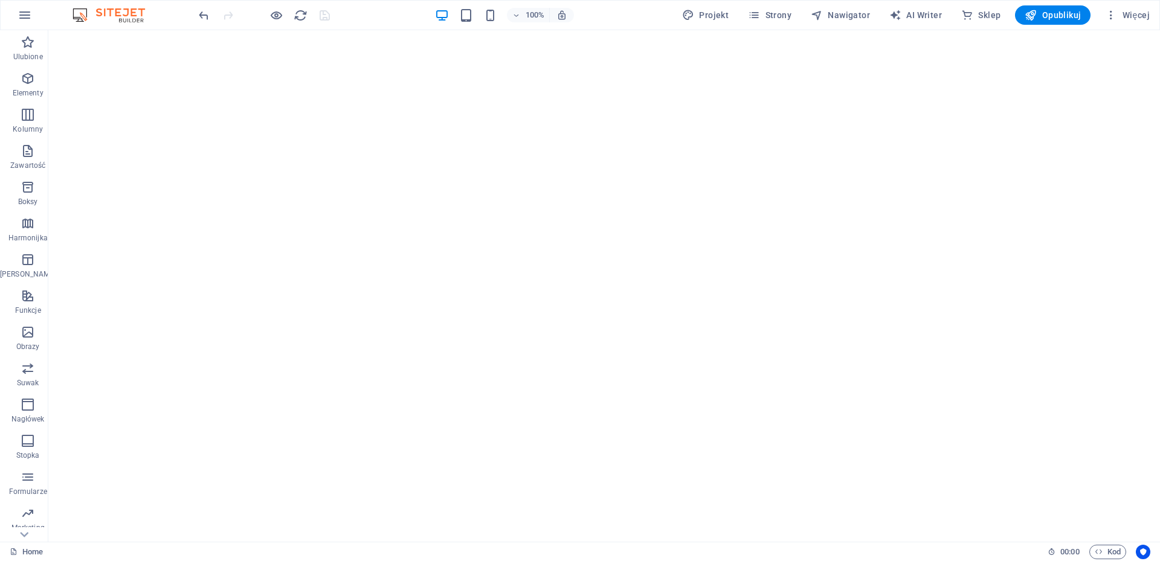
scroll to position [1480, 0]
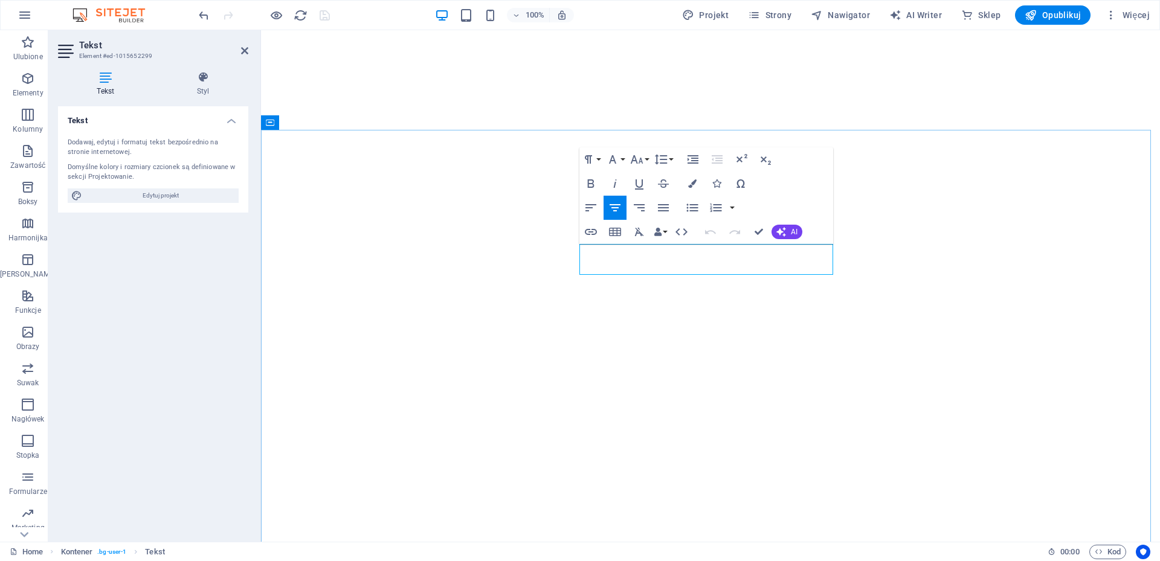
scroll to position [1495, 0]
drag, startPoint x: 804, startPoint y: 266, endPoint x: 579, endPoint y: 255, distance: 225.5
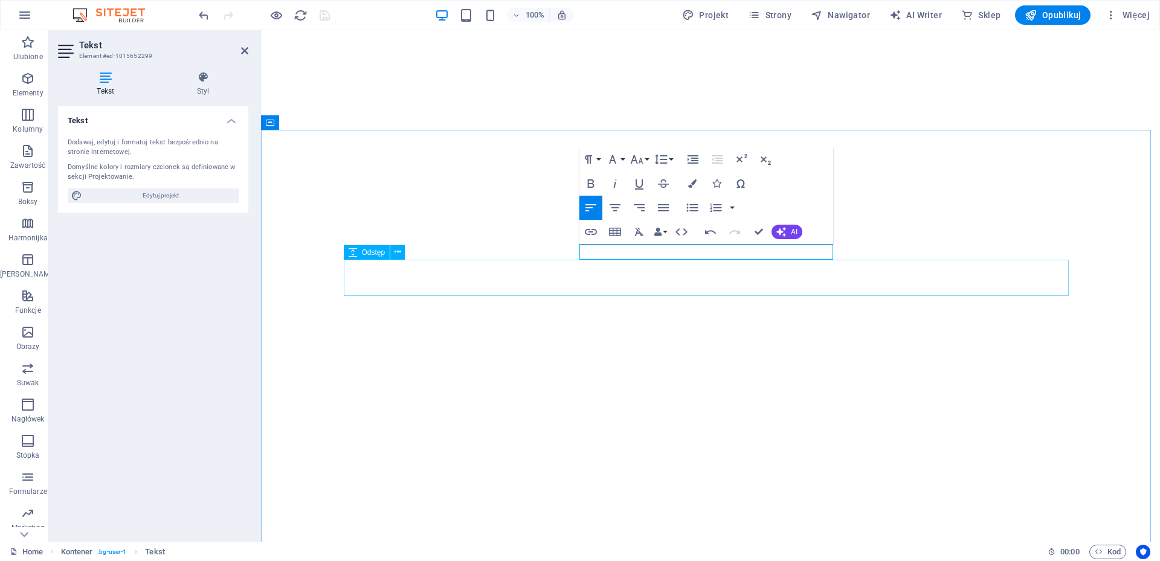
drag, startPoint x: 818, startPoint y: 249, endPoint x: 581, endPoint y: 261, distance: 237.6
click at [693, 185] on icon "button" at bounding box center [692, 183] width 8 height 8
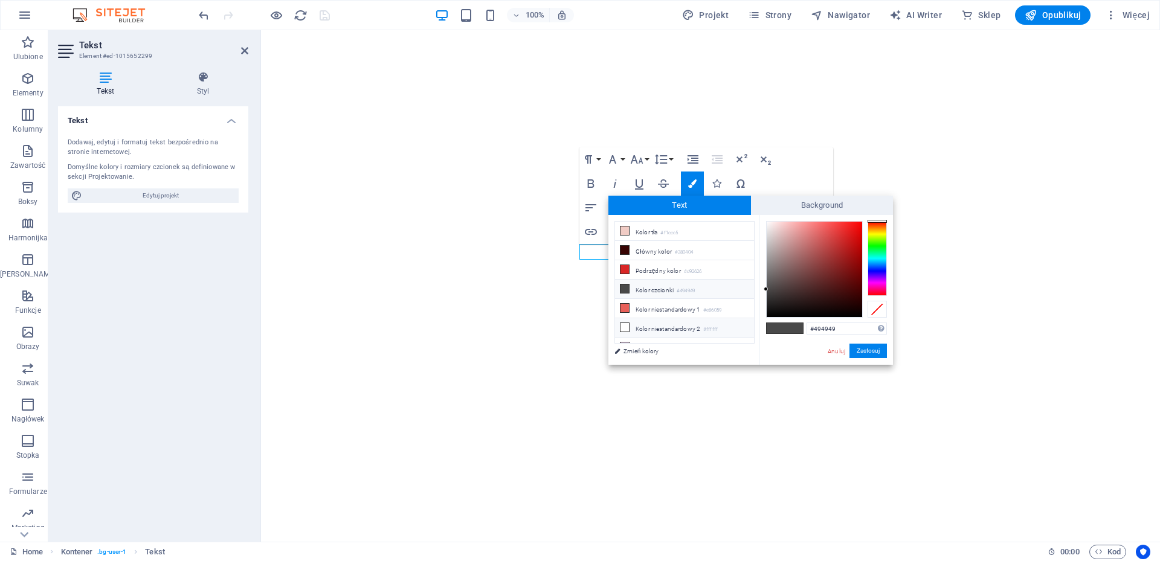
click at [649, 322] on li "Kolor niestandardowy 2 #ffffff" at bounding box center [684, 327] width 139 height 19
type input "#ffffff"
click at [865, 350] on button "Zastosuj" at bounding box center [867, 351] width 37 height 14
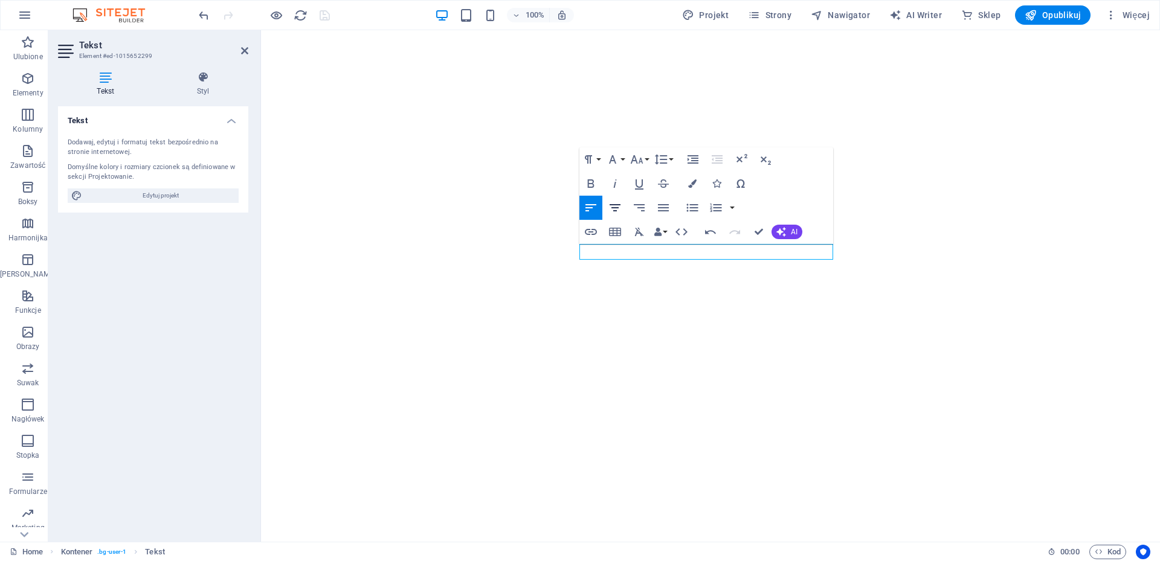
click at [615, 208] on icon "button" at bounding box center [614, 207] width 11 height 7
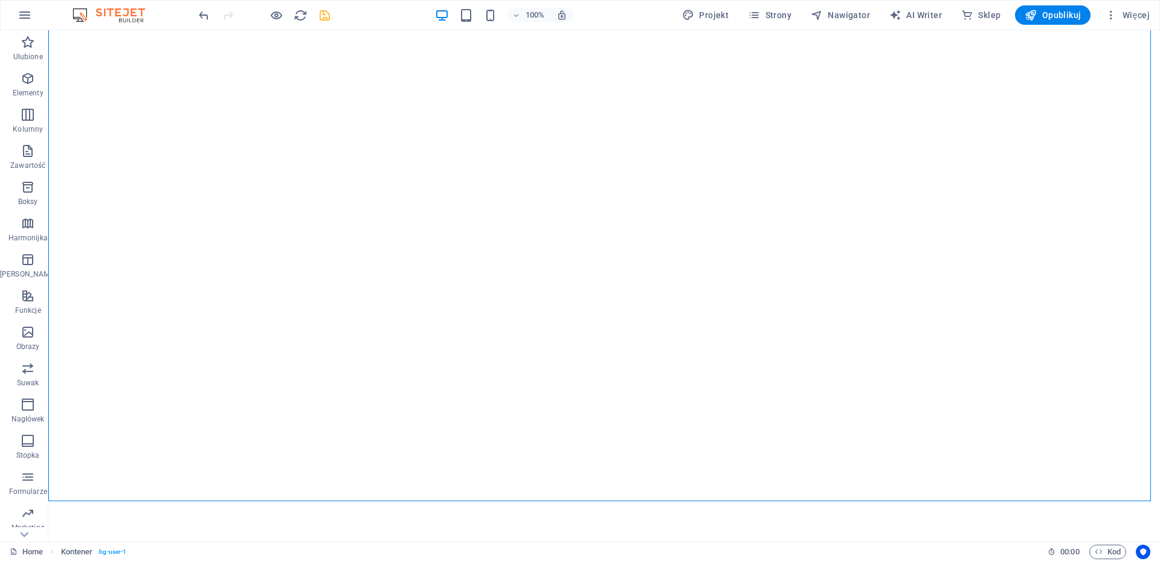
scroll to position [1652, 0]
click at [327, 11] on icon "save" at bounding box center [325, 15] width 14 height 14
checkbox input "false"
click at [512, 117] on span "Dane wejściowe" at bounding box center [510, 115] width 53 height 7
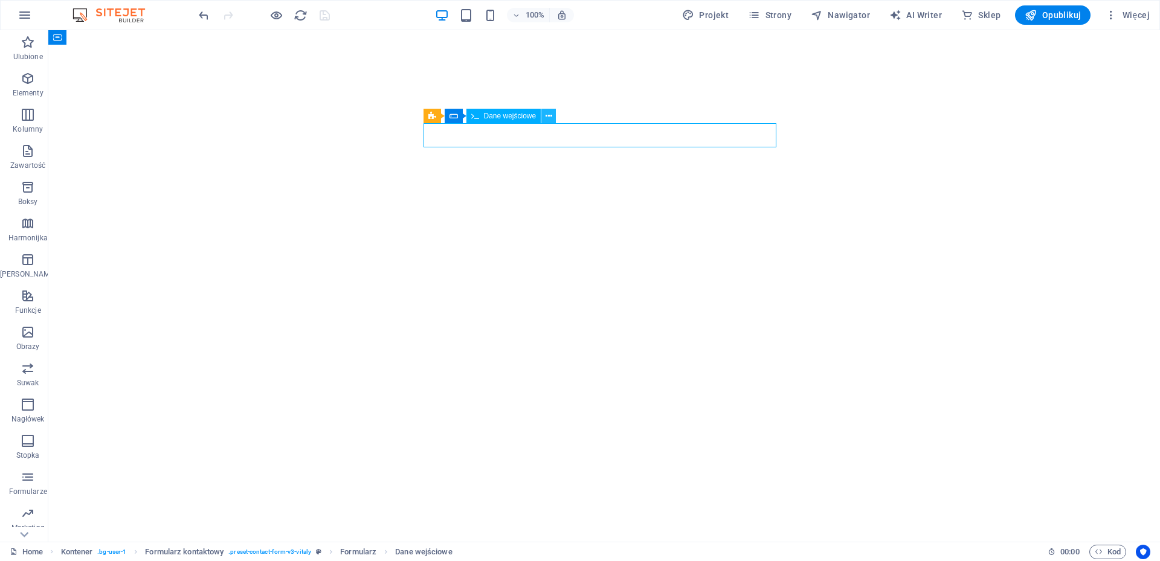
click at [550, 117] on icon at bounding box center [548, 116] width 7 height 13
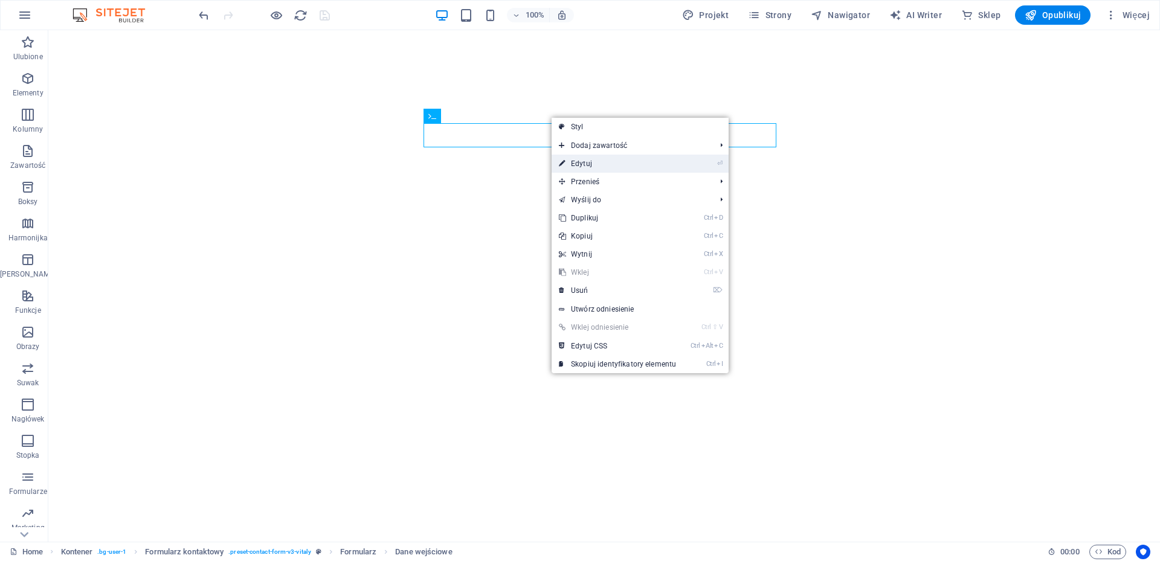
click at [611, 163] on link "⏎ Edytuj" at bounding box center [617, 164] width 132 height 18
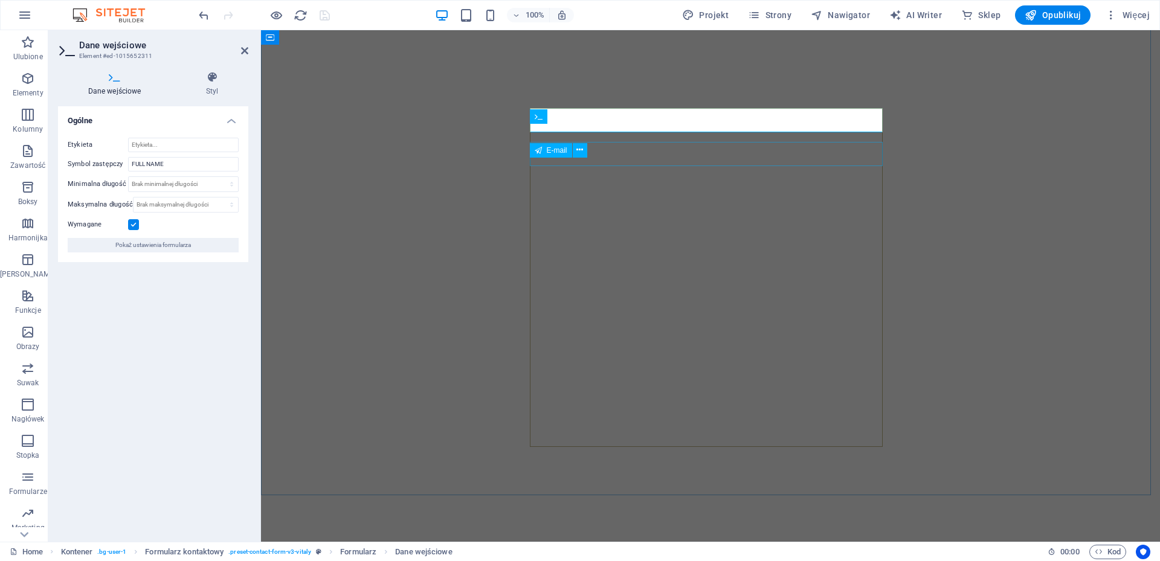
scroll to position [1667, 0]
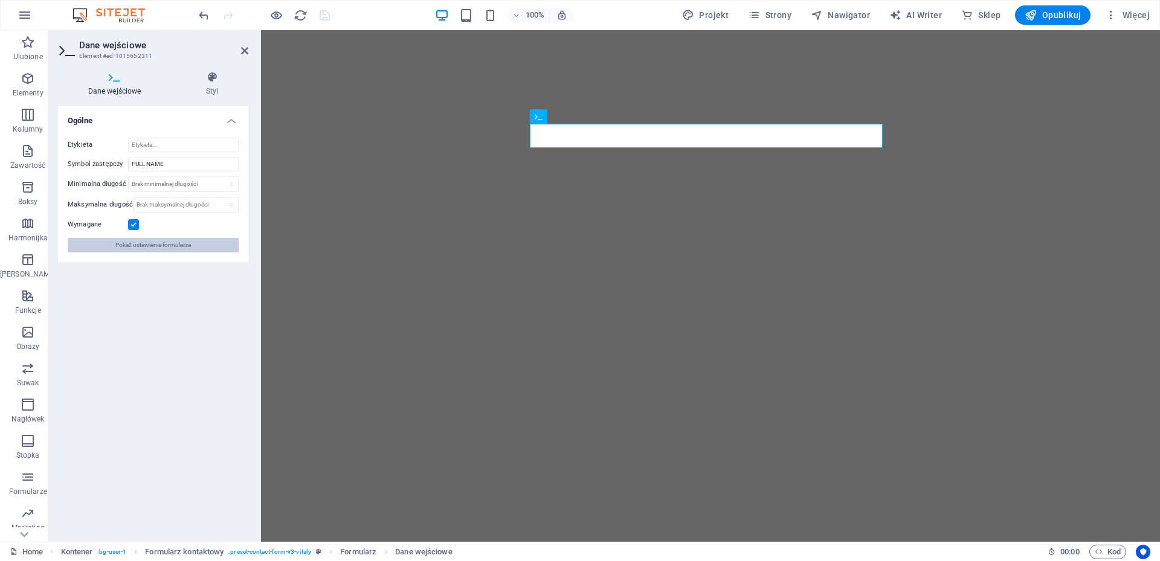
click at [195, 249] on button "Pokaż ustawienia formularza" at bounding box center [153, 245] width 171 height 14
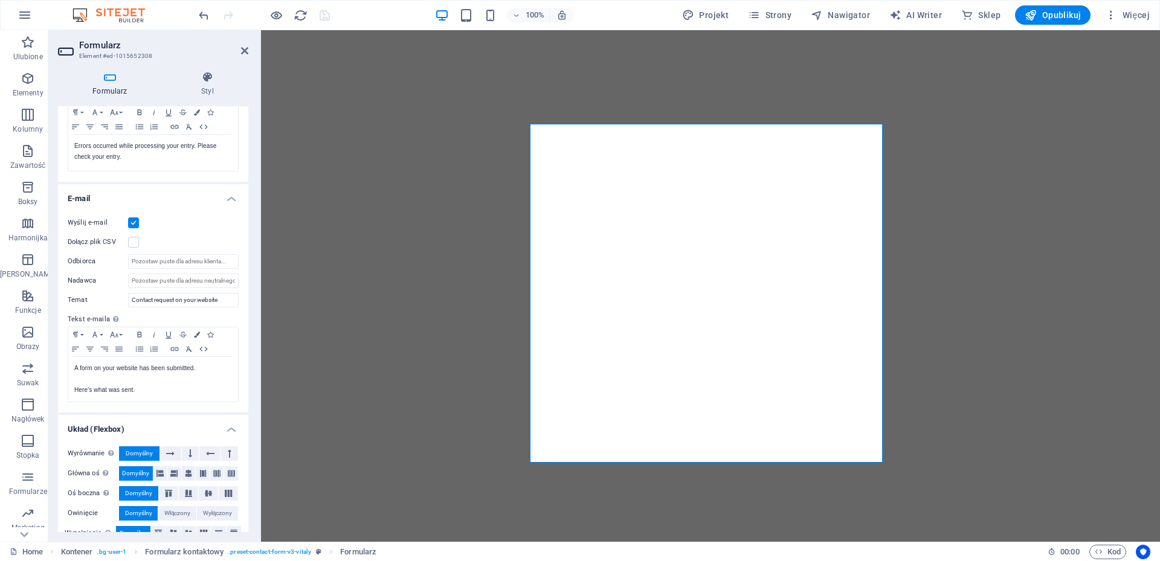
scroll to position [250, 0]
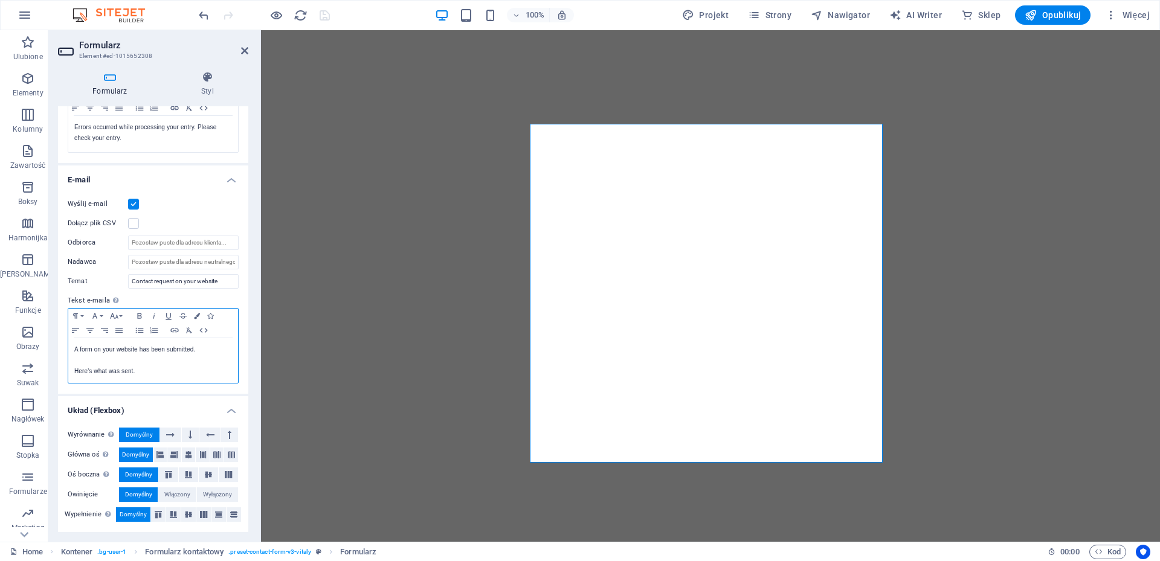
click at [160, 359] on p at bounding box center [153, 360] width 158 height 11
drag, startPoint x: 245, startPoint y: 293, endPoint x: 249, endPoint y: 210, distance: 83.4
click at [249, 210] on div "Formularz Styl Ogólne Tytuł Zdefiniuj nazwę formularza. General form Wiadomości…" at bounding box center [153, 302] width 210 height 480
click at [208, 83] on h4 "Styl" at bounding box center [208, 83] width 82 height 25
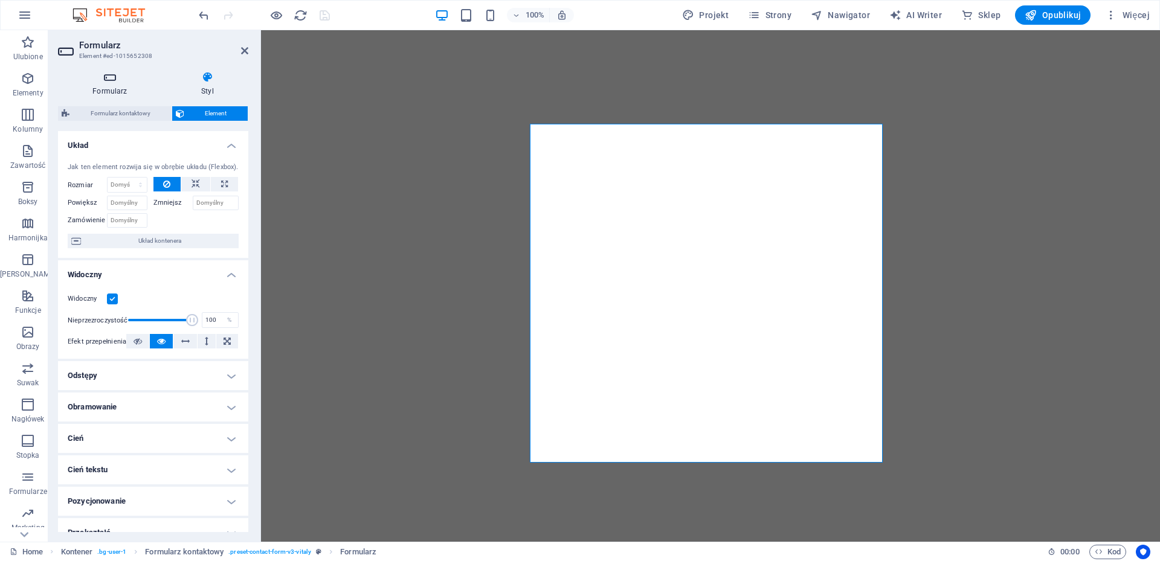
click at [111, 82] on icon at bounding box center [110, 77] width 104 height 12
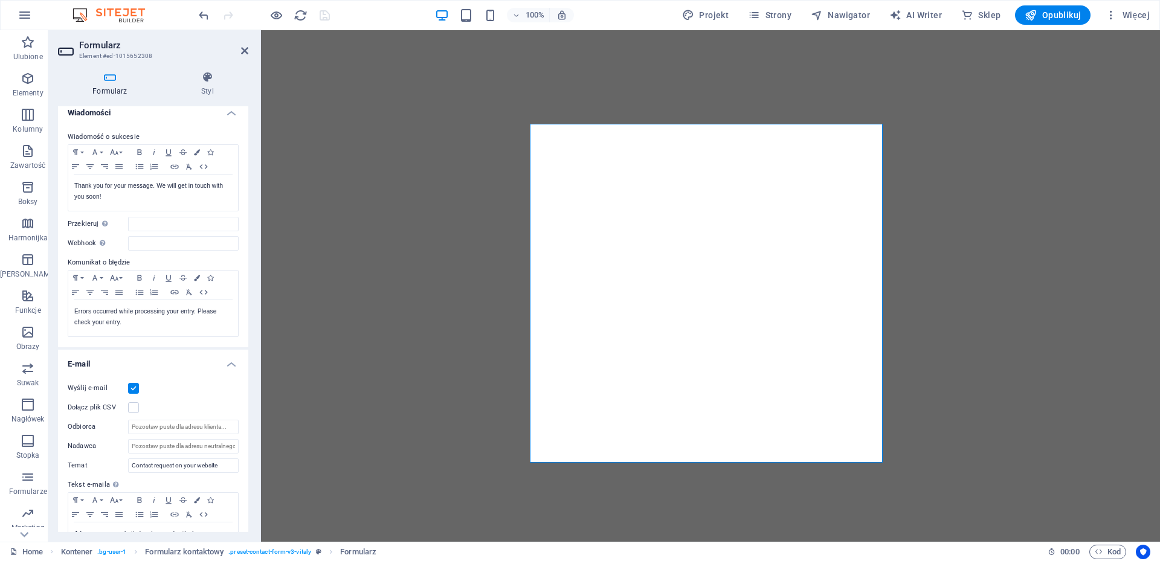
scroll to position [0, 0]
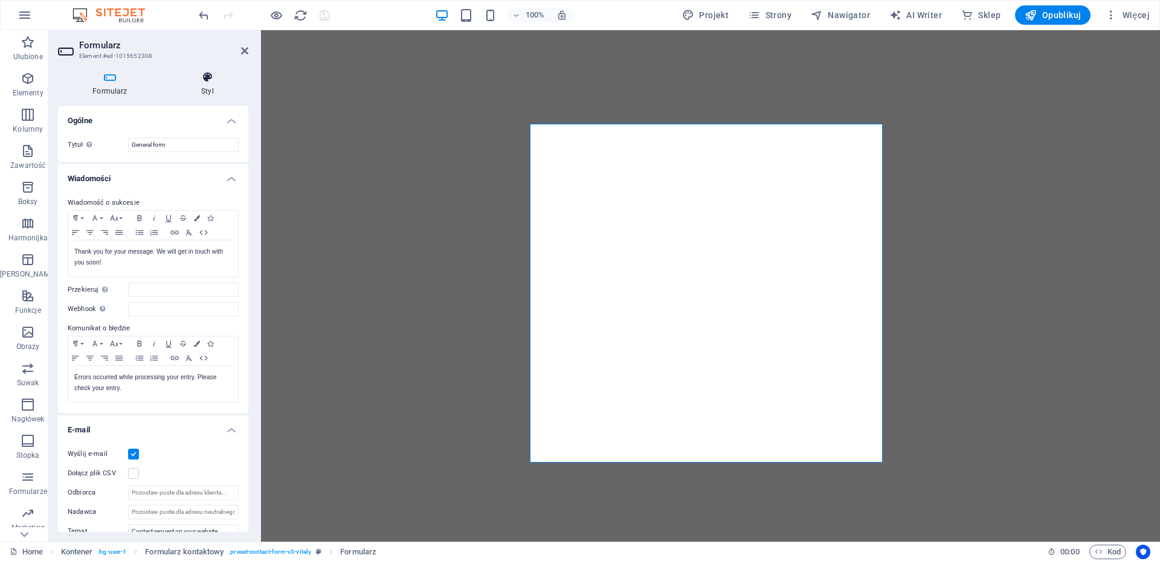
click at [202, 75] on icon at bounding box center [208, 77] width 82 height 12
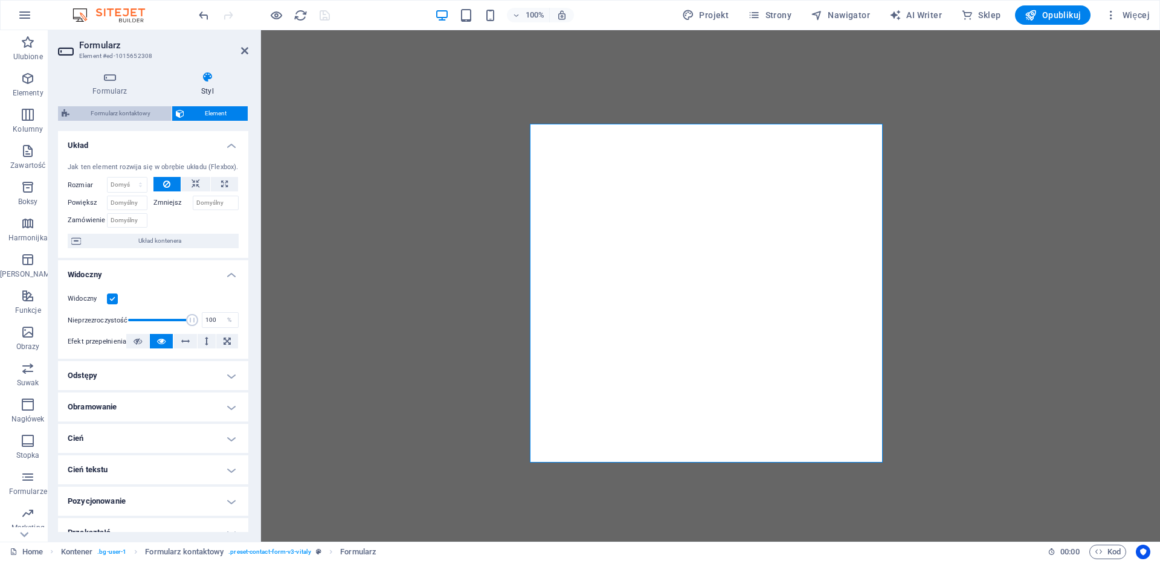
click at [118, 114] on span "Formularz kontaktowy" at bounding box center [120, 113] width 95 height 14
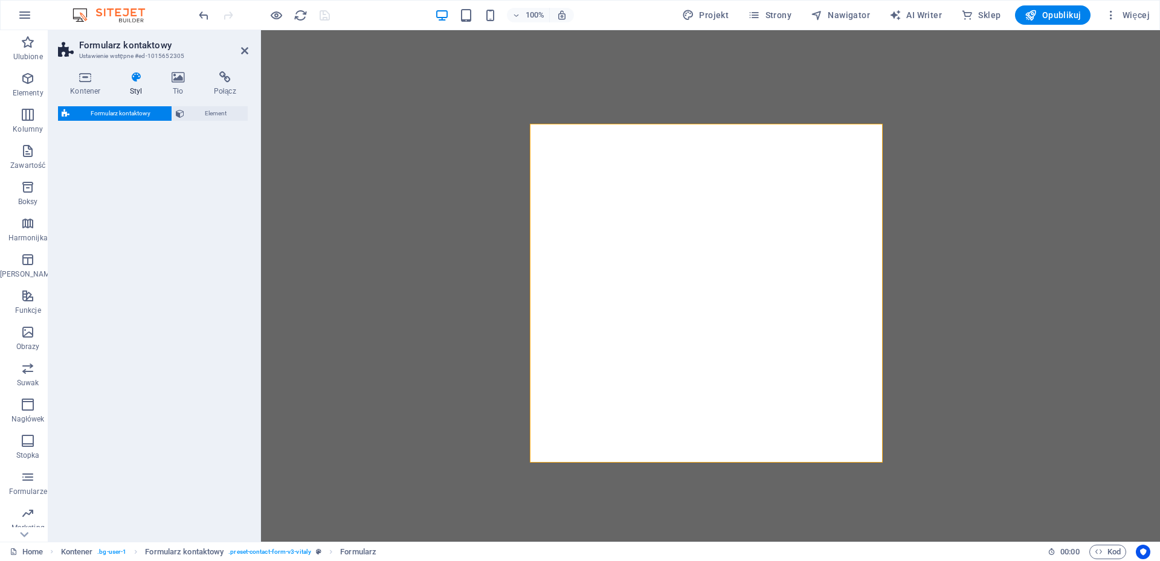
select select "rem"
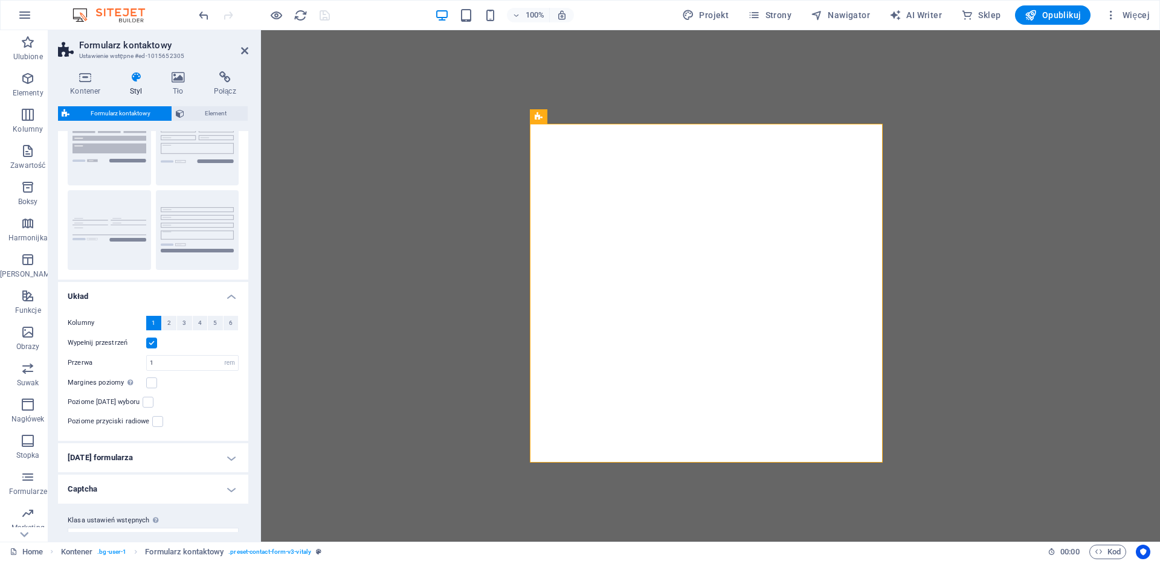
scroll to position [77, 0]
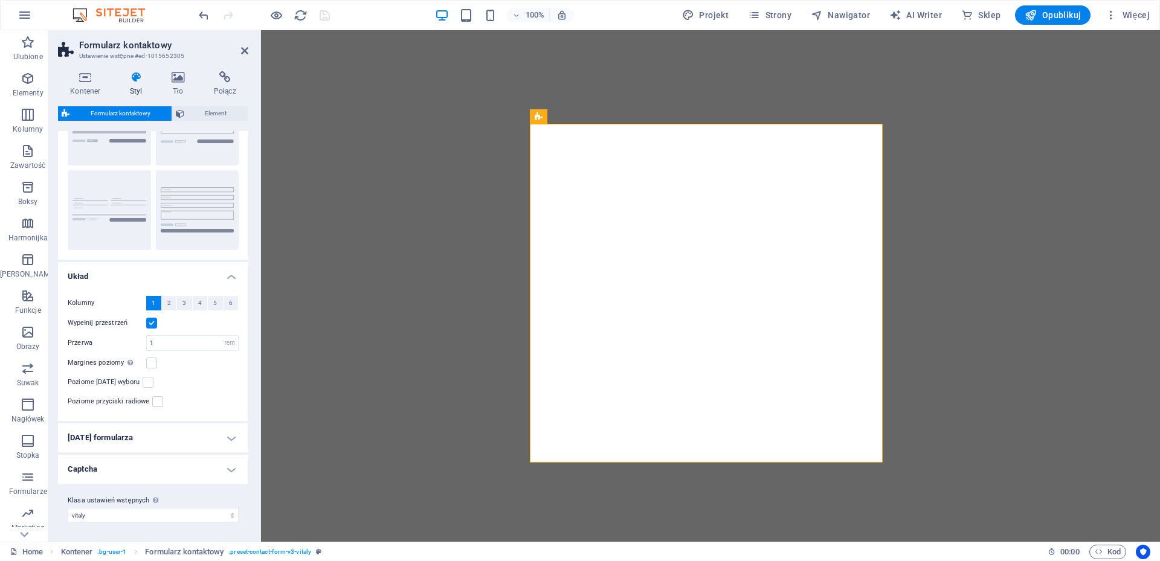
click at [212, 470] on h4 "Captcha" at bounding box center [153, 469] width 190 height 29
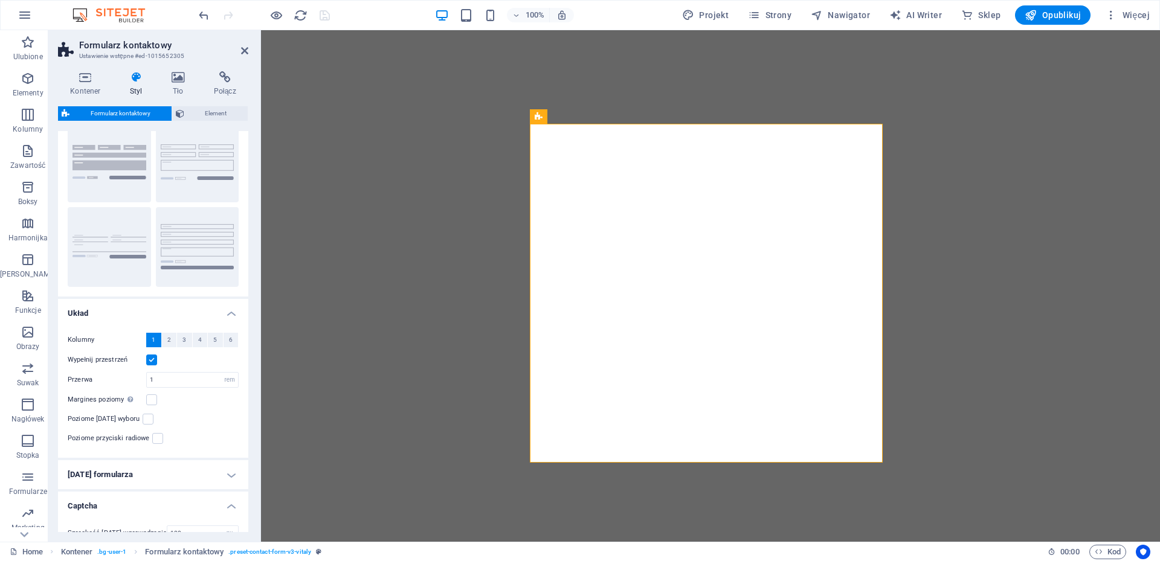
scroll to position [0, 0]
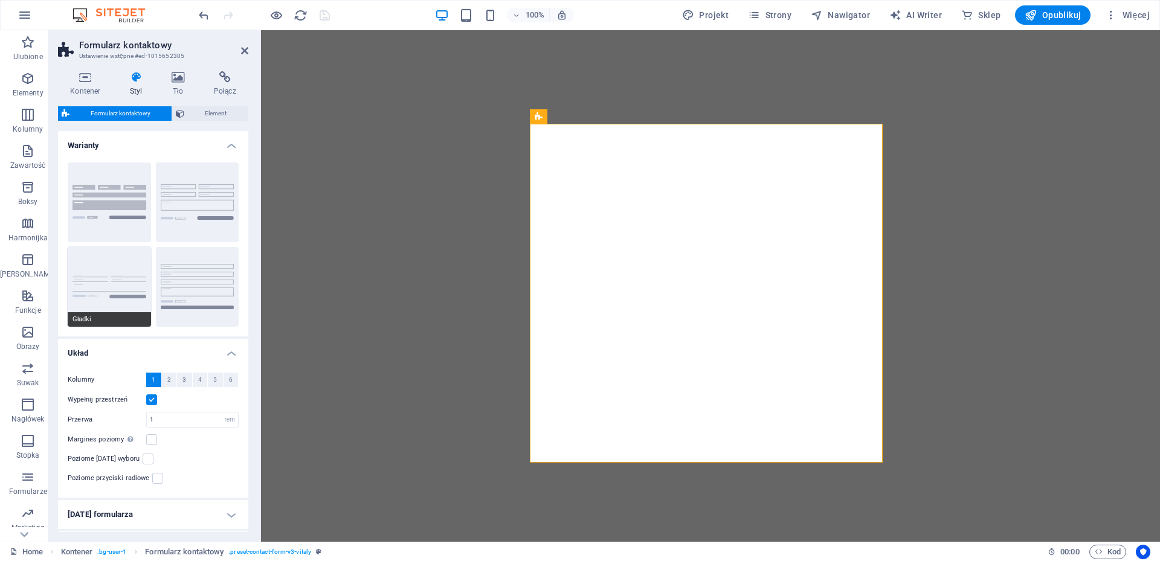
click at [100, 254] on button "Gładki" at bounding box center [109, 287] width 83 height 80
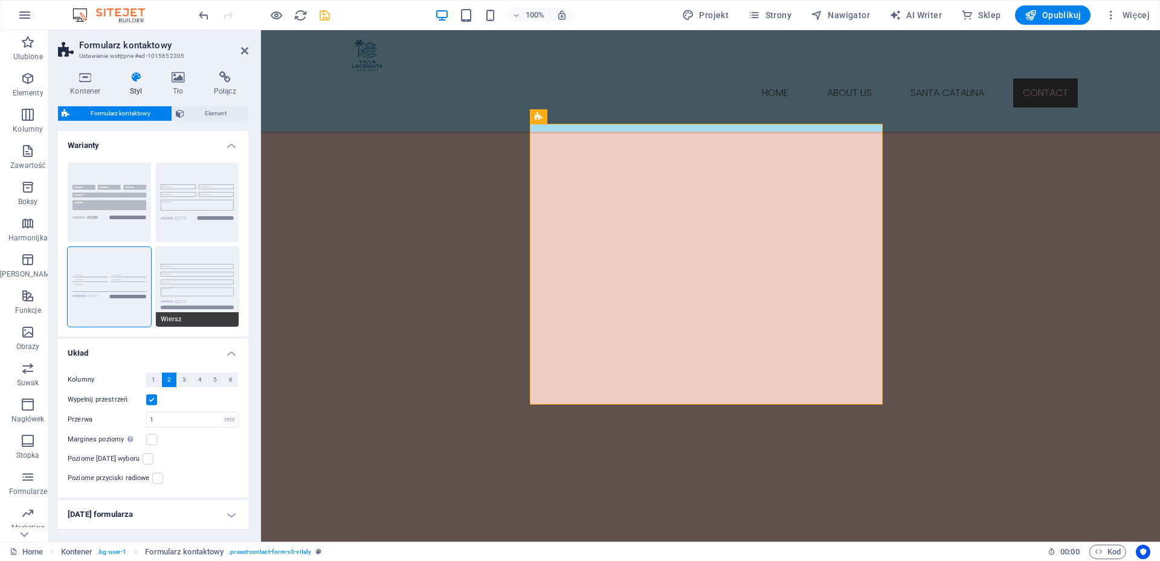
click at [200, 278] on button "Wiersz" at bounding box center [197, 287] width 83 height 80
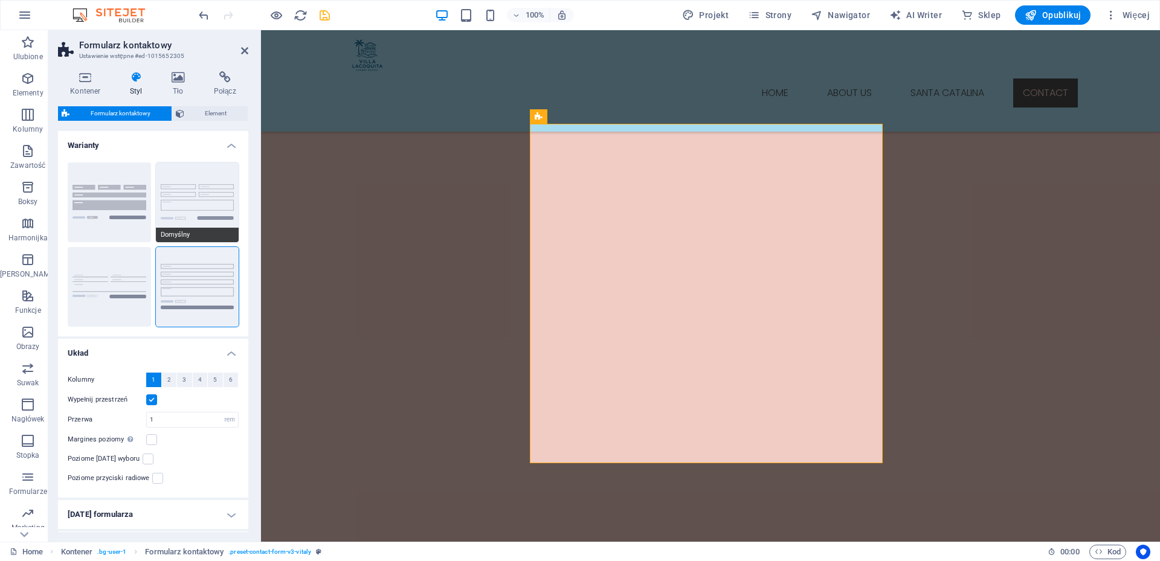
click at [200, 194] on button "Domyślny" at bounding box center [197, 202] width 83 height 80
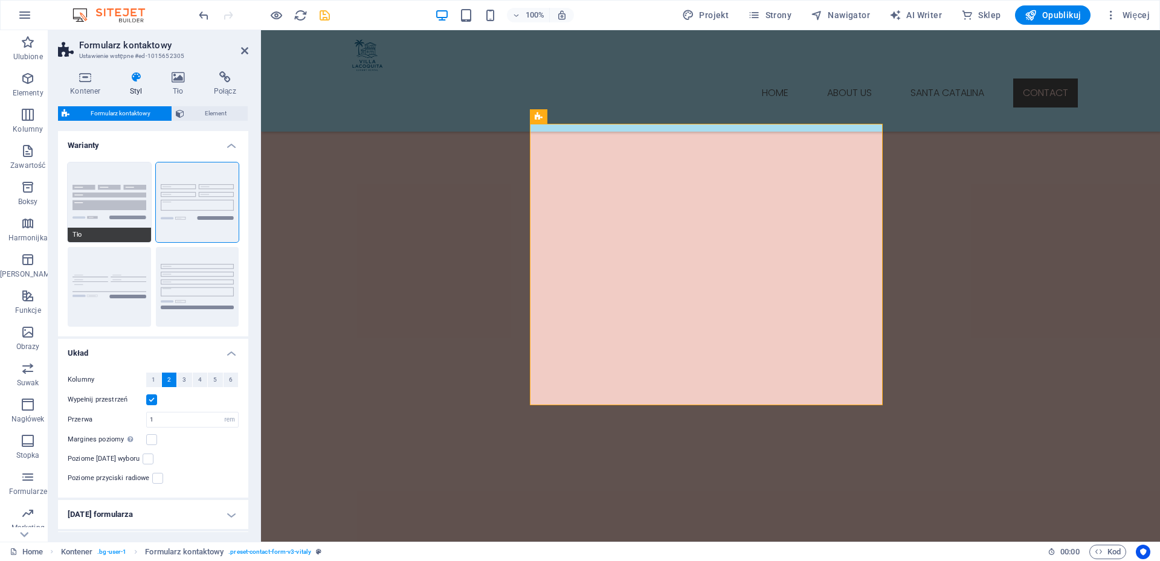
click at [117, 186] on button "Tło" at bounding box center [109, 202] width 83 height 80
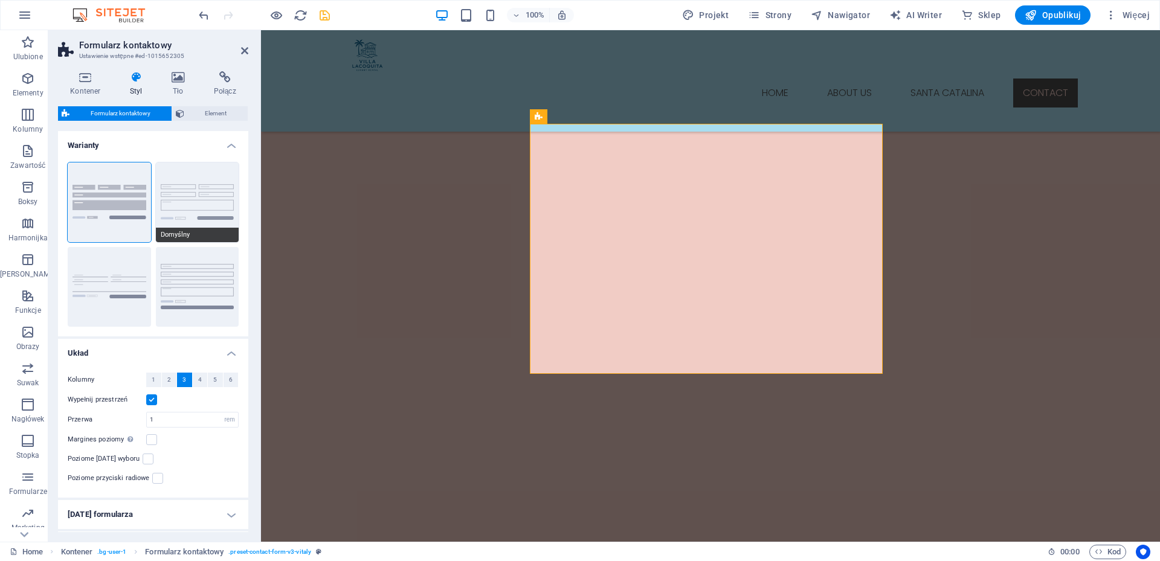
click at [213, 187] on button "Domyślny" at bounding box center [197, 202] width 83 height 80
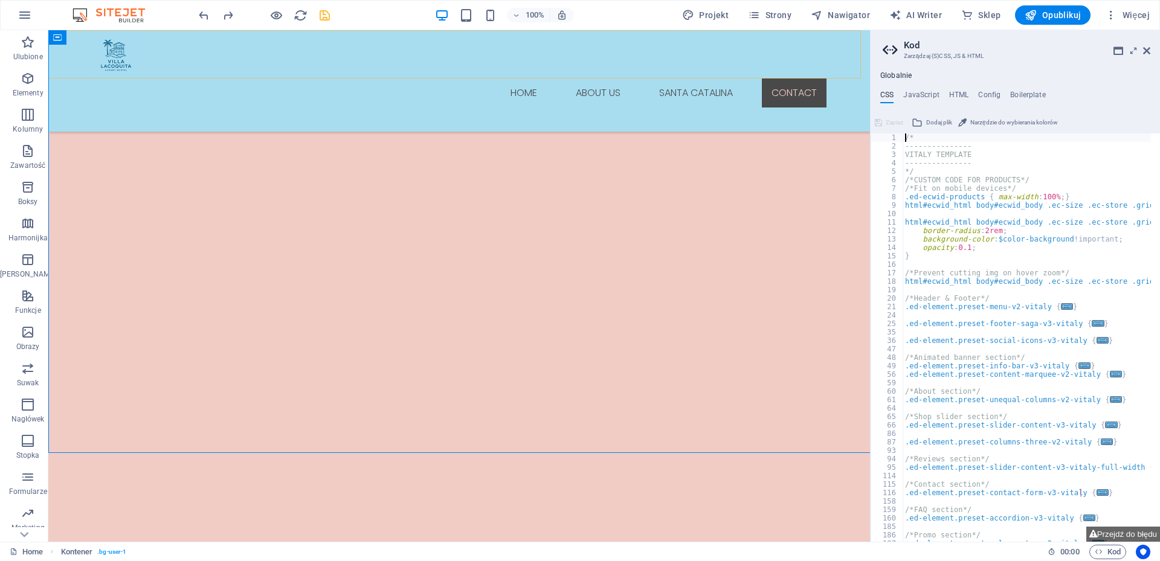
scroll to position [1683, 0]
click at [203, 16] on icon "undo" at bounding box center [204, 15] width 14 height 14
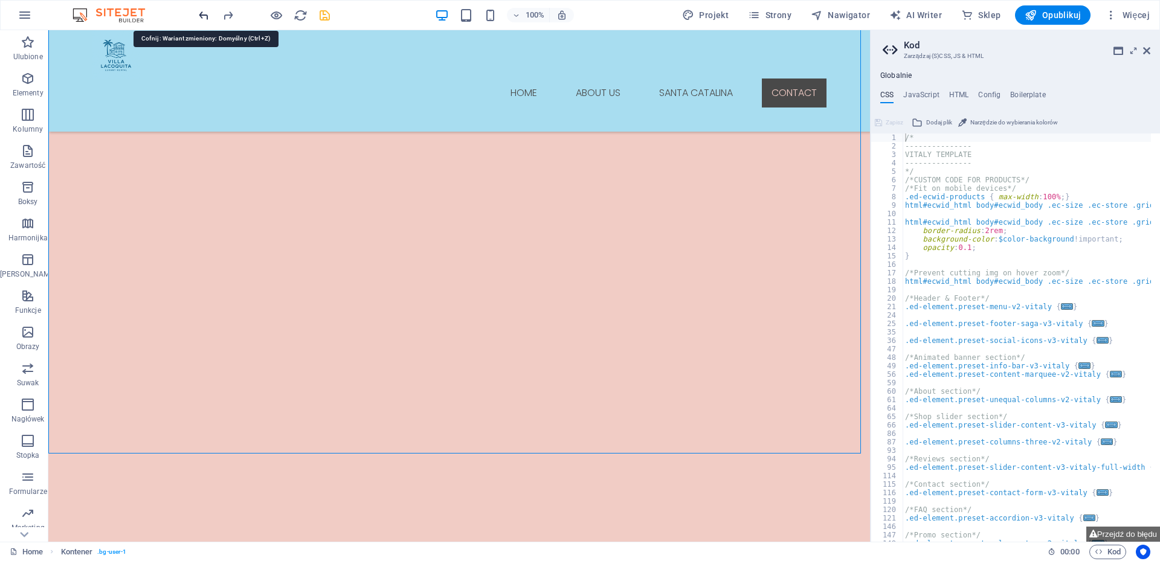
click at [203, 16] on icon "undo" at bounding box center [204, 15] width 14 height 14
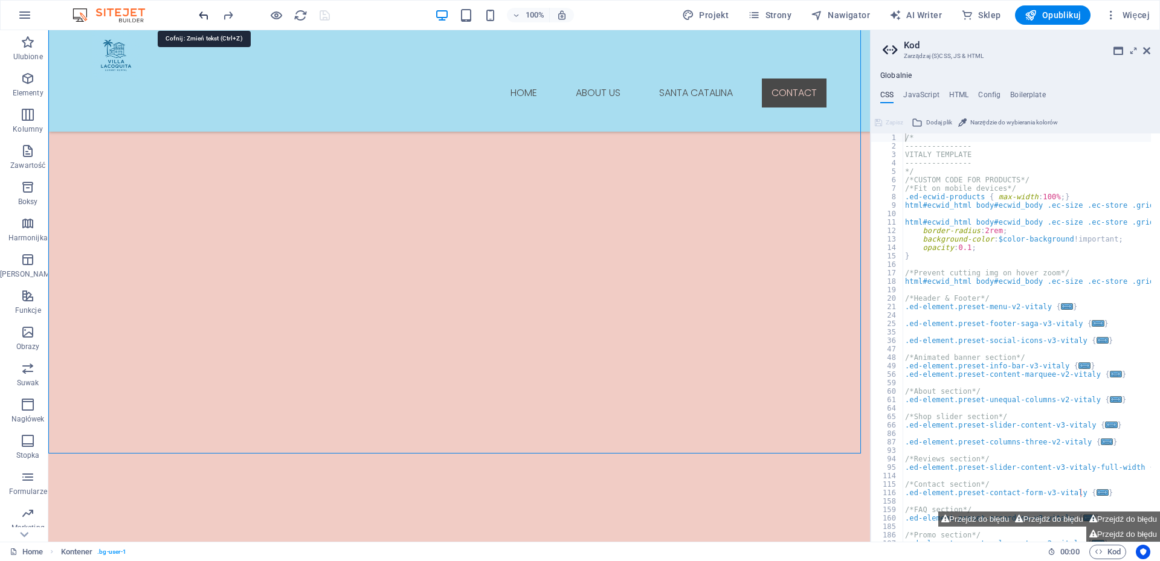
click at [203, 16] on icon "undo" at bounding box center [204, 15] width 14 height 14
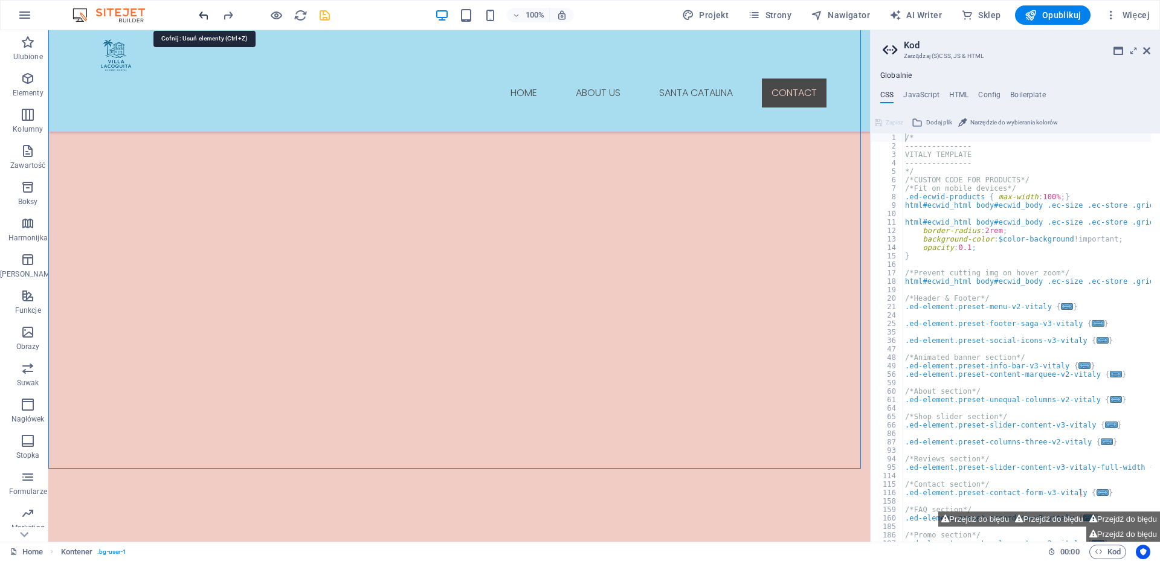
click at [203, 16] on icon "undo" at bounding box center [204, 15] width 14 height 14
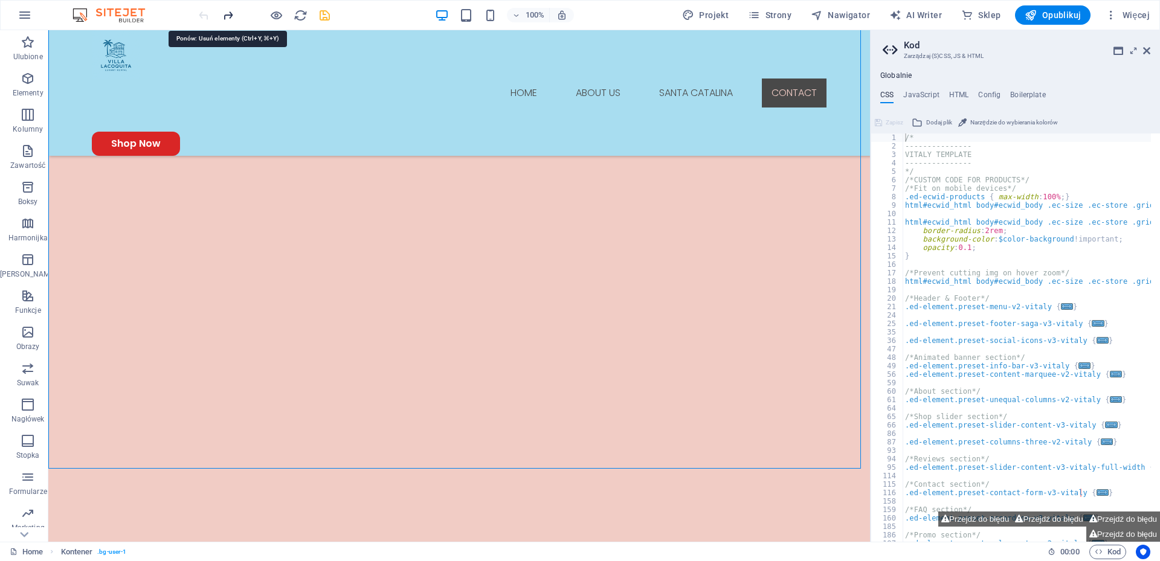
click at [228, 14] on icon "redo" at bounding box center [228, 15] width 14 height 14
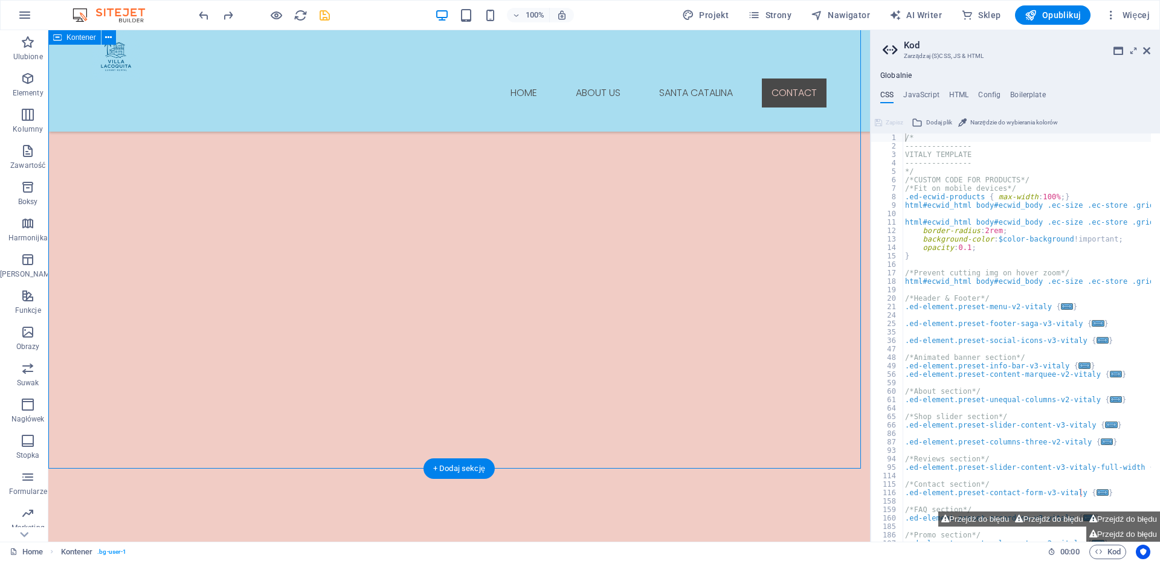
click at [1146, 51] on icon at bounding box center [1146, 51] width 7 height 10
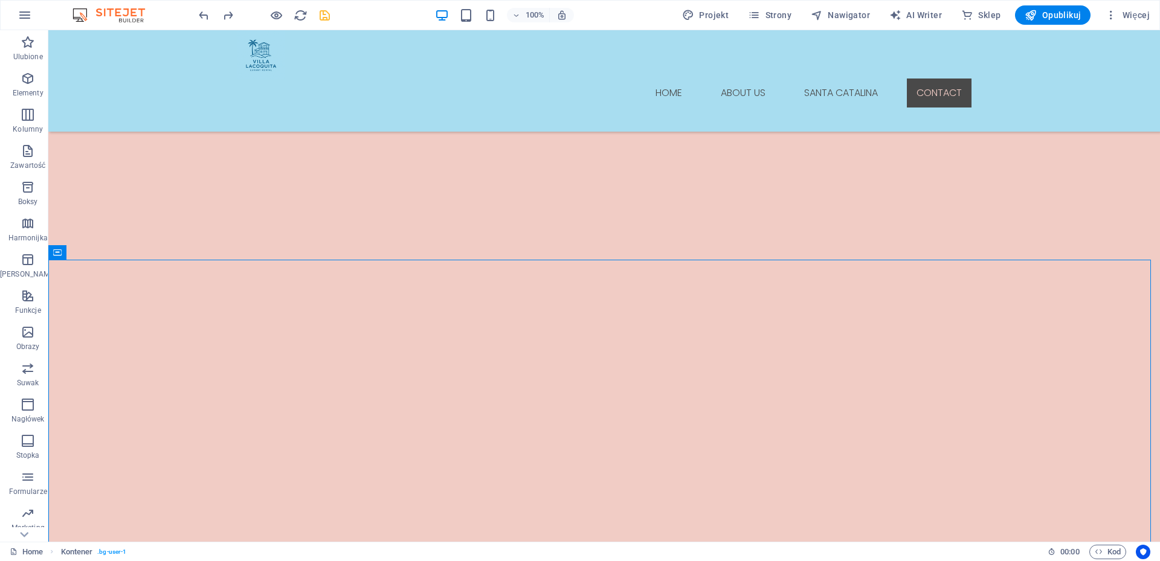
scroll to position [1562, 0]
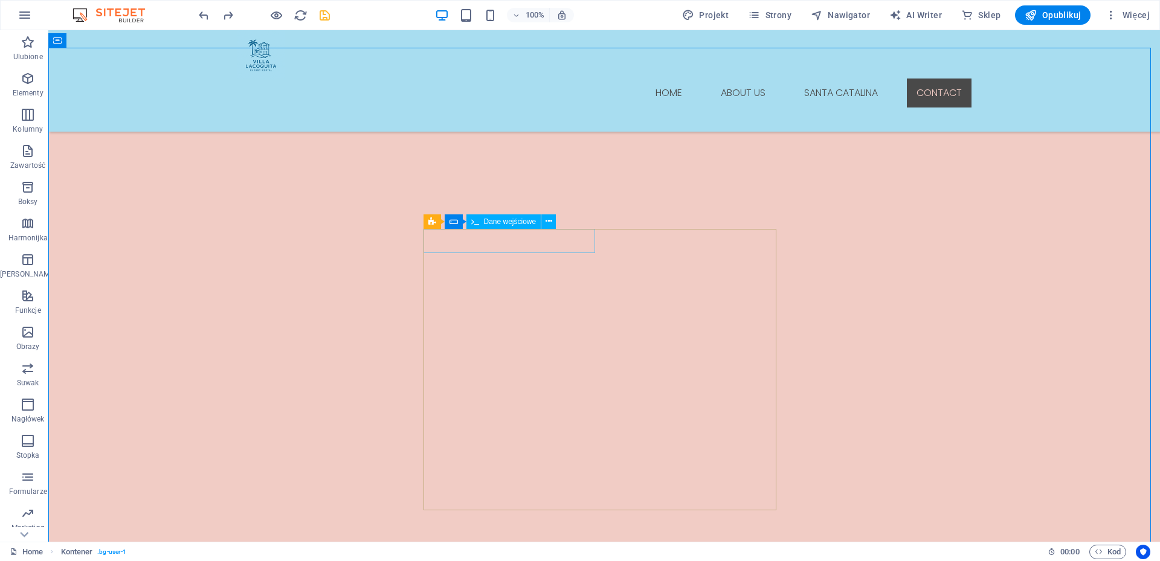
click at [519, 224] on span "Dane wejściowe" at bounding box center [510, 221] width 53 height 7
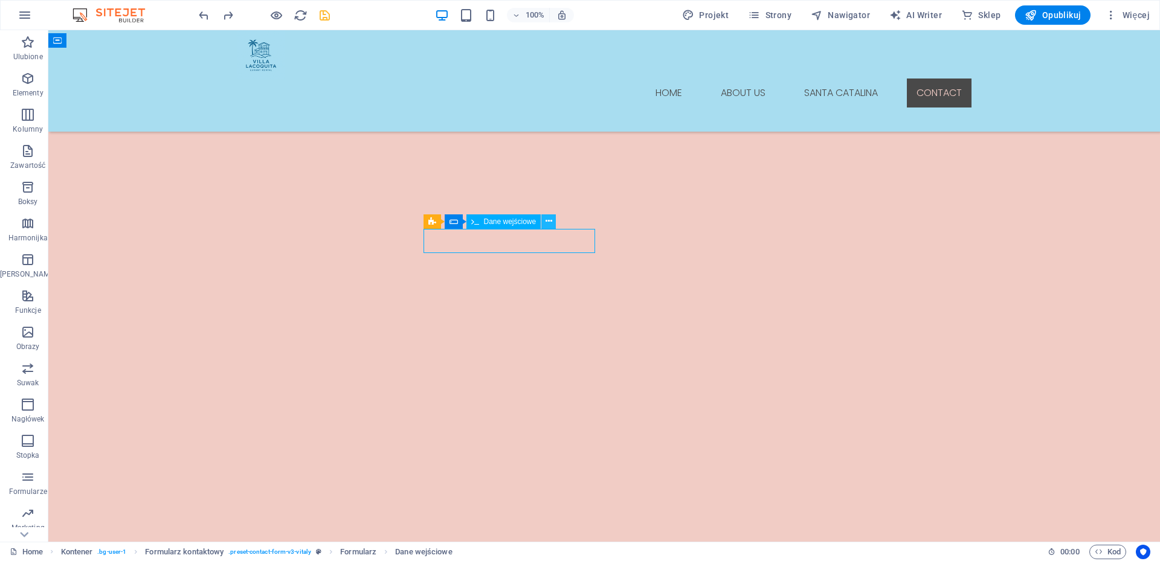
click at [548, 222] on icon at bounding box center [548, 221] width 7 height 13
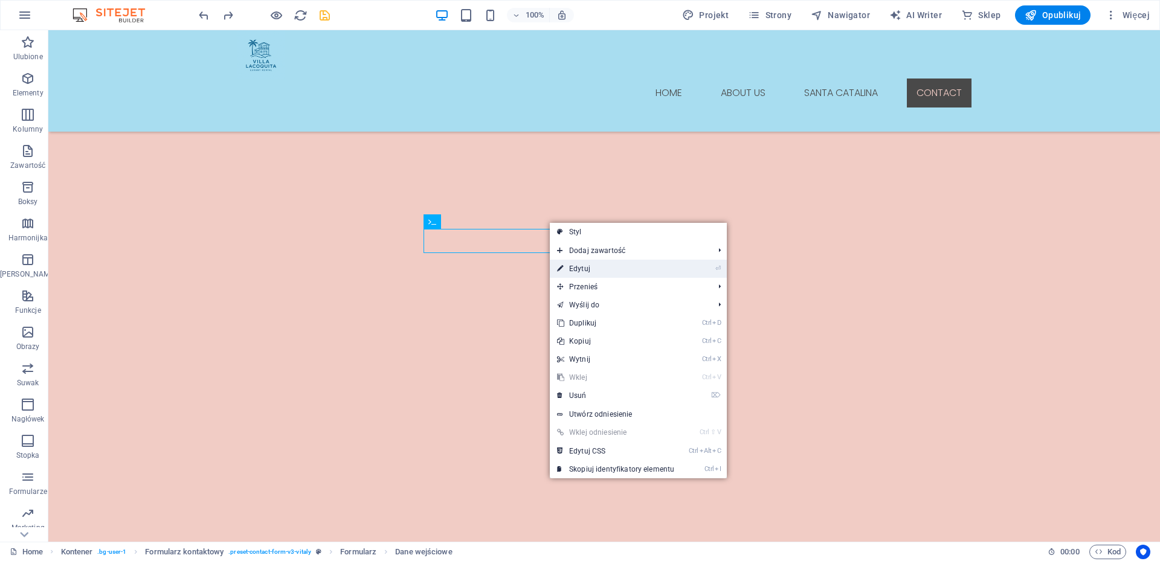
click at [587, 269] on link "⏎ Edytuj" at bounding box center [616, 269] width 132 height 18
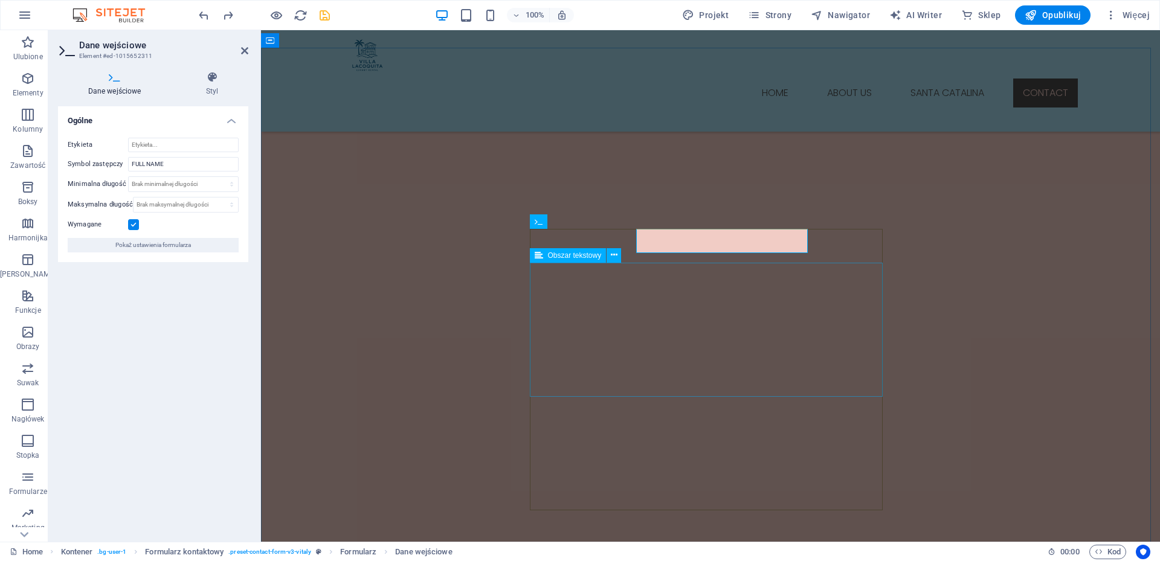
scroll to position [1578, 0]
